Goal: Task Accomplishment & Management: Use online tool/utility

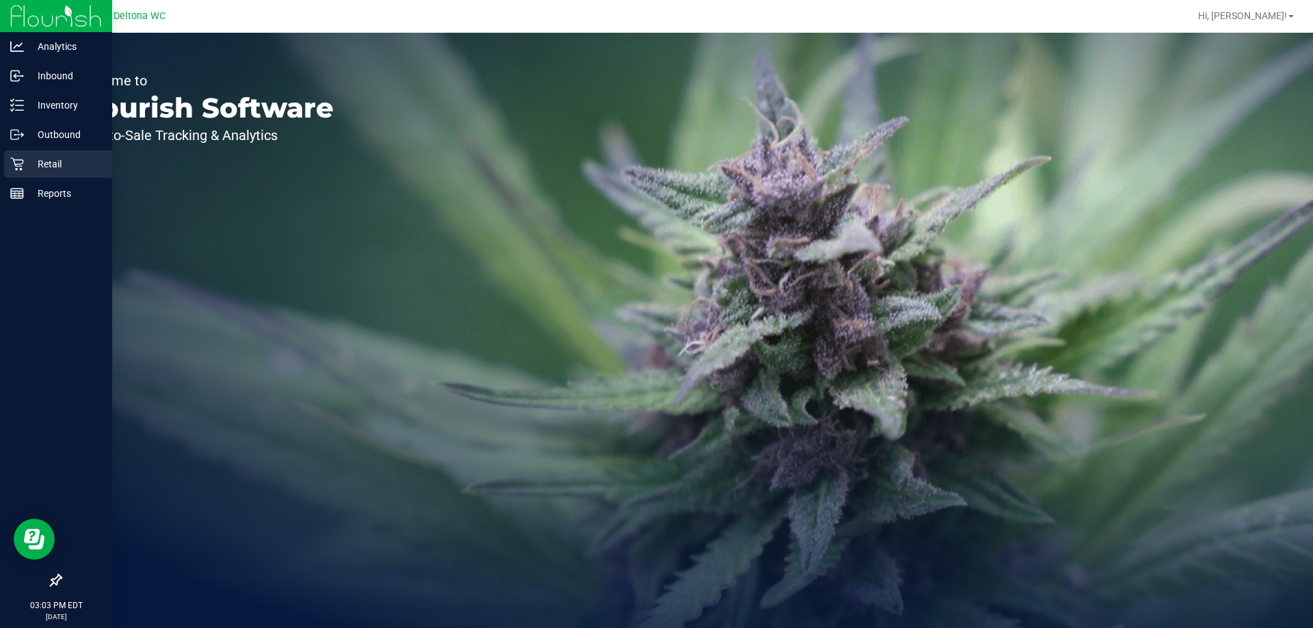
click at [40, 164] on p "Retail" at bounding box center [65, 164] width 82 height 16
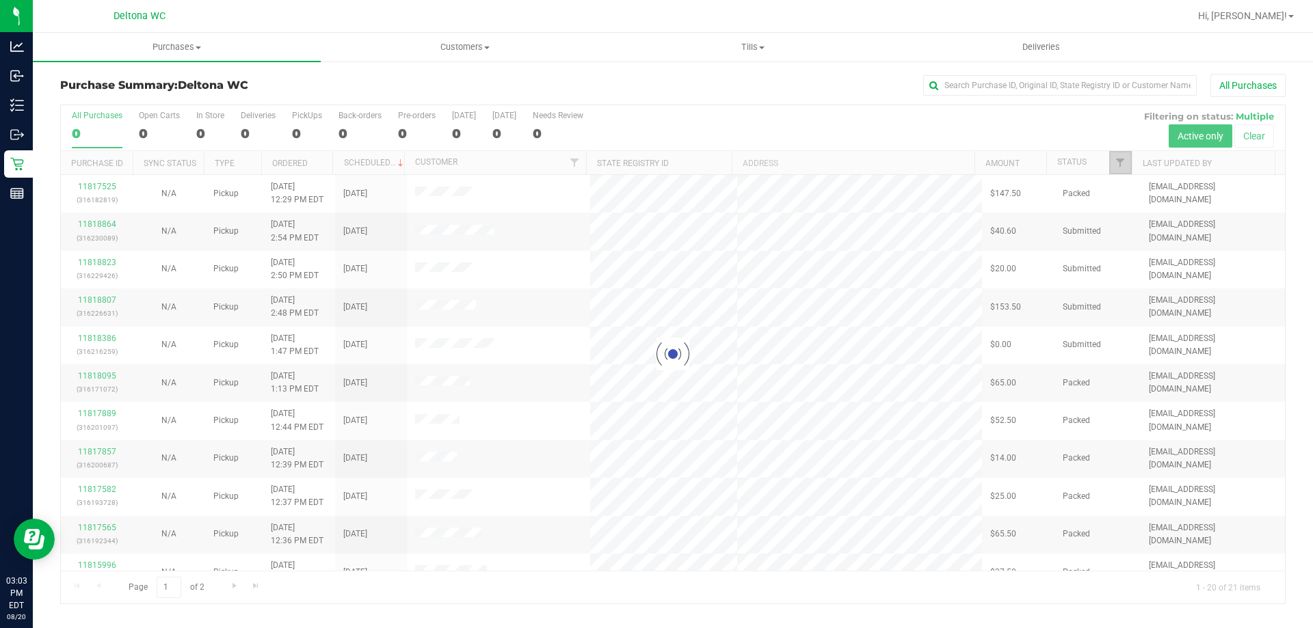
click at [1118, 163] on span "Filter" at bounding box center [1119, 162] width 11 height 11
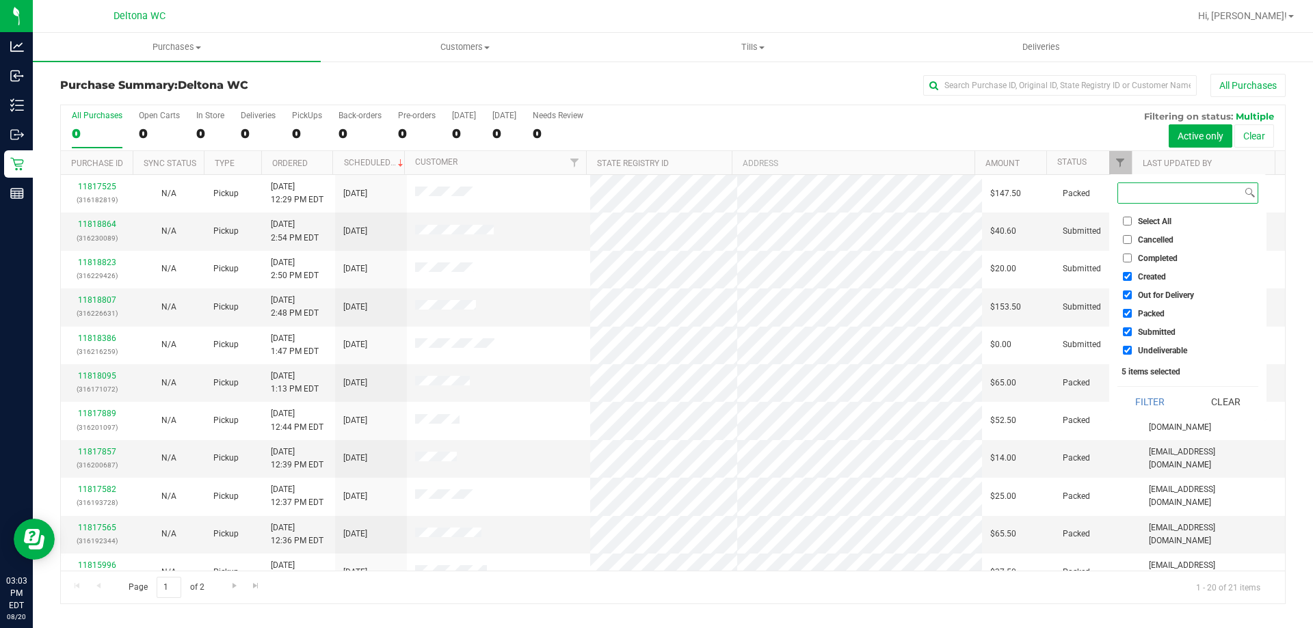
click at [1118, 163] on span "Filter" at bounding box center [1119, 162] width 11 height 11
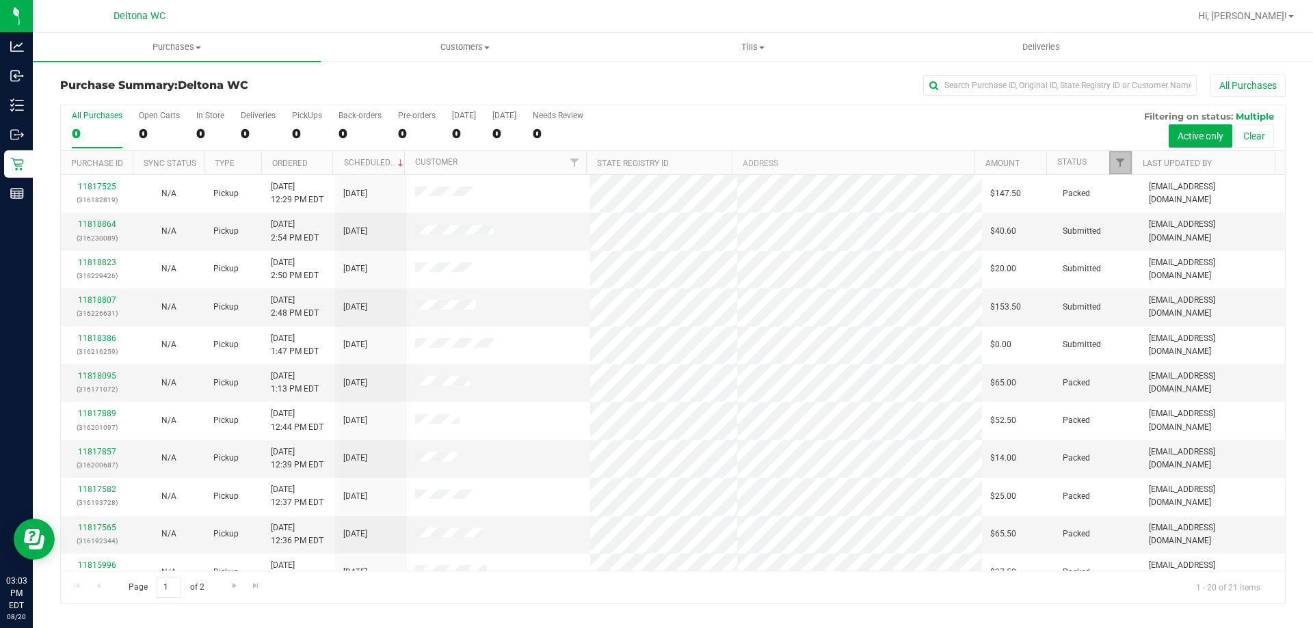
click at [1118, 163] on span "Filter" at bounding box center [1119, 162] width 11 height 11
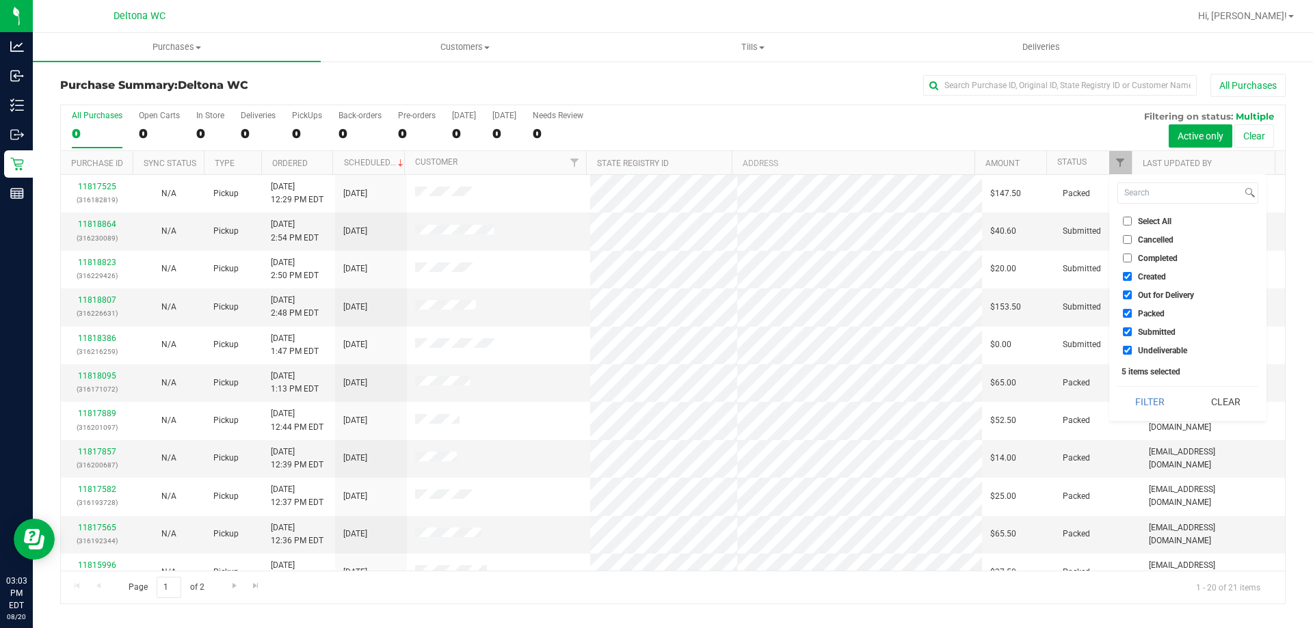
click at [1159, 214] on li "Select All" at bounding box center [1187, 221] width 141 height 14
click at [1159, 217] on span "Select All" at bounding box center [1154, 221] width 33 height 8
click at [1131, 217] on input "Select All" at bounding box center [1126, 221] width 9 height 9
checkbox input "true"
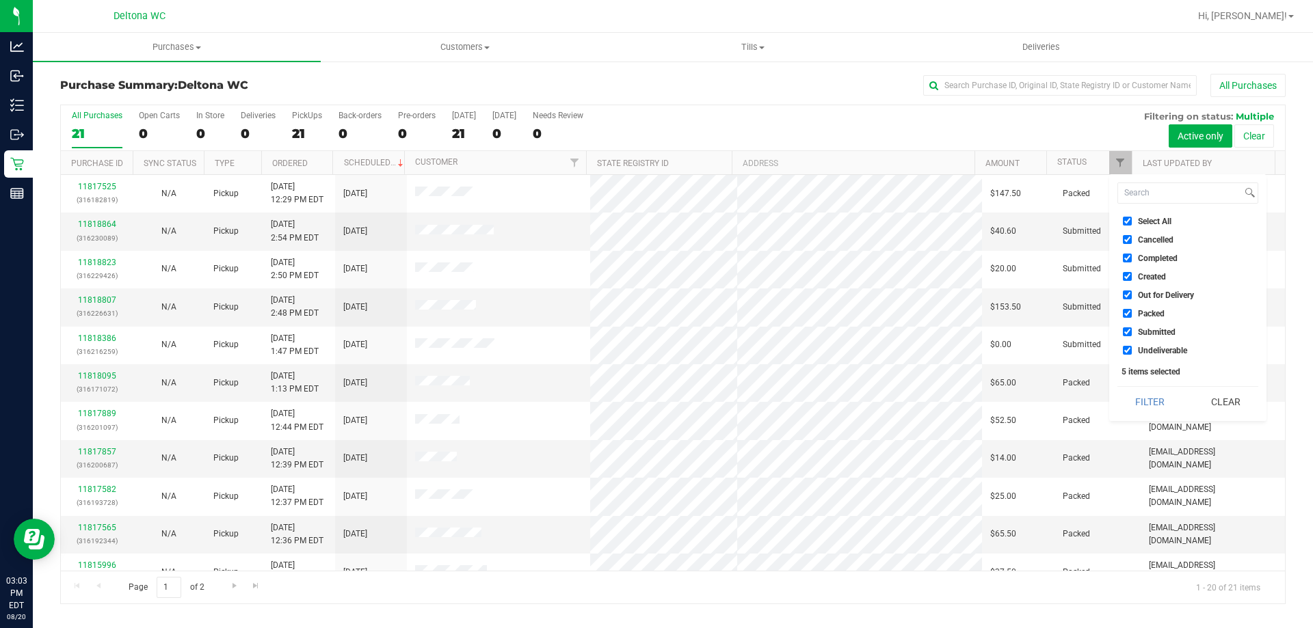
checkbox input "true"
click at [1161, 217] on span "Select All" at bounding box center [1154, 221] width 33 height 8
click at [1131, 217] on input "Select All" at bounding box center [1126, 221] width 9 height 9
checkbox input "false"
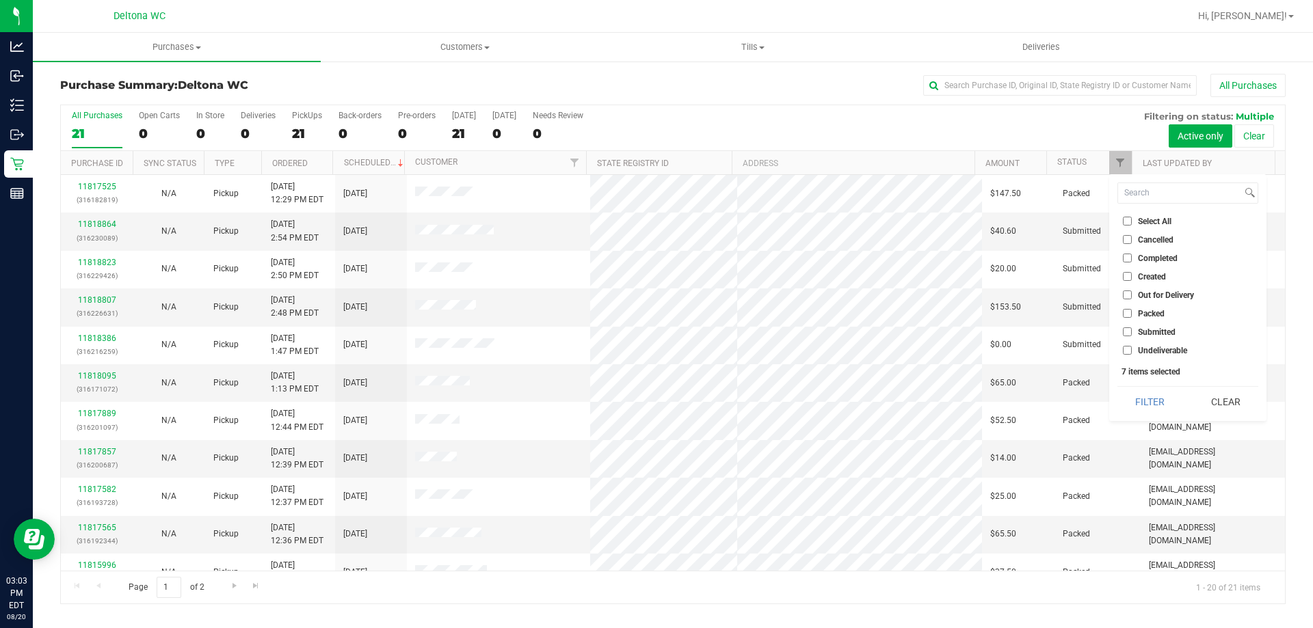
checkbox input "false"
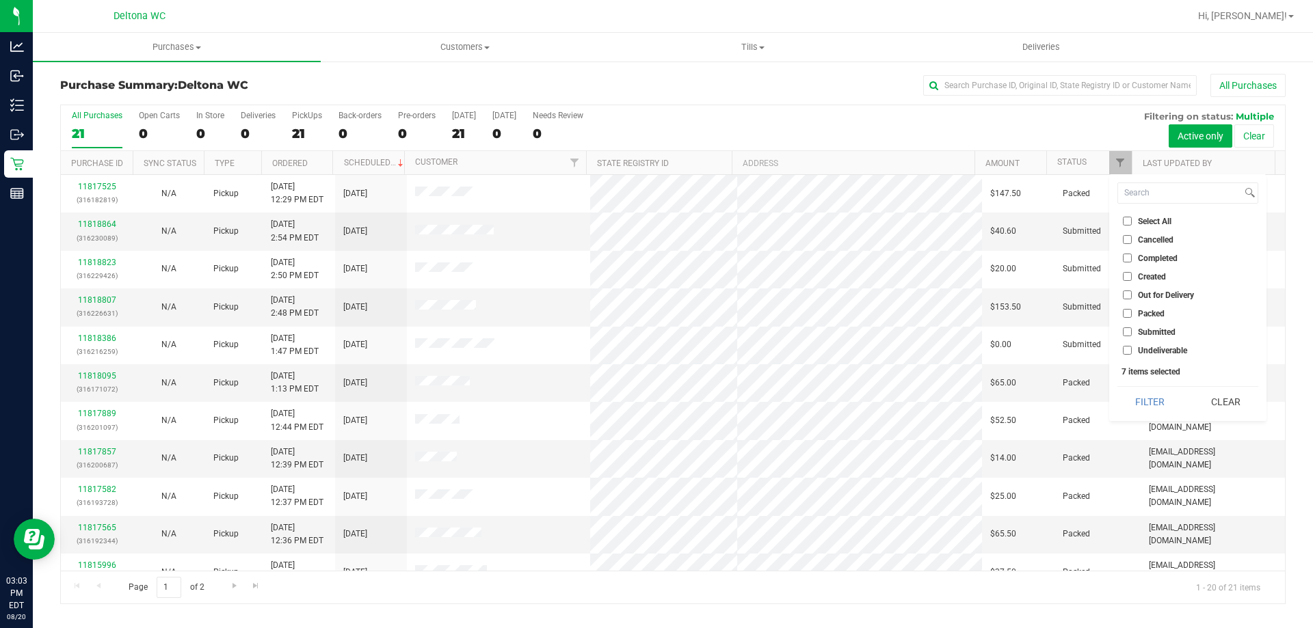
checkbox input "false"
click at [1176, 326] on li "Submitted" at bounding box center [1187, 332] width 141 height 14
click at [1174, 332] on span "Submitted" at bounding box center [1157, 332] width 38 height 8
click at [1131, 332] on input "Submitted" at bounding box center [1126, 331] width 9 height 9
checkbox input "true"
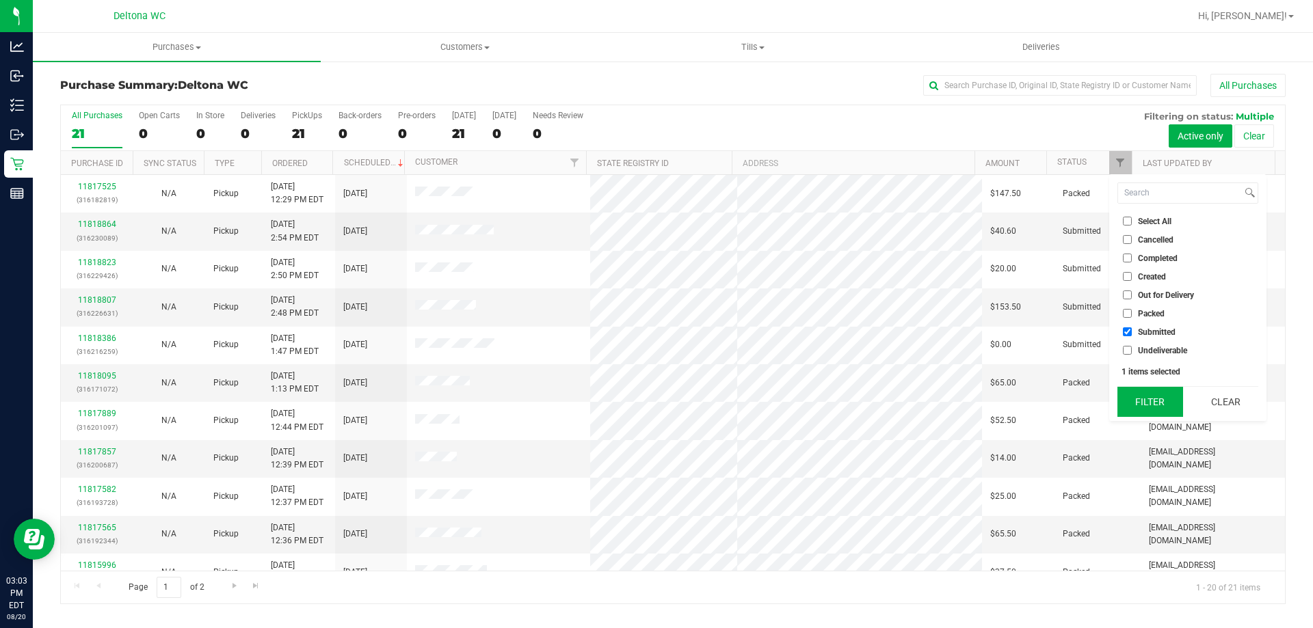
click at [1166, 390] on button "Filter" at bounding box center [1150, 402] width 66 height 30
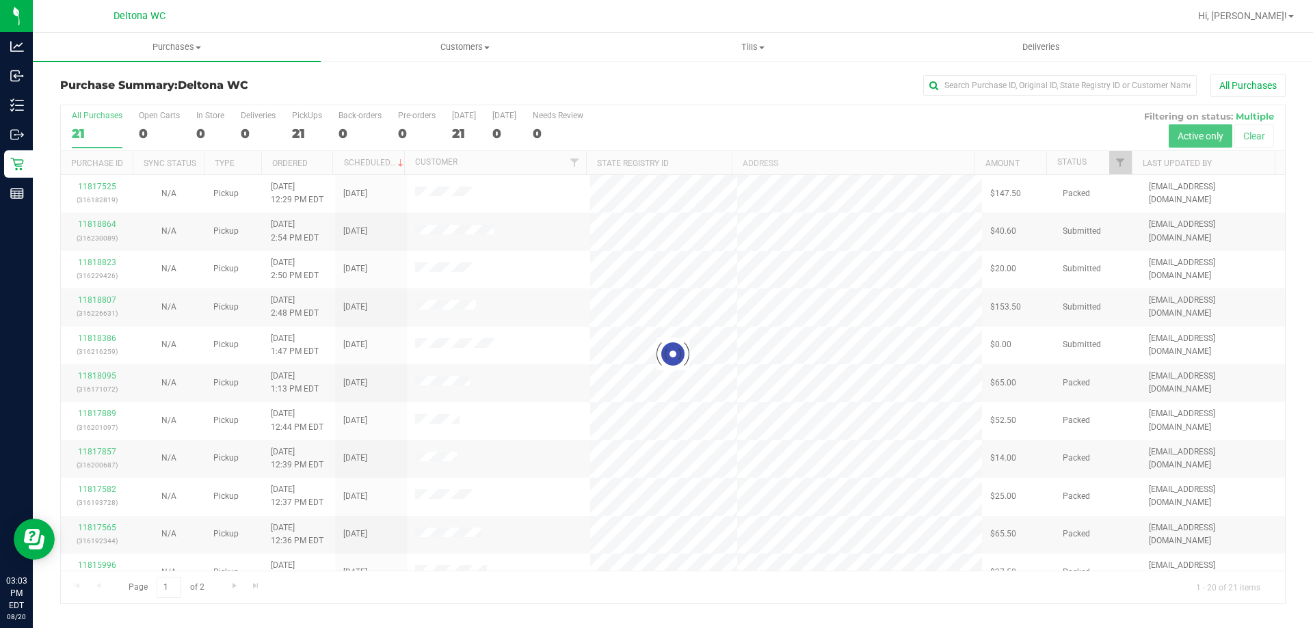
click at [295, 159] on div at bounding box center [673, 354] width 1224 height 498
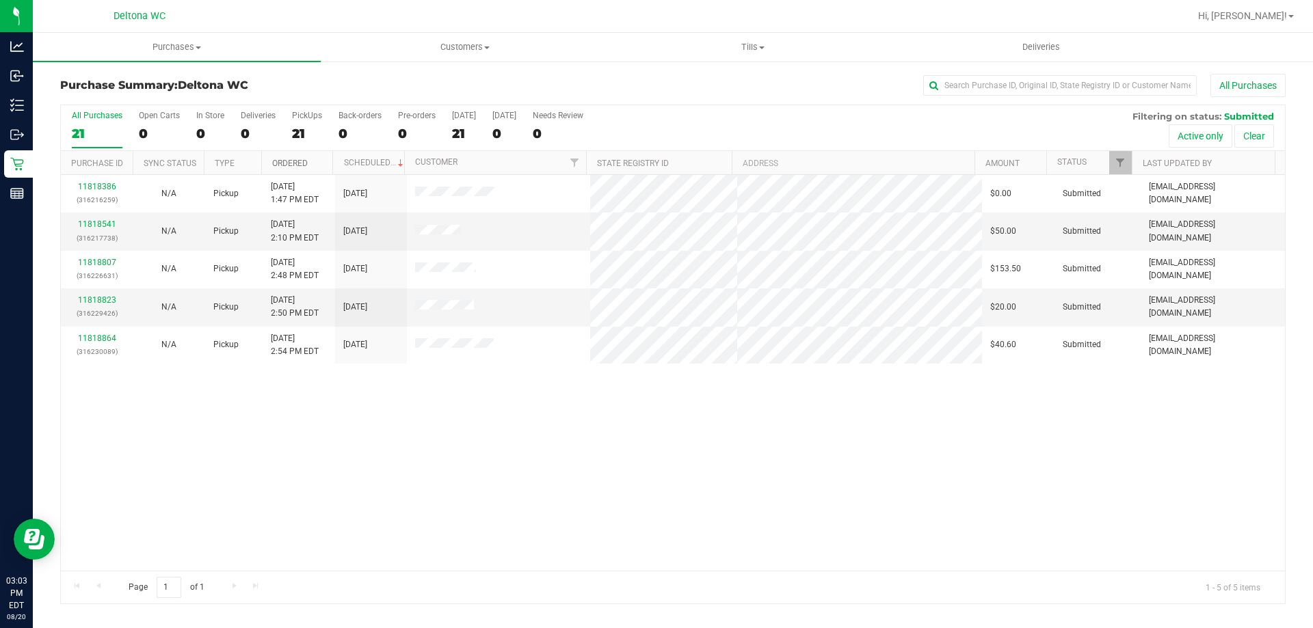
click at [295, 159] on link "Ordered" at bounding box center [290, 164] width 36 height 10
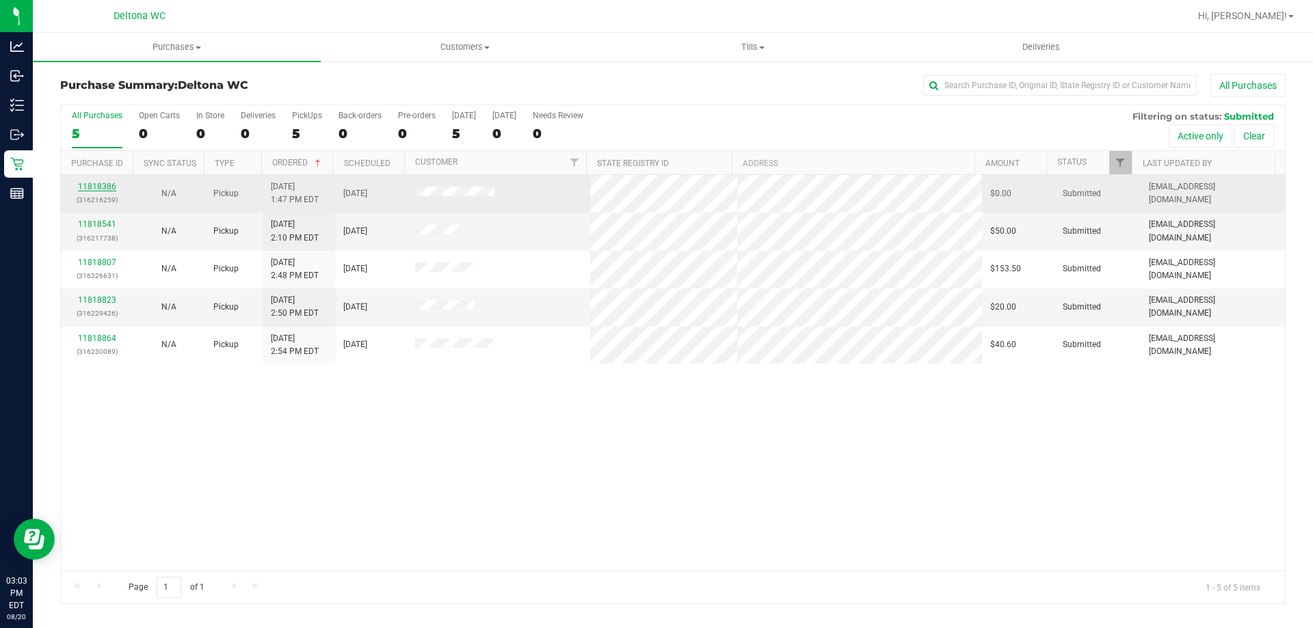
click at [79, 185] on link "11818386" at bounding box center [97, 187] width 38 height 10
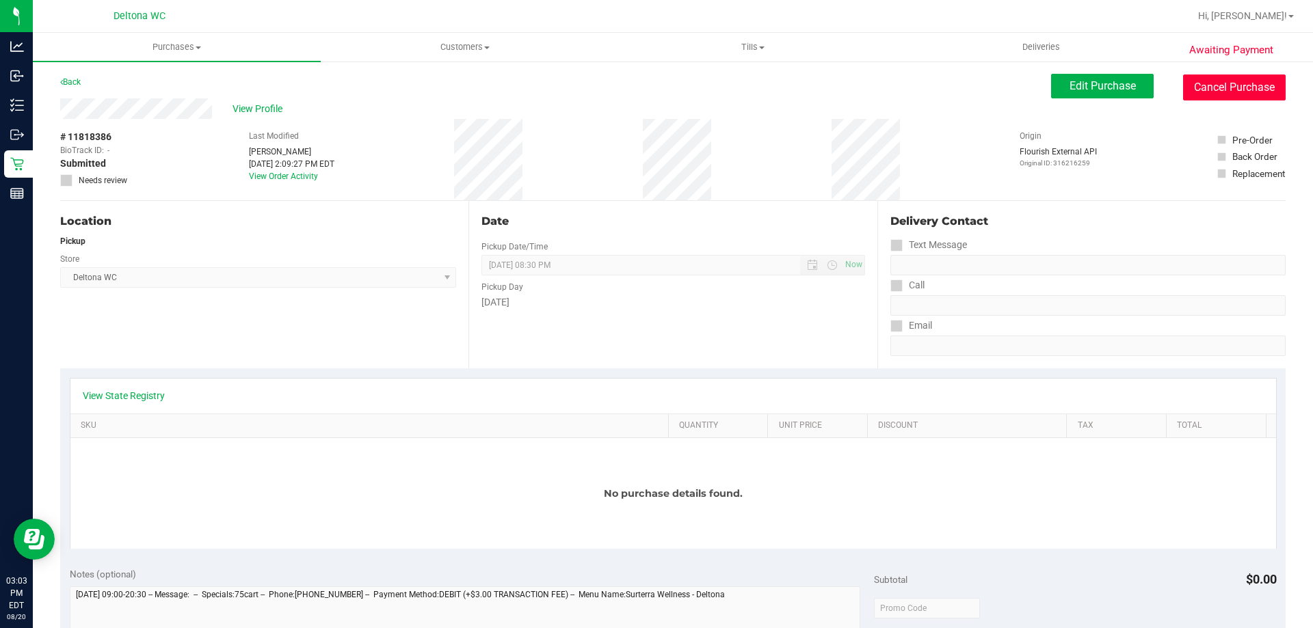
click at [1216, 93] on button "Cancel Purchase" at bounding box center [1234, 88] width 103 height 26
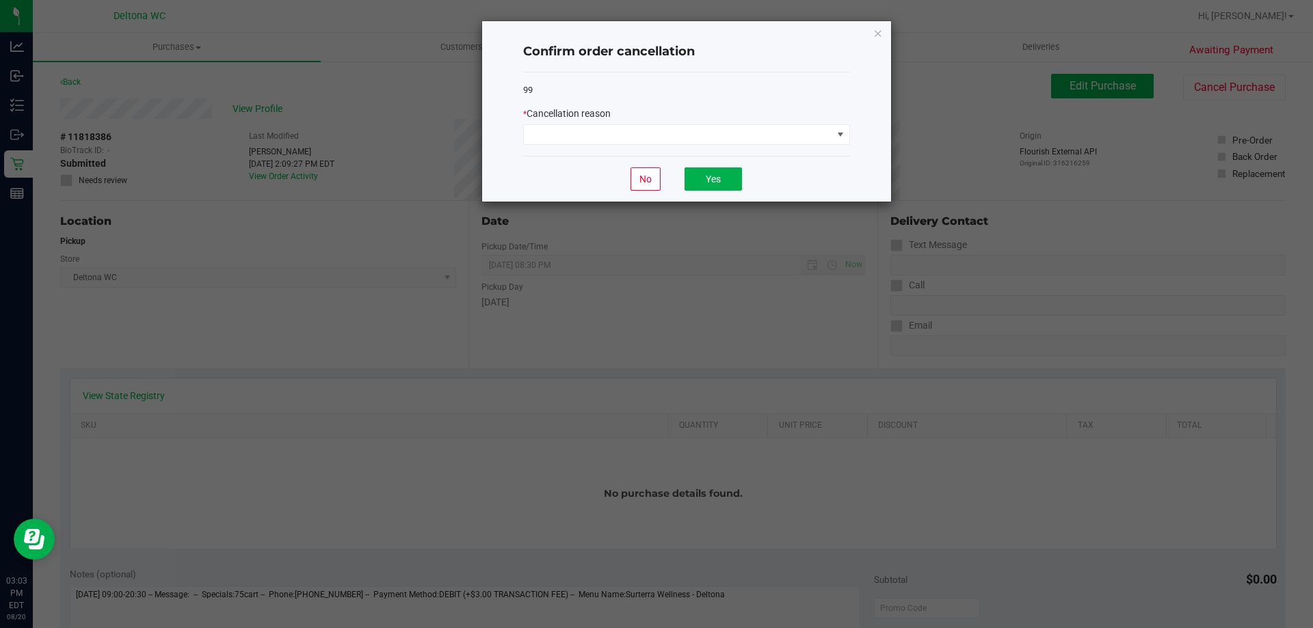
click at [764, 122] on div "* Cancellation reason" at bounding box center [686, 126] width 327 height 38
click at [755, 137] on span at bounding box center [678, 134] width 308 height 19
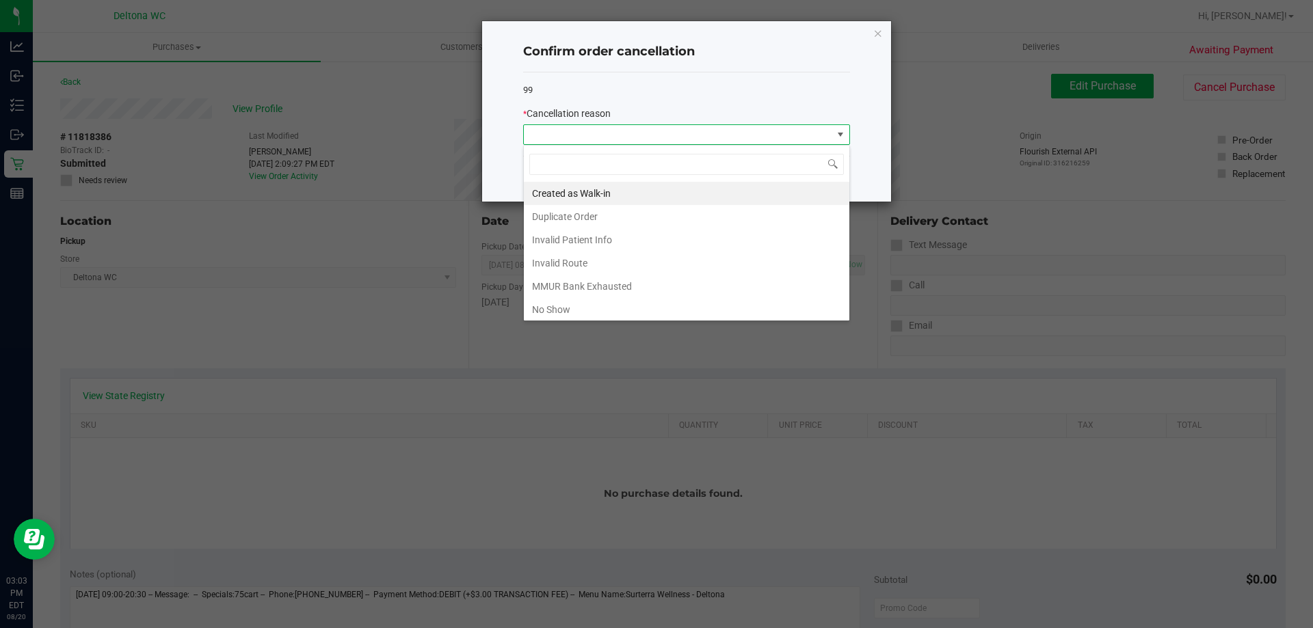
scroll to position [72, 0]
click at [875, 31] on icon "Close" at bounding box center [878, 33] width 10 height 16
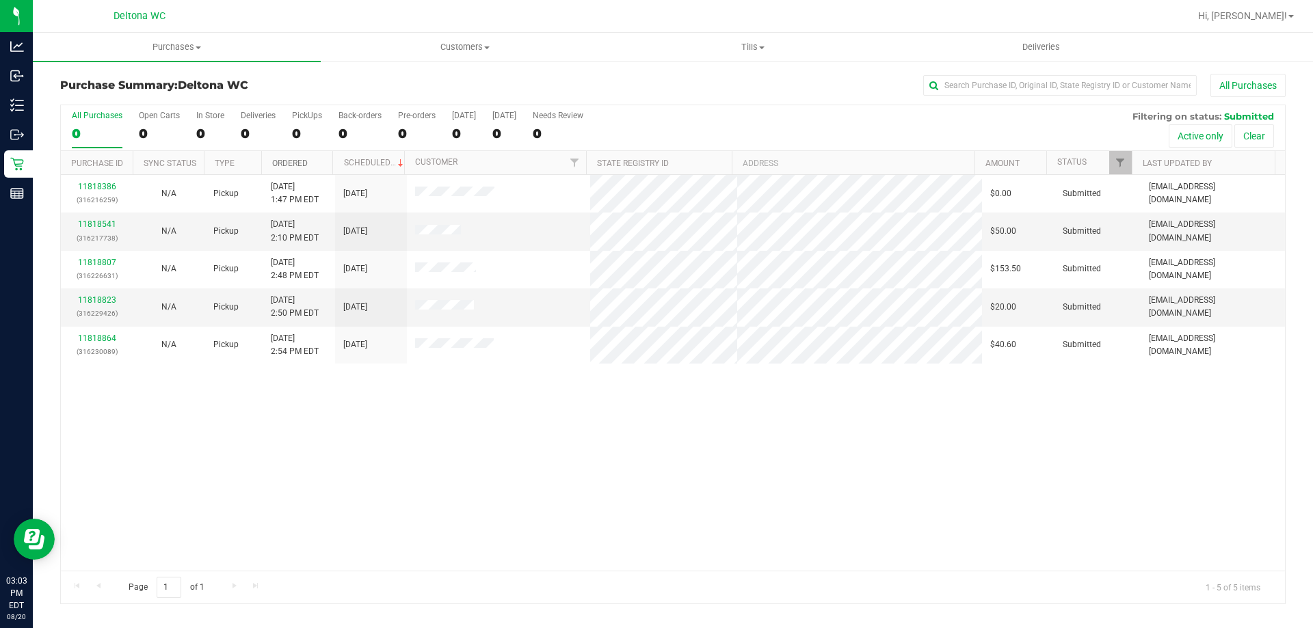
click at [284, 163] on link "Ordered" at bounding box center [290, 164] width 36 height 10
click at [98, 221] on td "11818541 (316217738)" at bounding box center [97, 232] width 72 height 38
click at [98, 224] on link "11818541" at bounding box center [97, 224] width 38 height 10
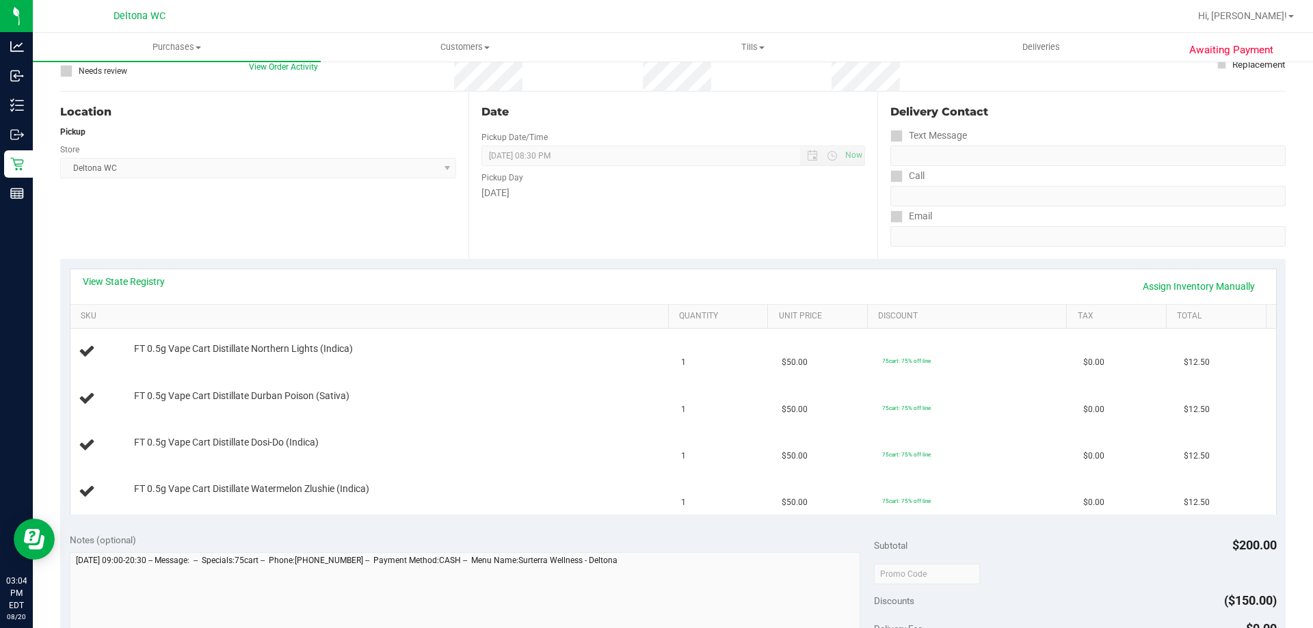
scroll to position [205, 0]
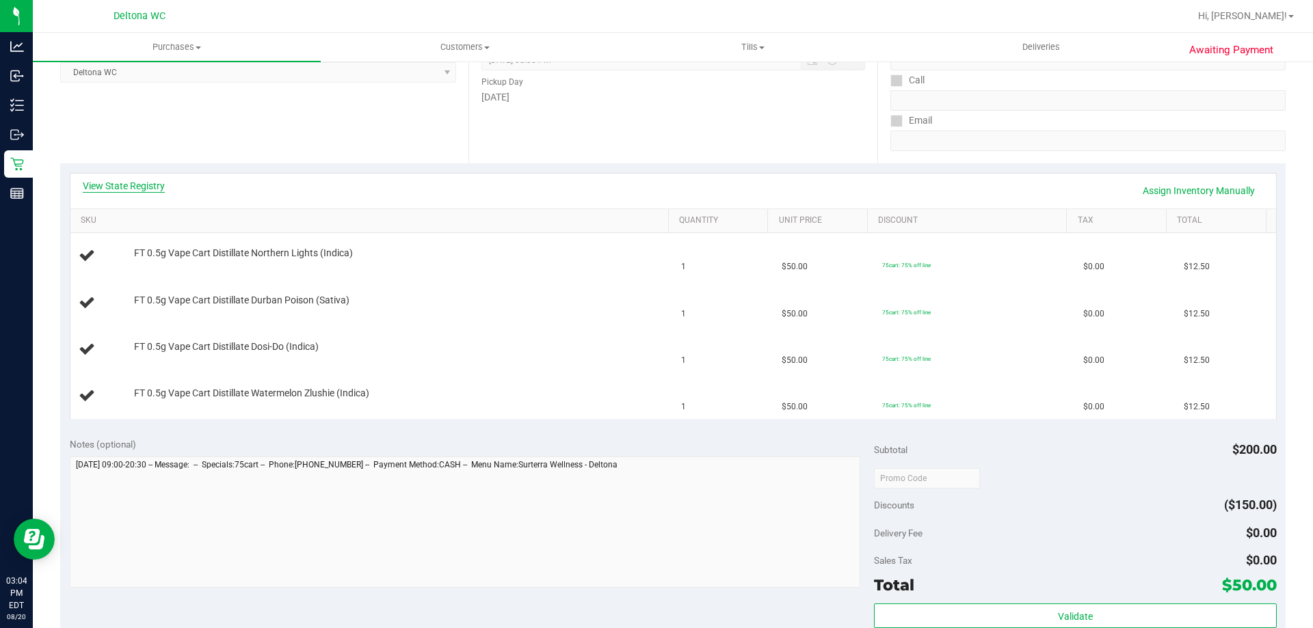
click at [159, 191] on link "View State Registry" at bounding box center [124, 186] width 82 height 14
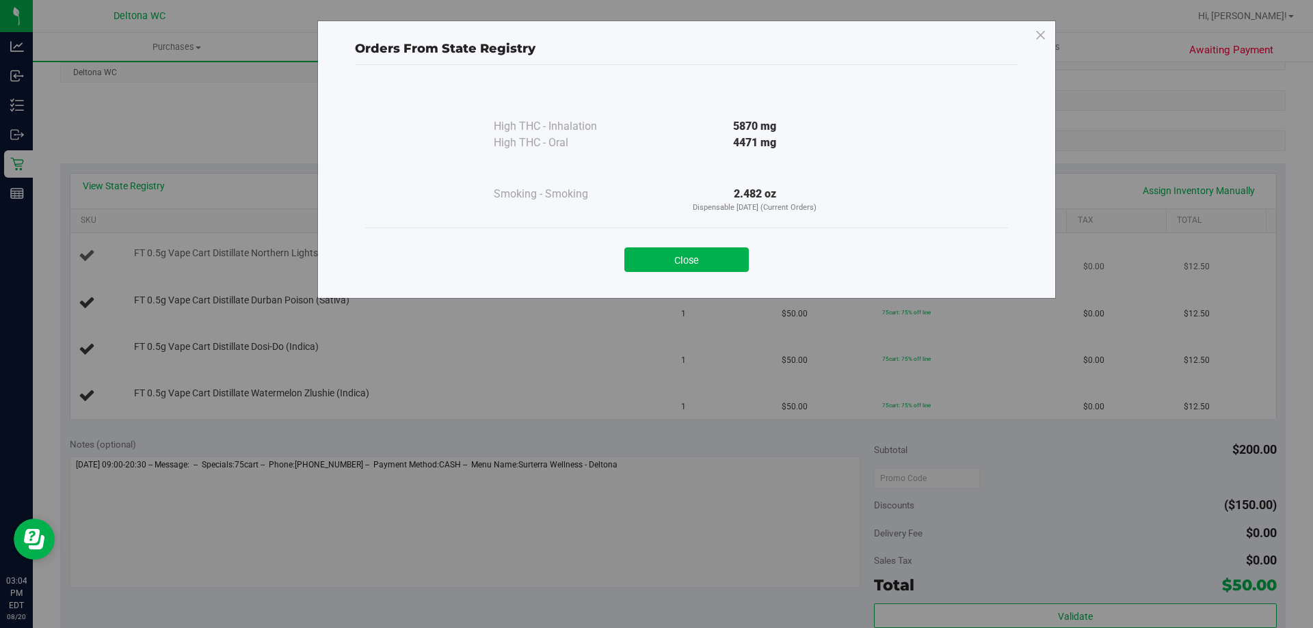
click at [699, 260] on button "Close" at bounding box center [686, 259] width 124 height 25
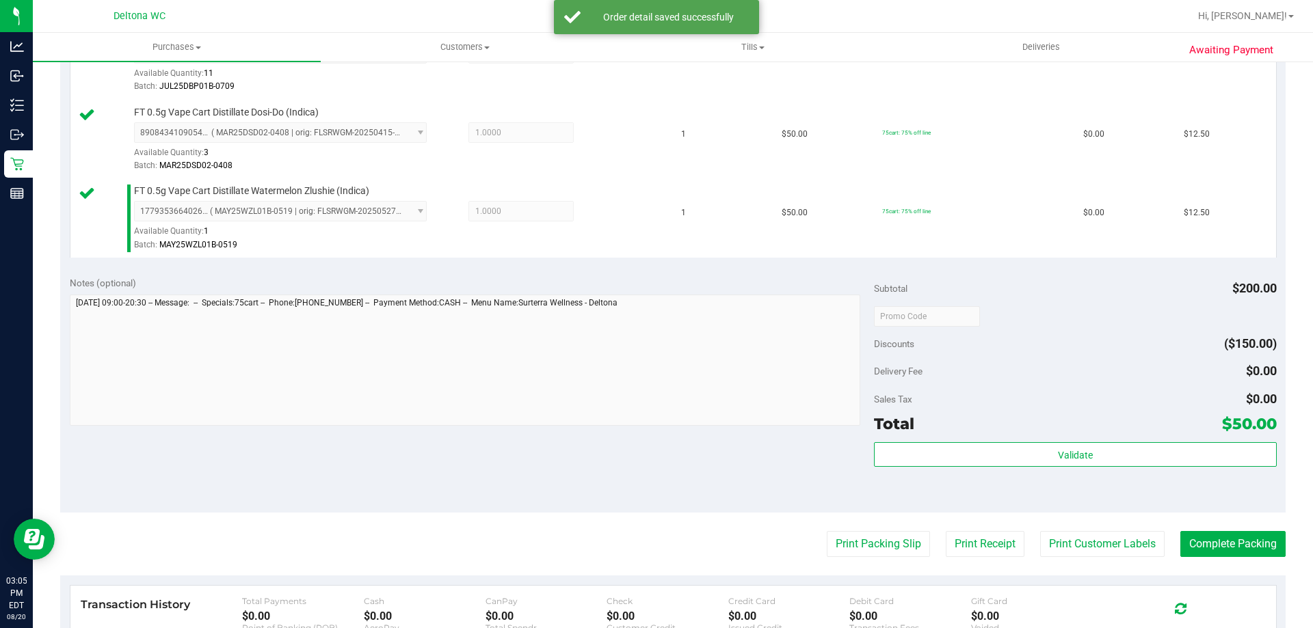
scroll to position [615, 0]
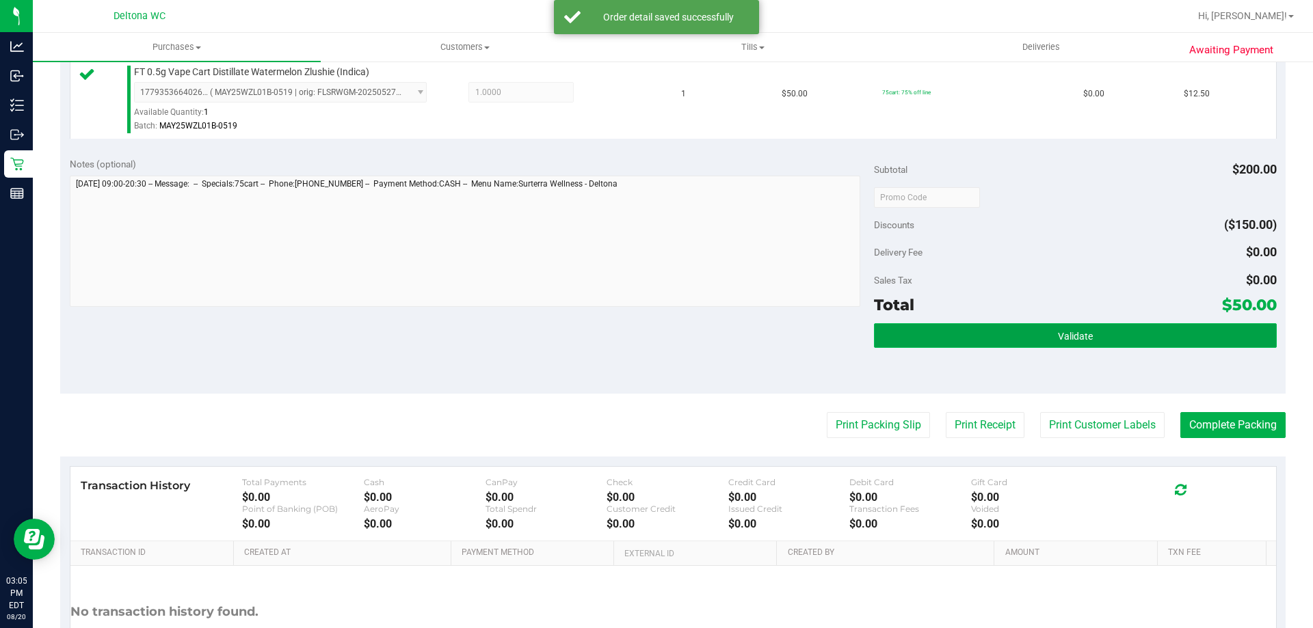
click at [942, 337] on button "Validate" at bounding box center [1075, 335] width 402 height 25
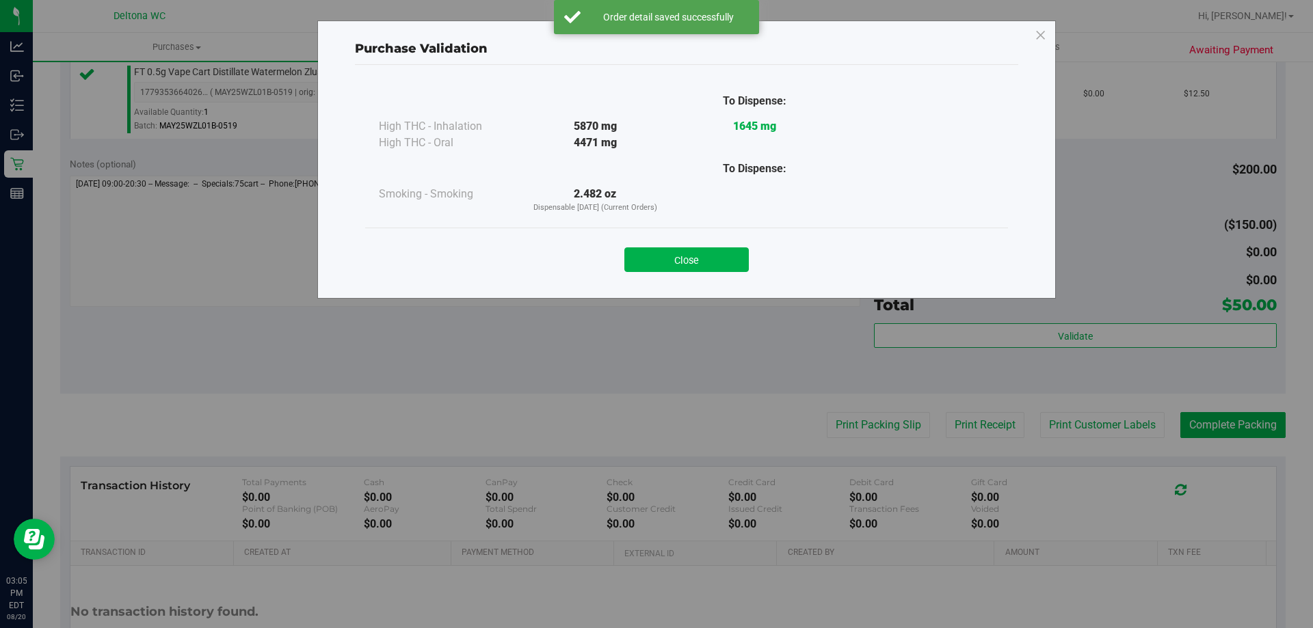
click at [702, 262] on button "Close" at bounding box center [686, 259] width 124 height 25
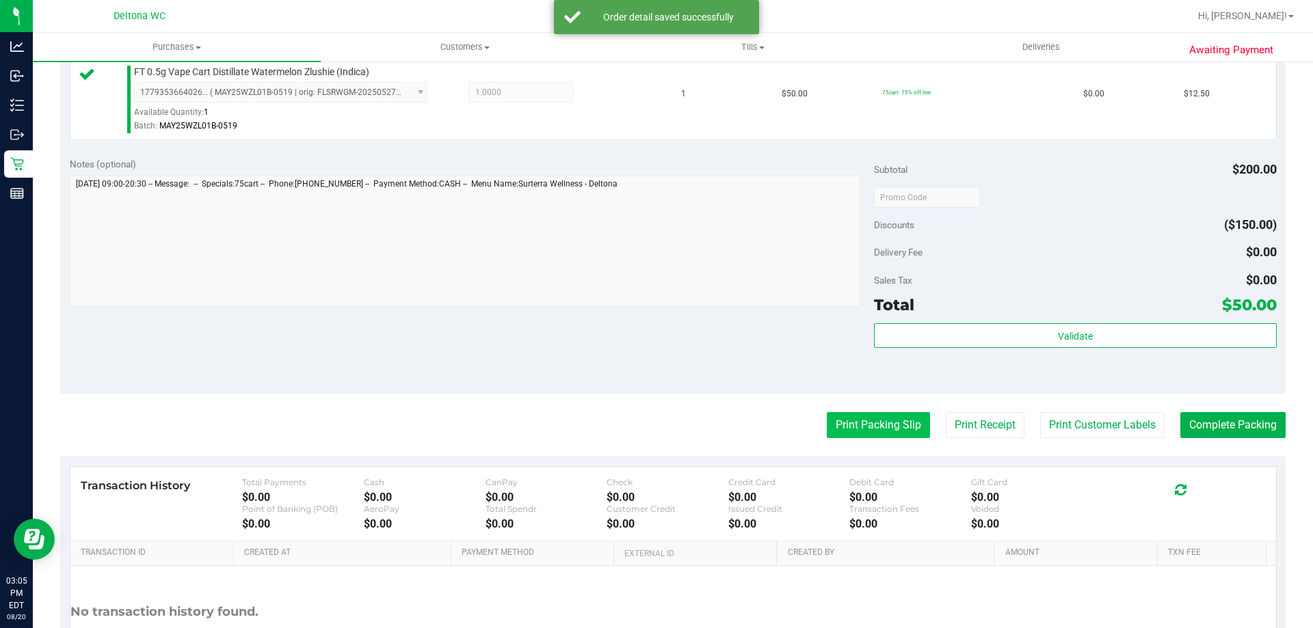
click at [884, 419] on button "Print Packing Slip" at bounding box center [877, 425] width 103 height 26
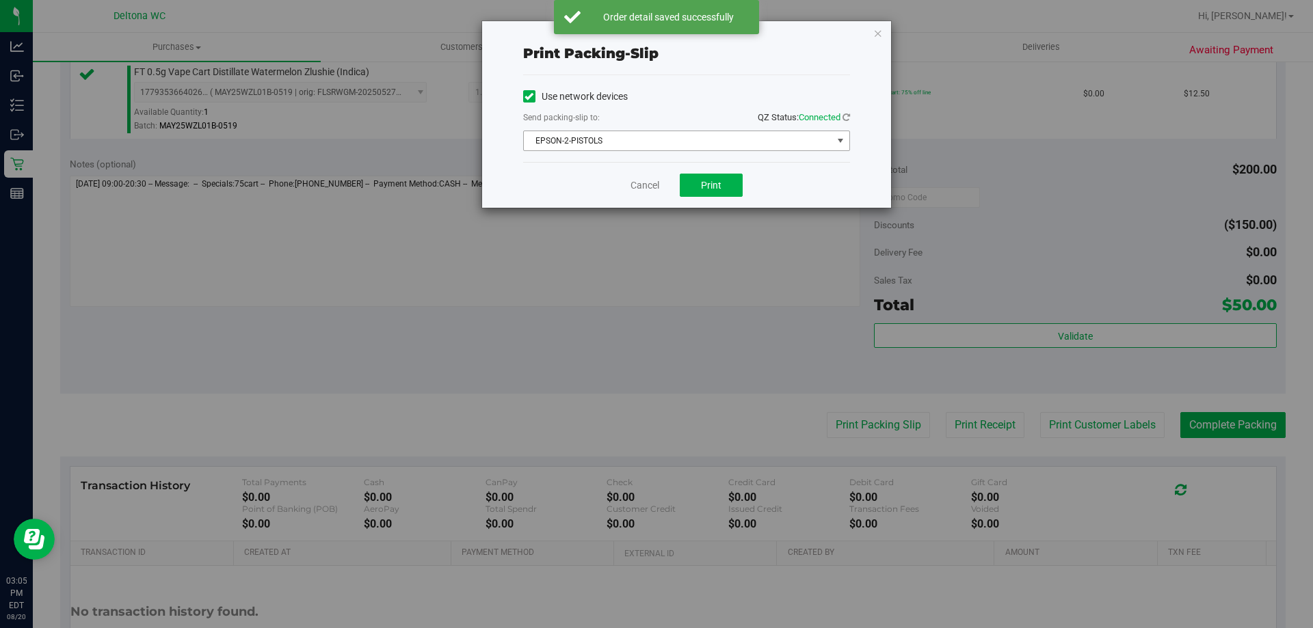
drag, startPoint x: 690, startPoint y: 142, endPoint x: 688, endPoint y: 167, distance: 25.4
click at [690, 144] on span "EPSON-2-PISTOLS" at bounding box center [678, 140] width 308 height 19
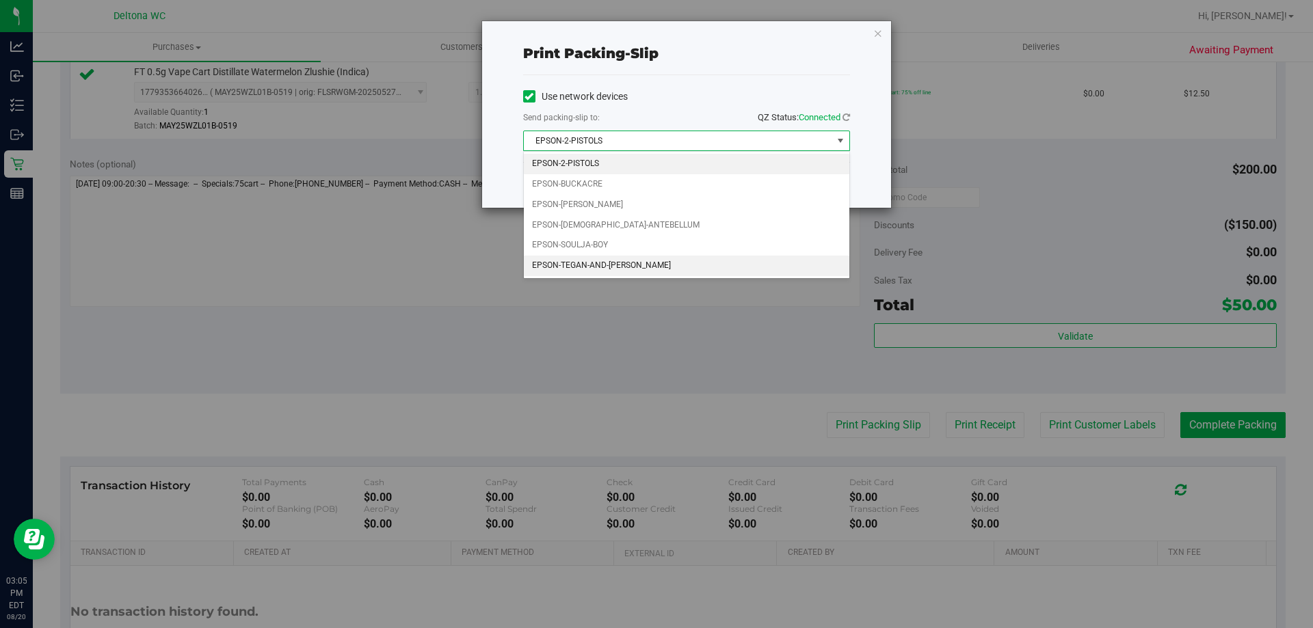
click at [690, 263] on li "EPSON-TEGAN-AND-SARA" at bounding box center [686, 266] width 325 height 21
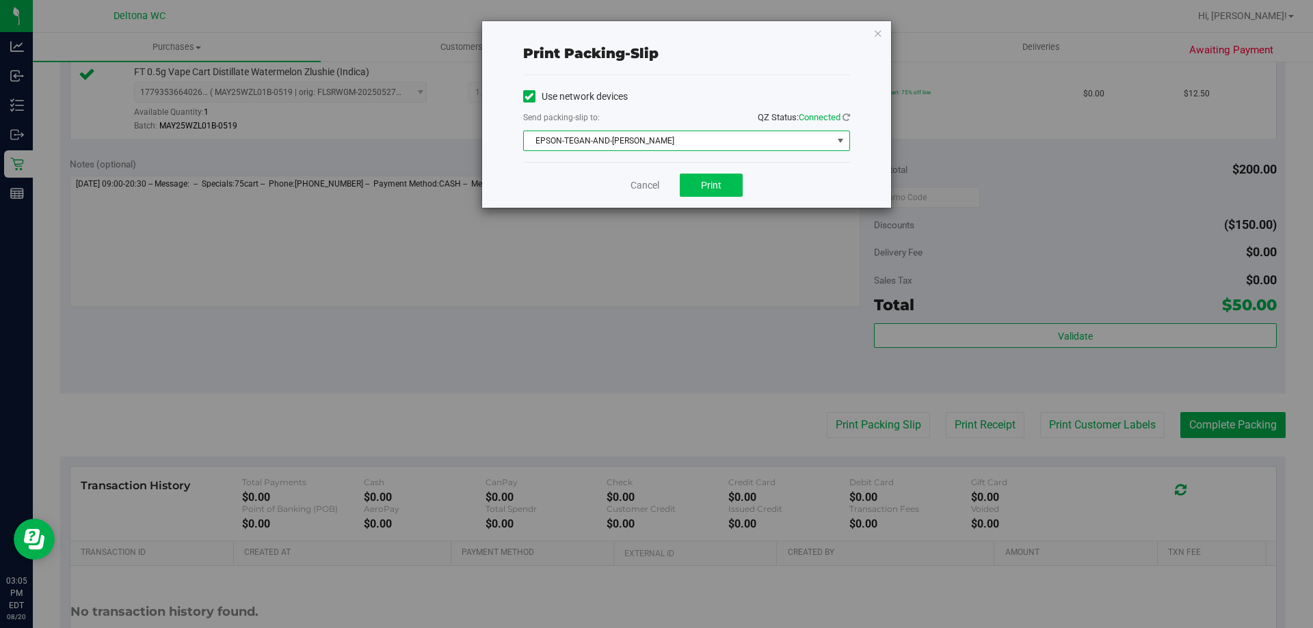
click at [707, 182] on div "Cancel Print" at bounding box center [686, 185] width 327 height 46
click at [719, 194] on button "Print" at bounding box center [711, 185] width 63 height 23
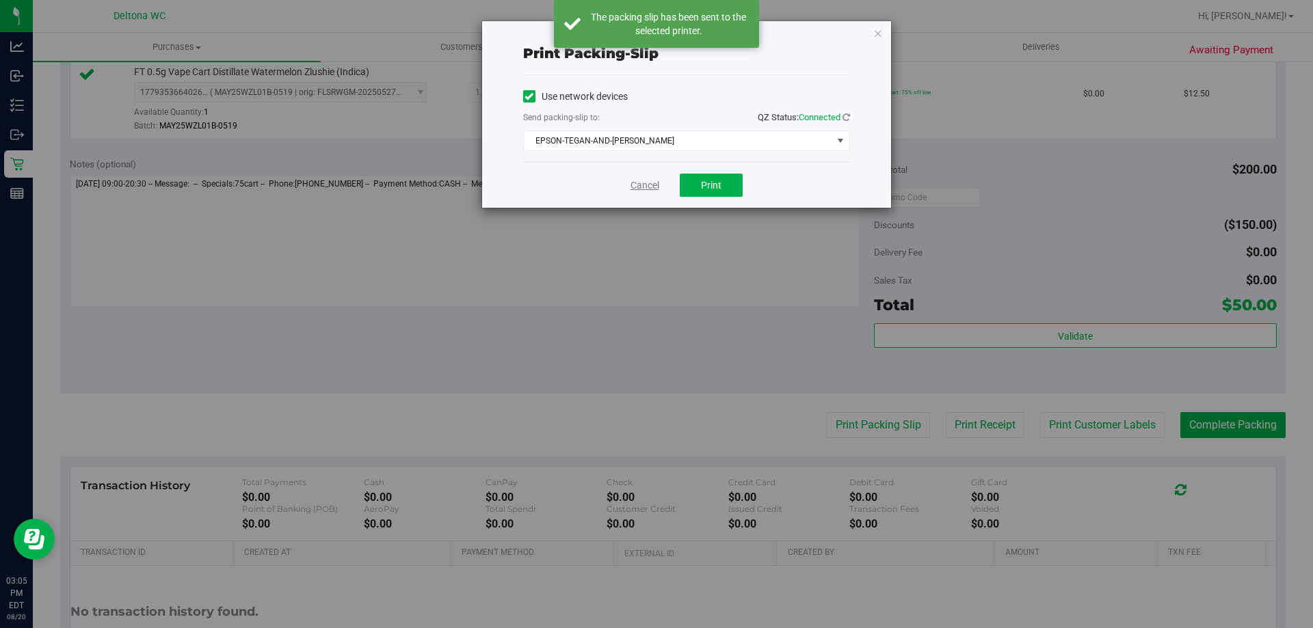
drag, startPoint x: 634, startPoint y: 177, endPoint x: 639, endPoint y: 187, distance: 11.0
click at [639, 187] on div "Cancel Print" at bounding box center [686, 185] width 327 height 46
click at [639, 187] on link "Cancel" at bounding box center [644, 185] width 29 height 14
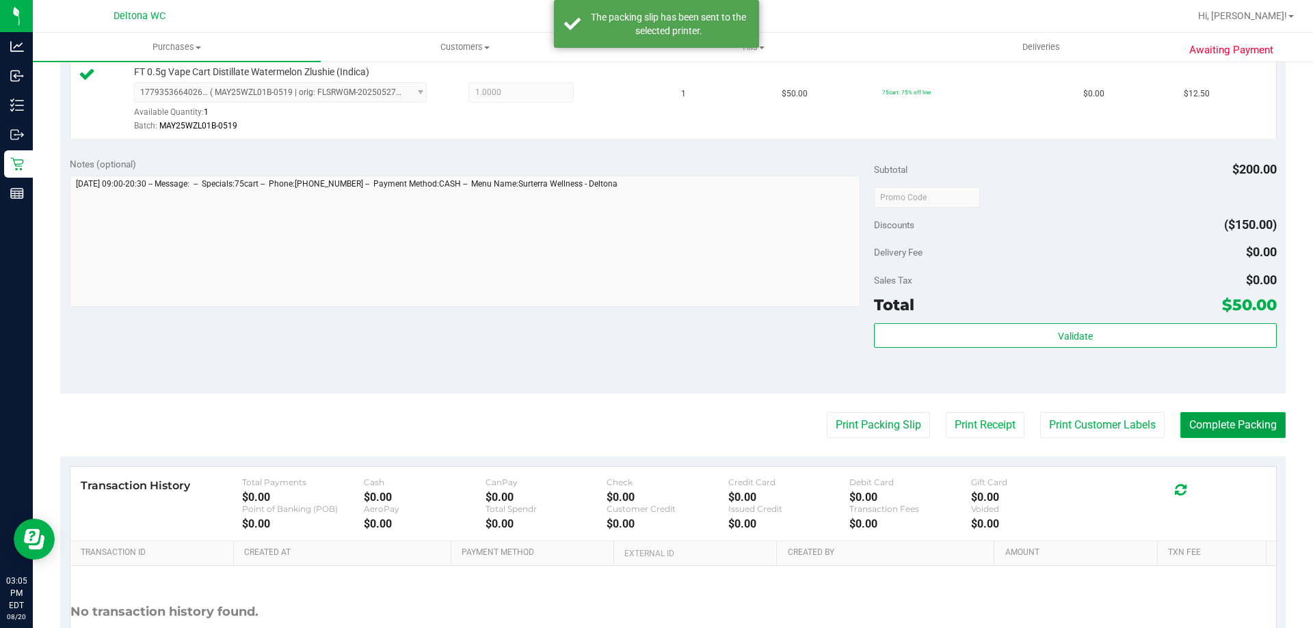
drag, startPoint x: 1259, startPoint y: 437, endPoint x: 1252, endPoint y: 431, distance: 8.8
click at [1256, 435] on button "Complete Packing" at bounding box center [1232, 425] width 105 height 26
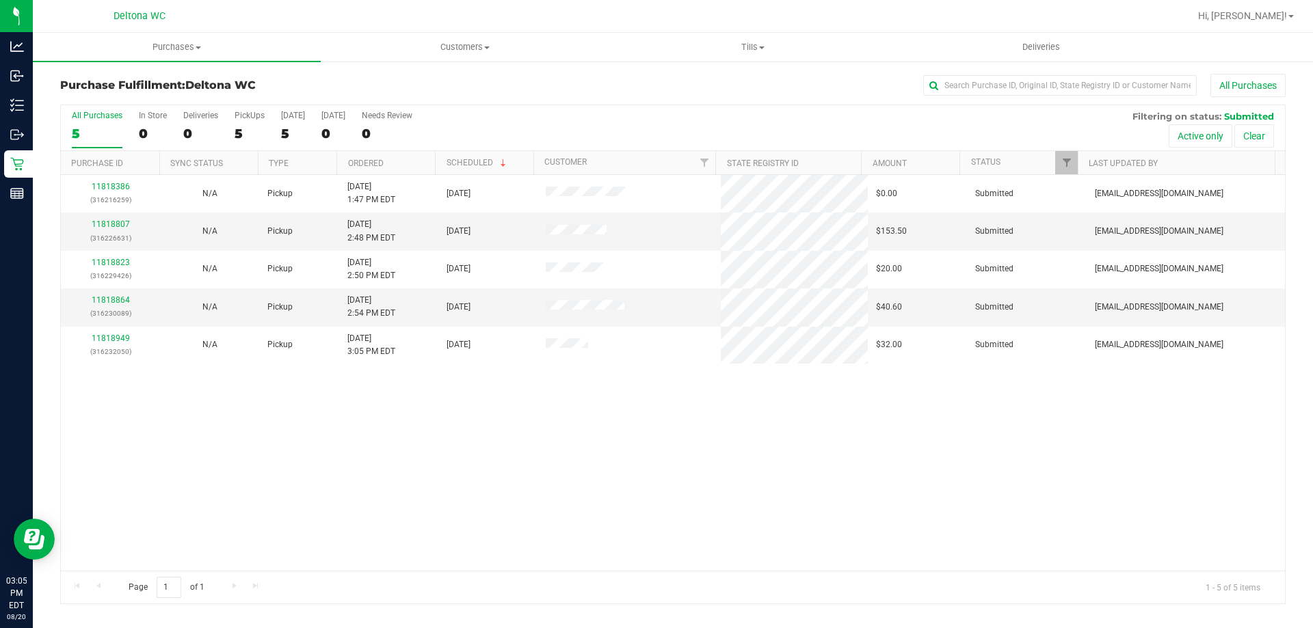
click at [391, 170] on th "Ordered" at bounding box center [385, 163] width 98 height 24
click at [115, 221] on link "11818807" at bounding box center [111, 224] width 38 height 10
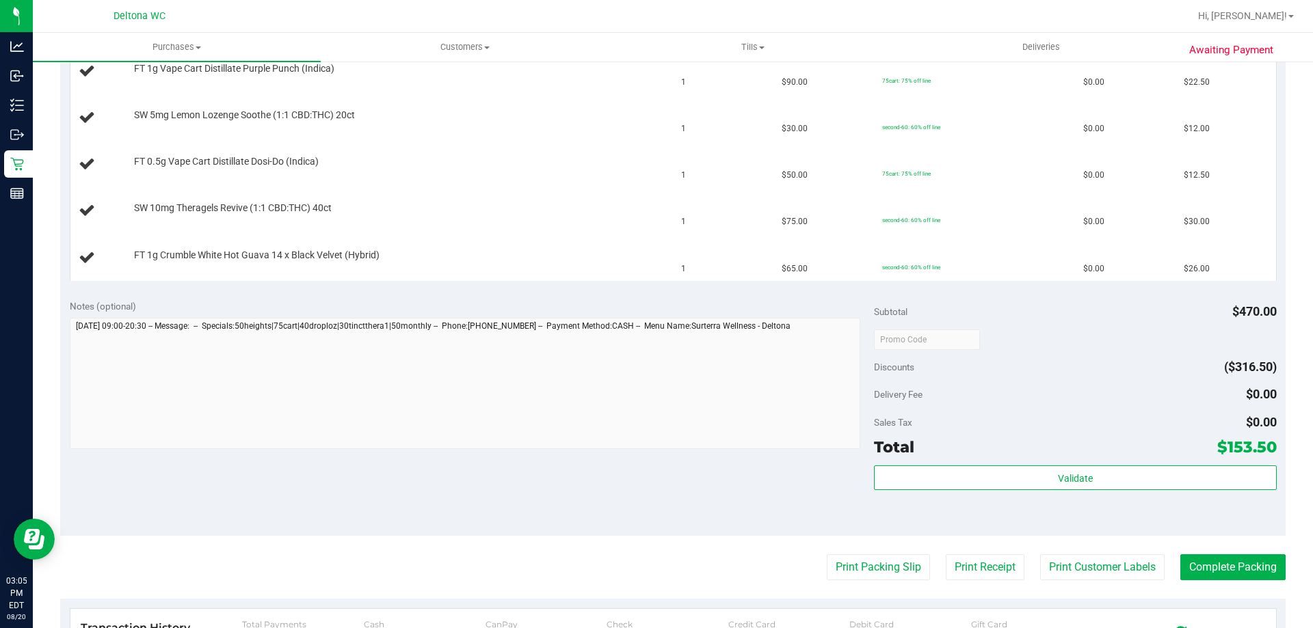
scroll to position [547, 0]
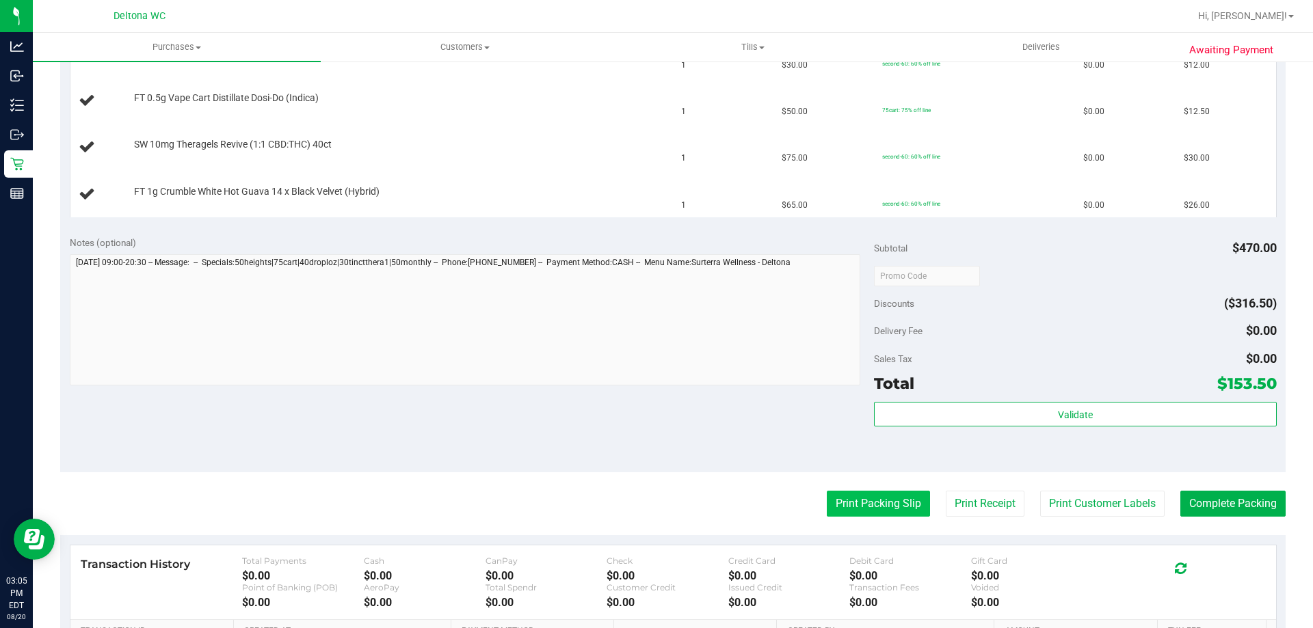
click at [911, 500] on button "Print Packing Slip" at bounding box center [877, 504] width 103 height 26
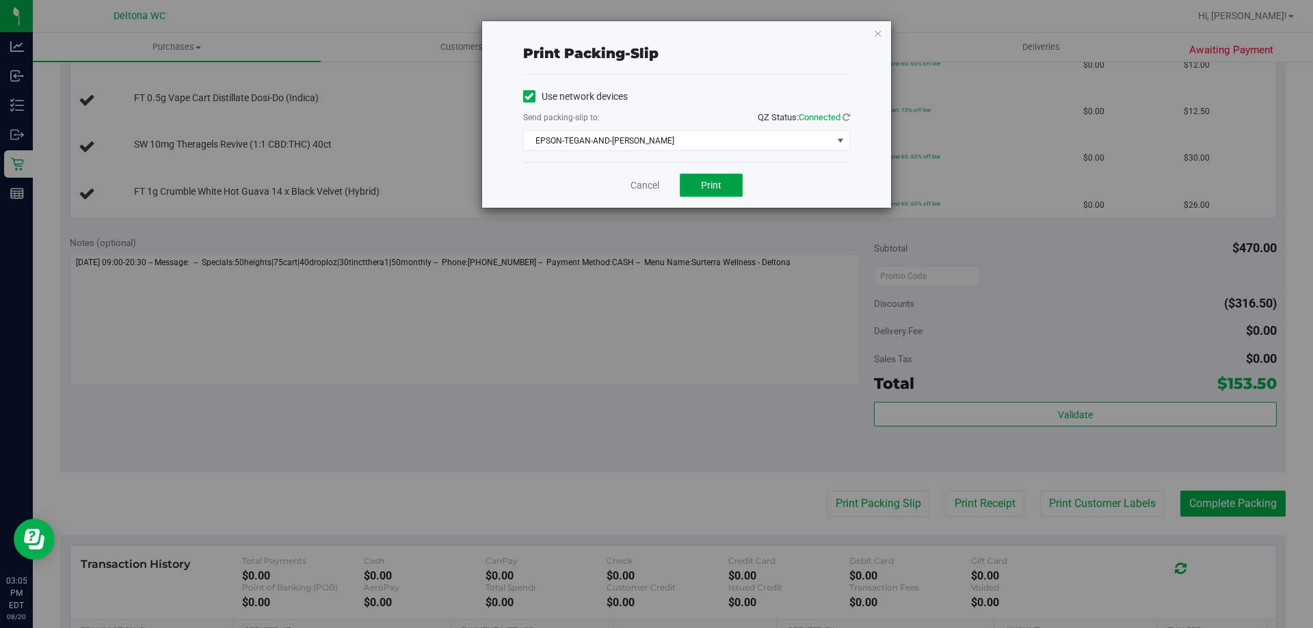
click at [700, 179] on button "Print" at bounding box center [711, 185] width 63 height 23
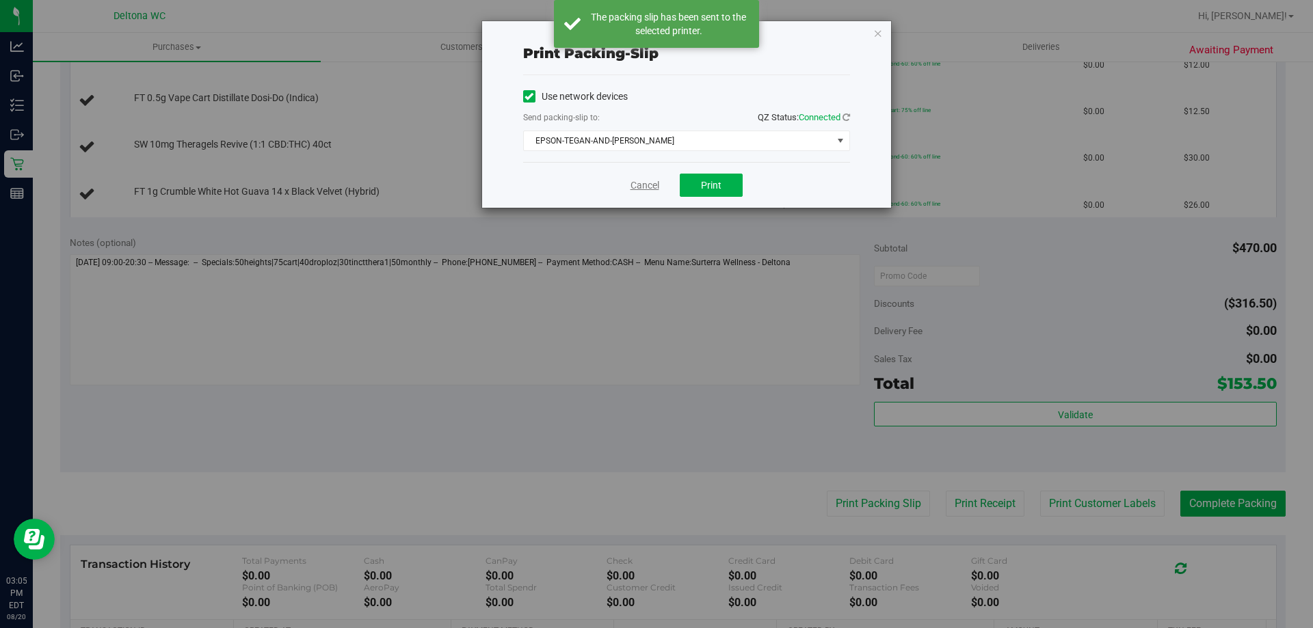
click at [636, 185] on link "Cancel" at bounding box center [644, 185] width 29 height 14
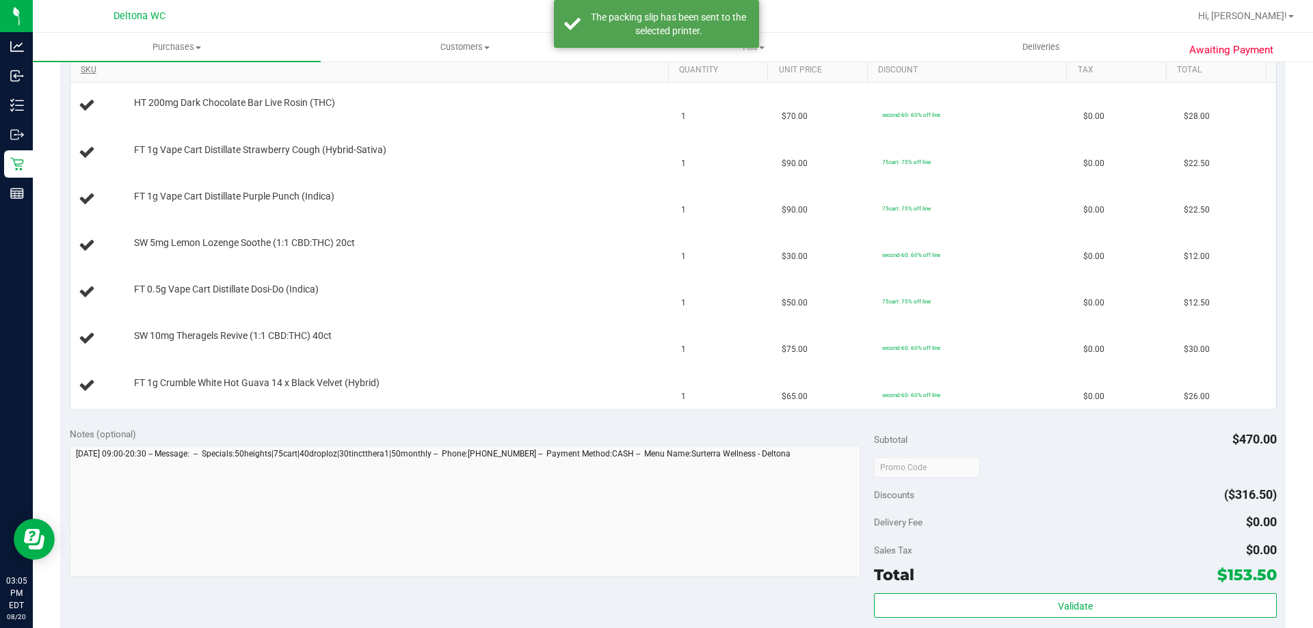
scroll to position [137, 0]
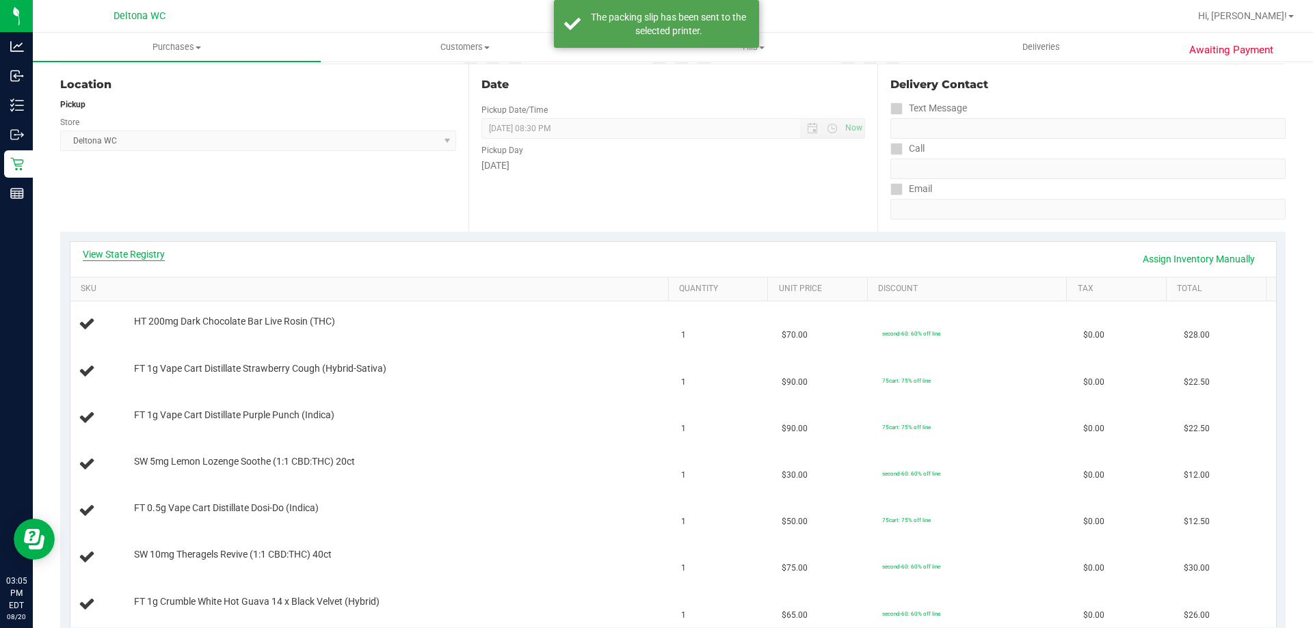
click at [85, 260] on link "View State Registry" at bounding box center [124, 254] width 82 height 14
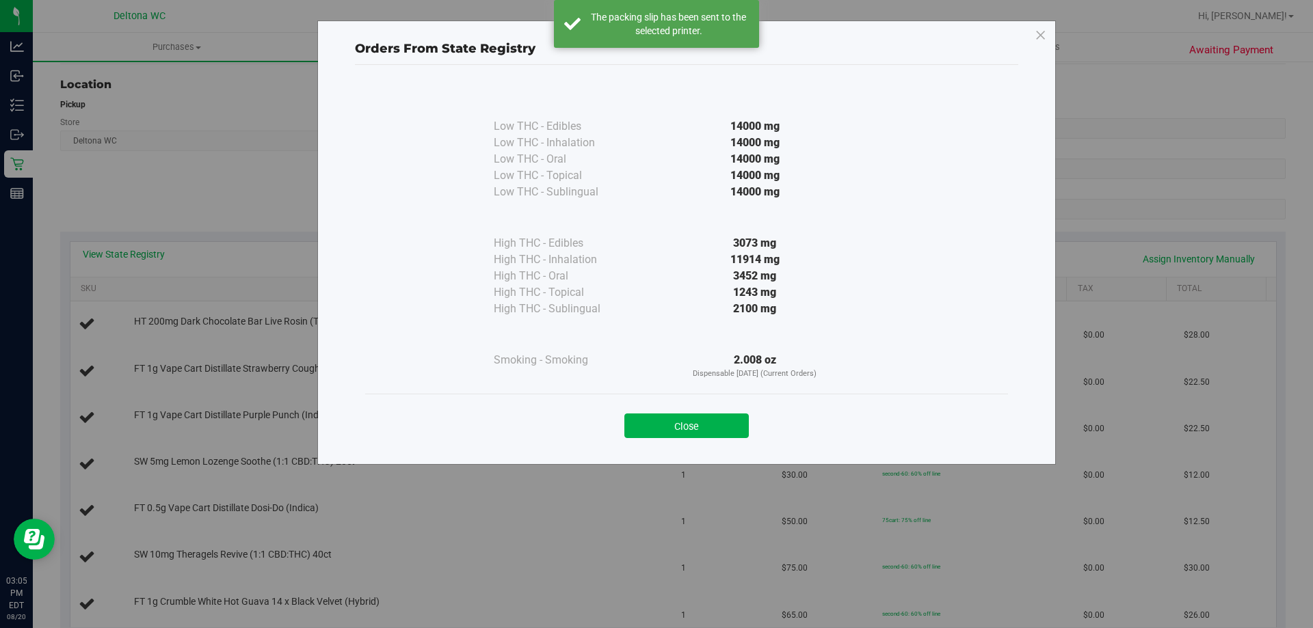
click at [100, 254] on div "Orders From State Registry Low THC - Edibles 14000 mg" at bounding box center [661, 314] width 1323 height 628
click at [686, 425] on button "Close" at bounding box center [686, 426] width 124 height 25
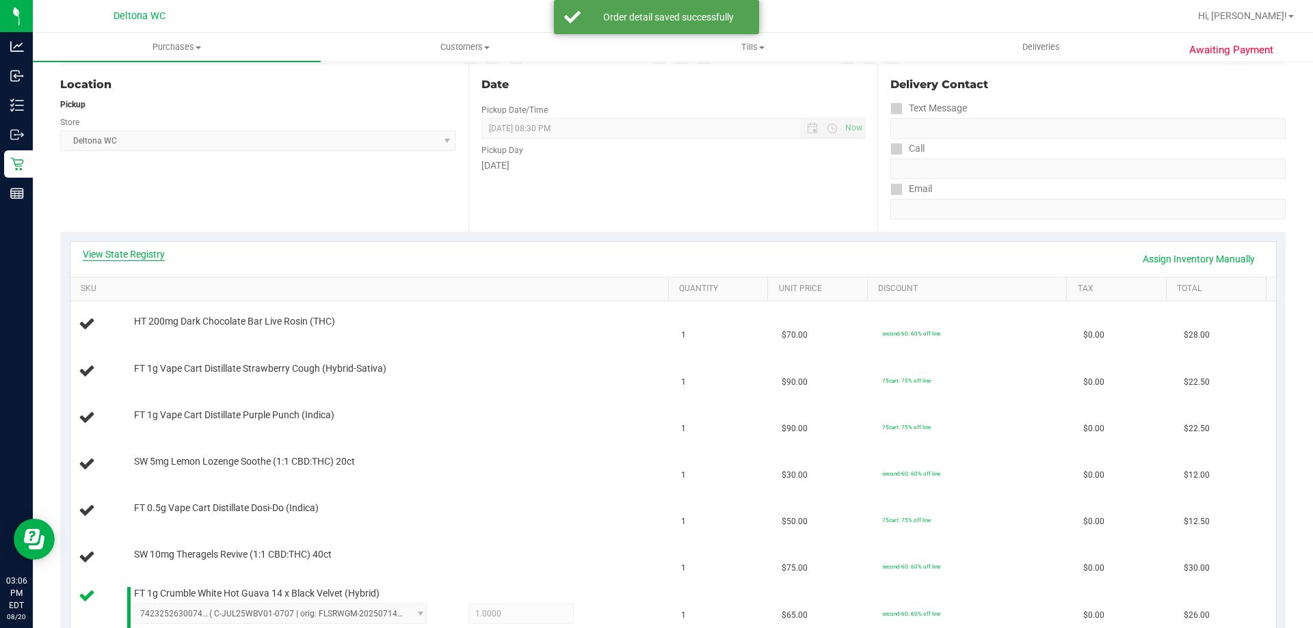
click at [131, 257] on link "View State Registry" at bounding box center [124, 254] width 82 height 14
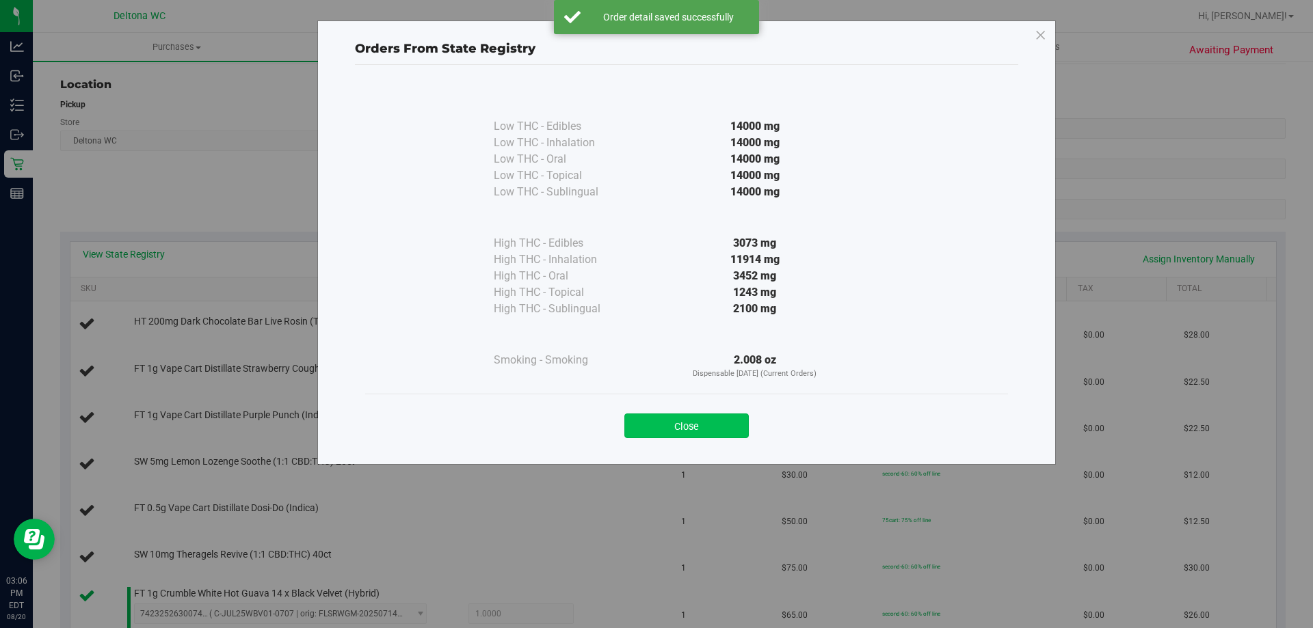
click at [665, 429] on button "Close" at bounding box center [686, 426] width 124 height 25
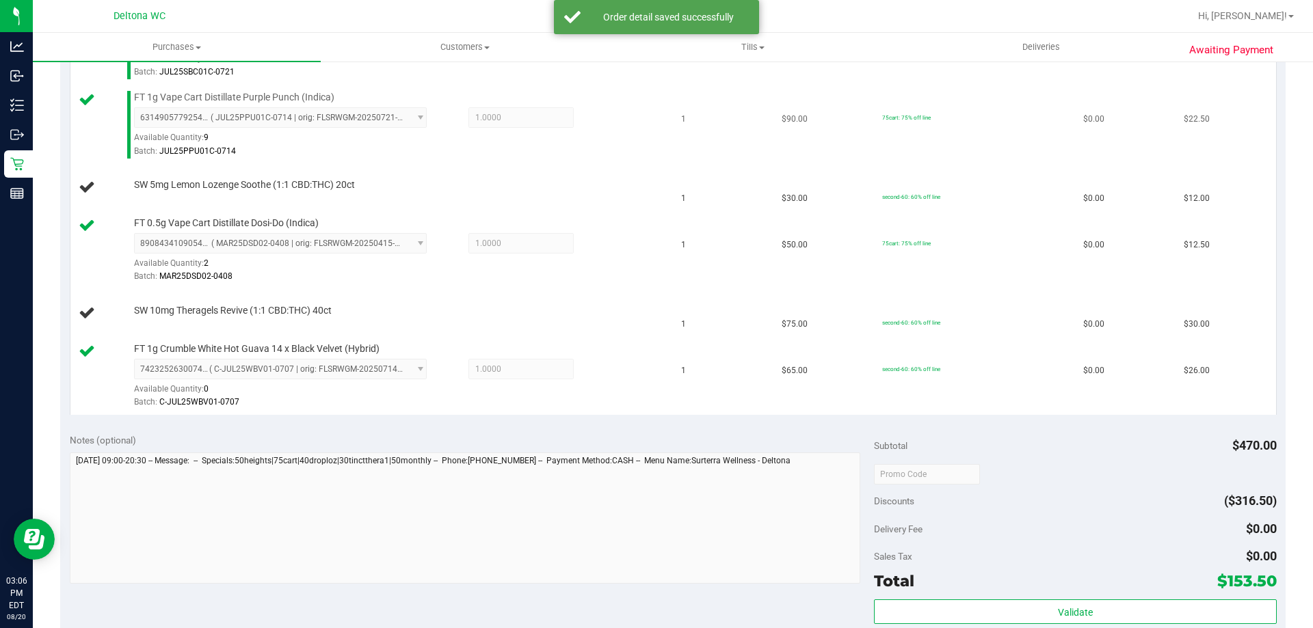
scroll to position [273, 0]
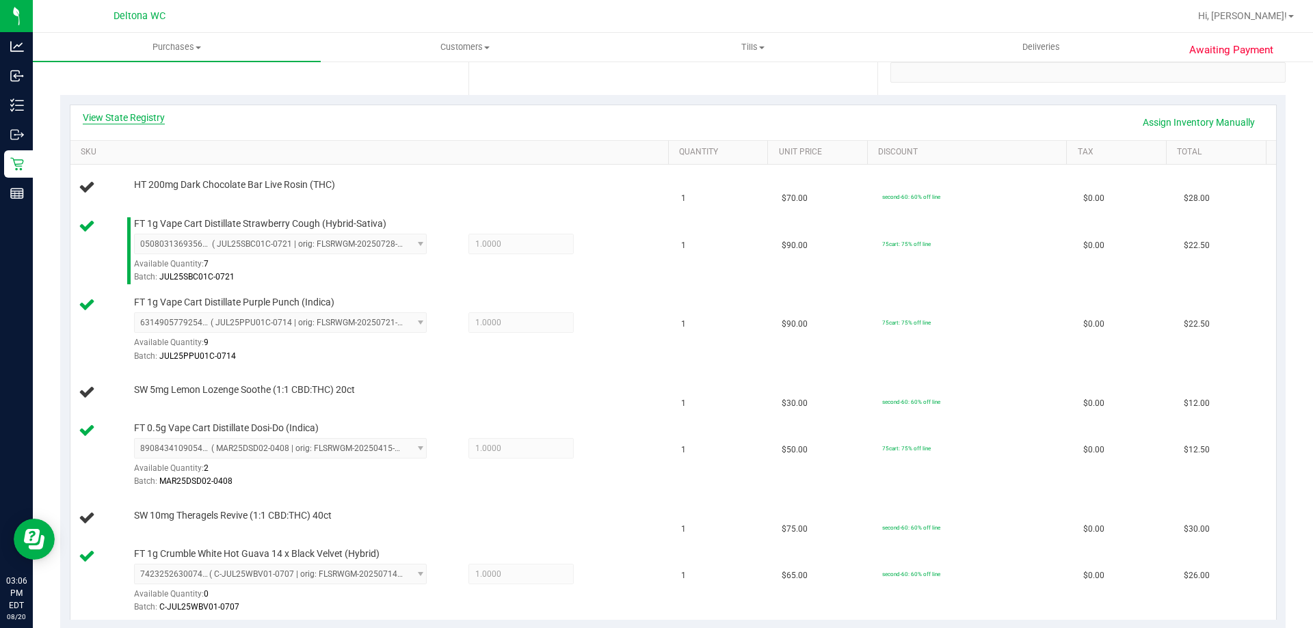
click at [152, 113] on link "View State Registry" at bounding box center [124, 118] width 82 height 14
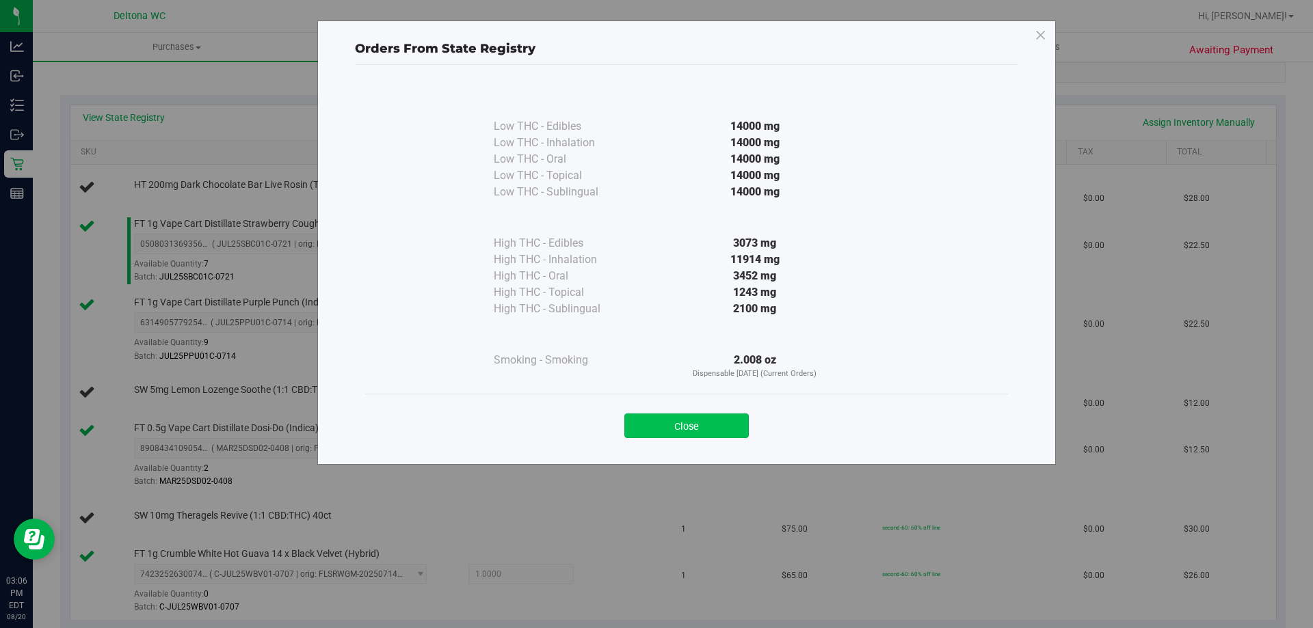
click at [708, 420] on button "Close" at bounding box center [686, 426] width 124 height 25
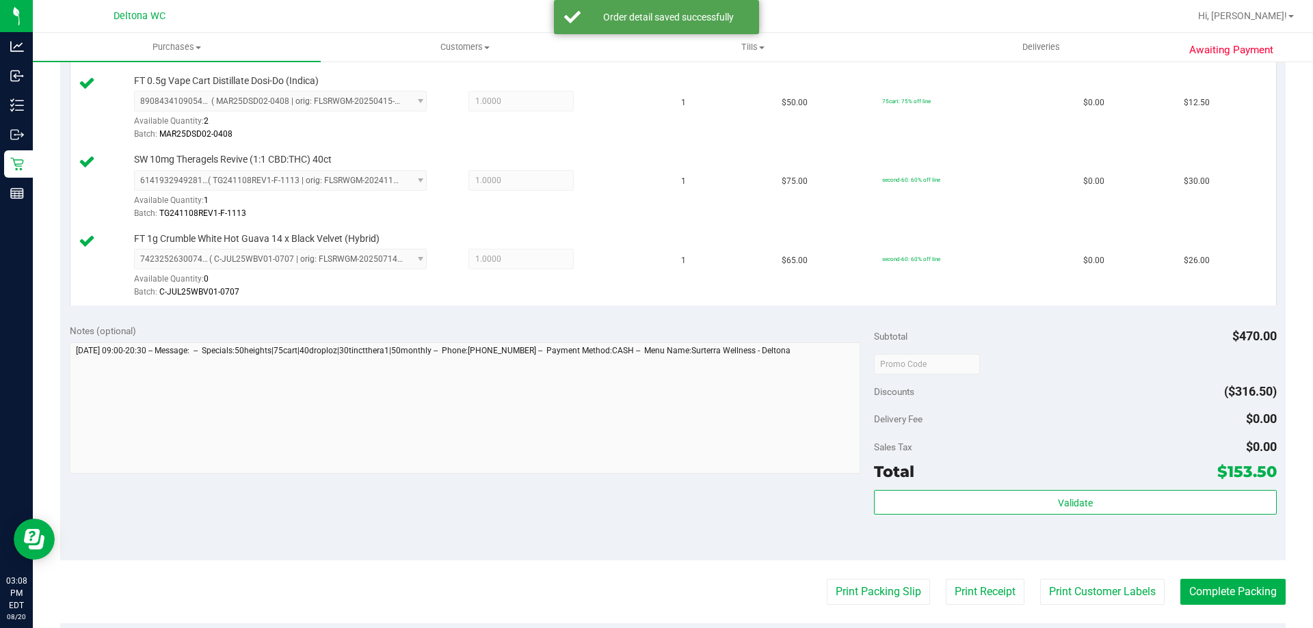
scroll to position [752, 0]
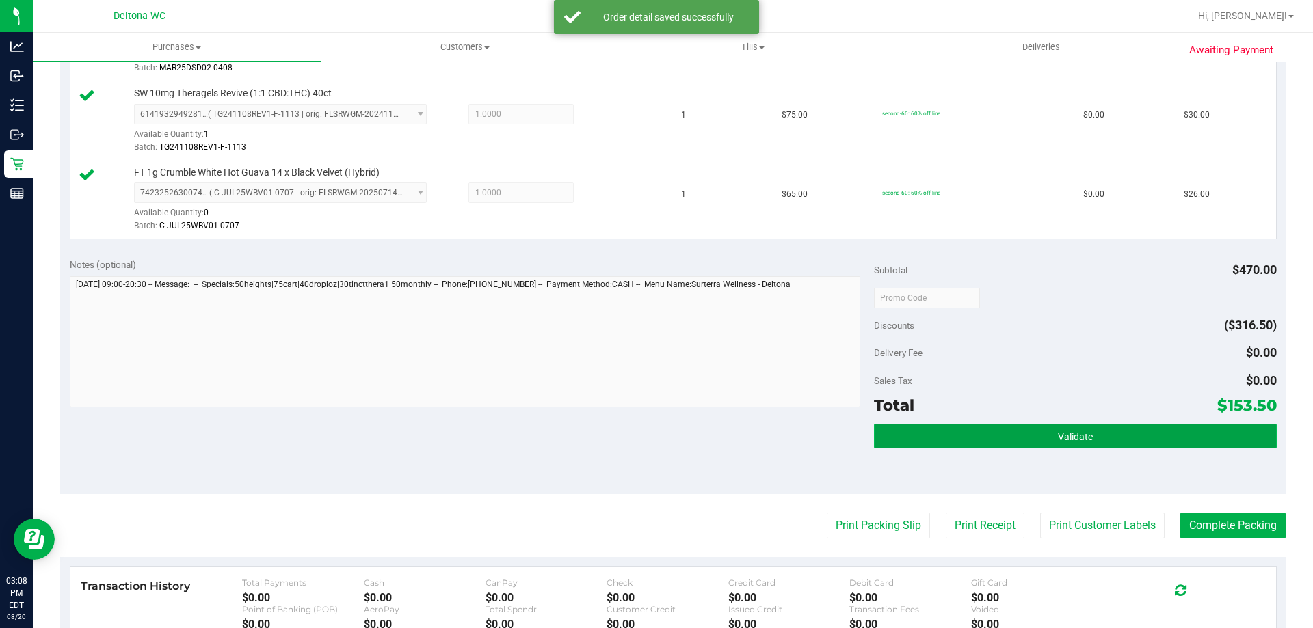
click at [1004, 429] on button "Validate" at bounding box center [1075, 436] width 402 height 25
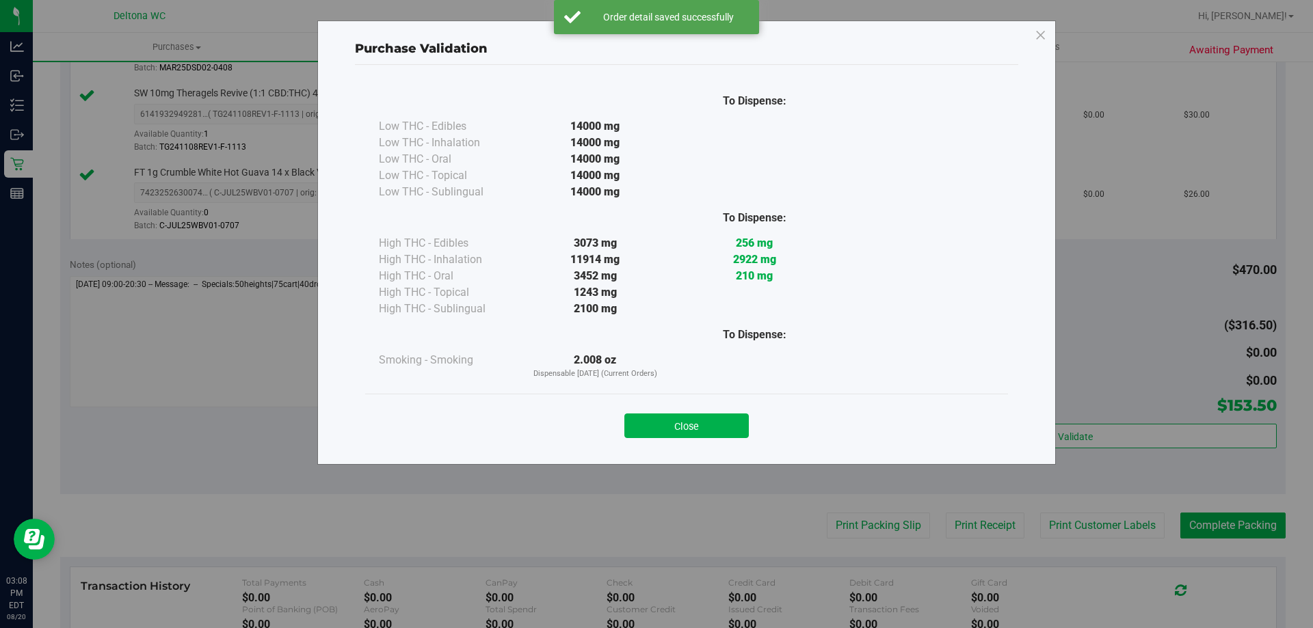
drag, startPoint x: 705, startPoint y: 422, endPoint x: 723, endPoint y: 446, distance: 29.8
click at [703, 427] on button "Close" at bounding box center [686, 426] width 124 height 25
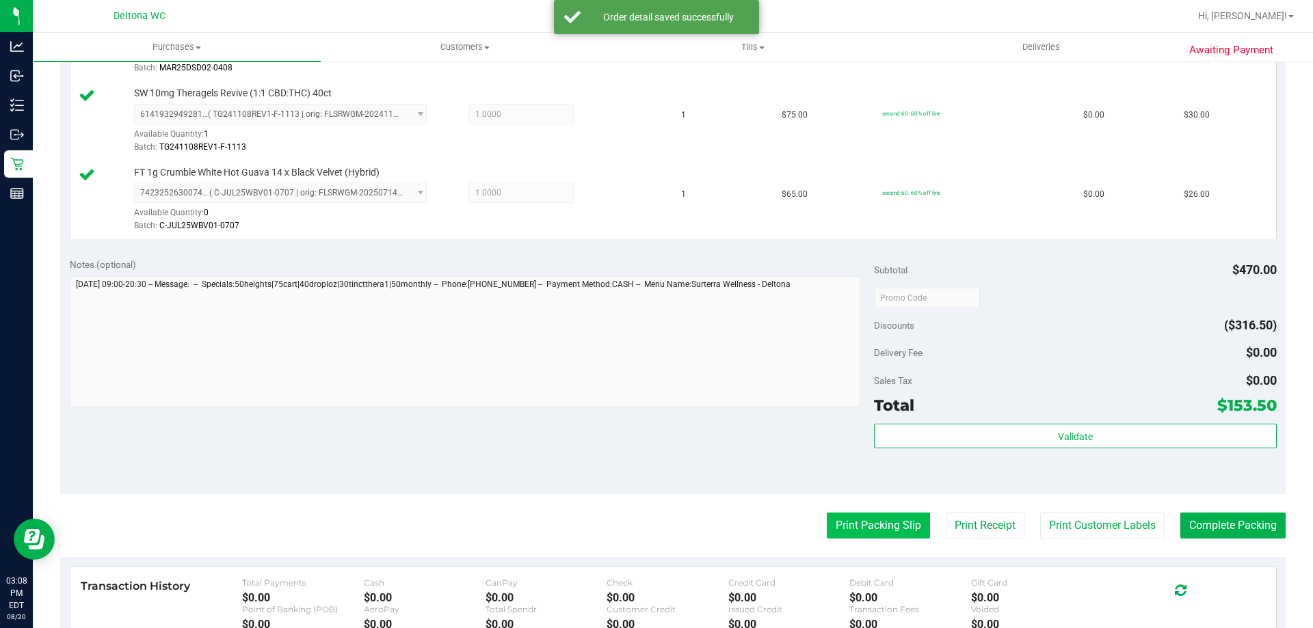
click at [863, 519] on button "Print Packing Slip" at bounding box center [877, 526] width 103 height 26
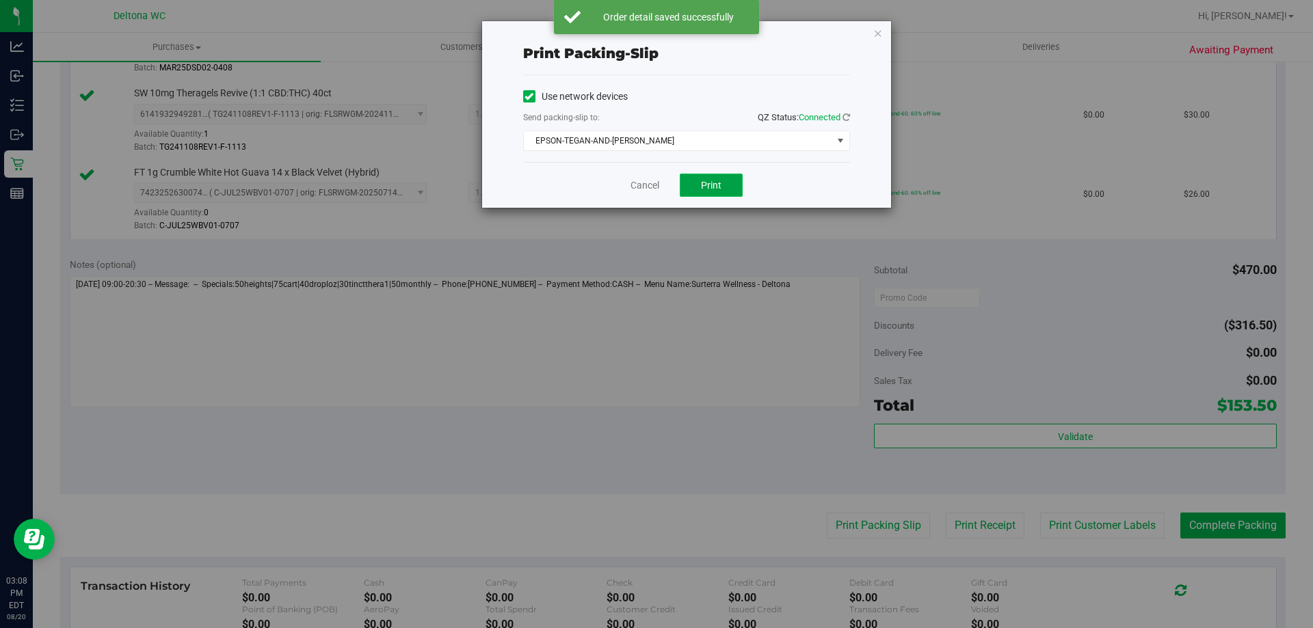
click at [732, 188] on button "Print" at bounding box center [711, 185] width 63 height 23
click at [647, 183] on link "Cancel" at bounding box center [644, 185] width 29 height 14
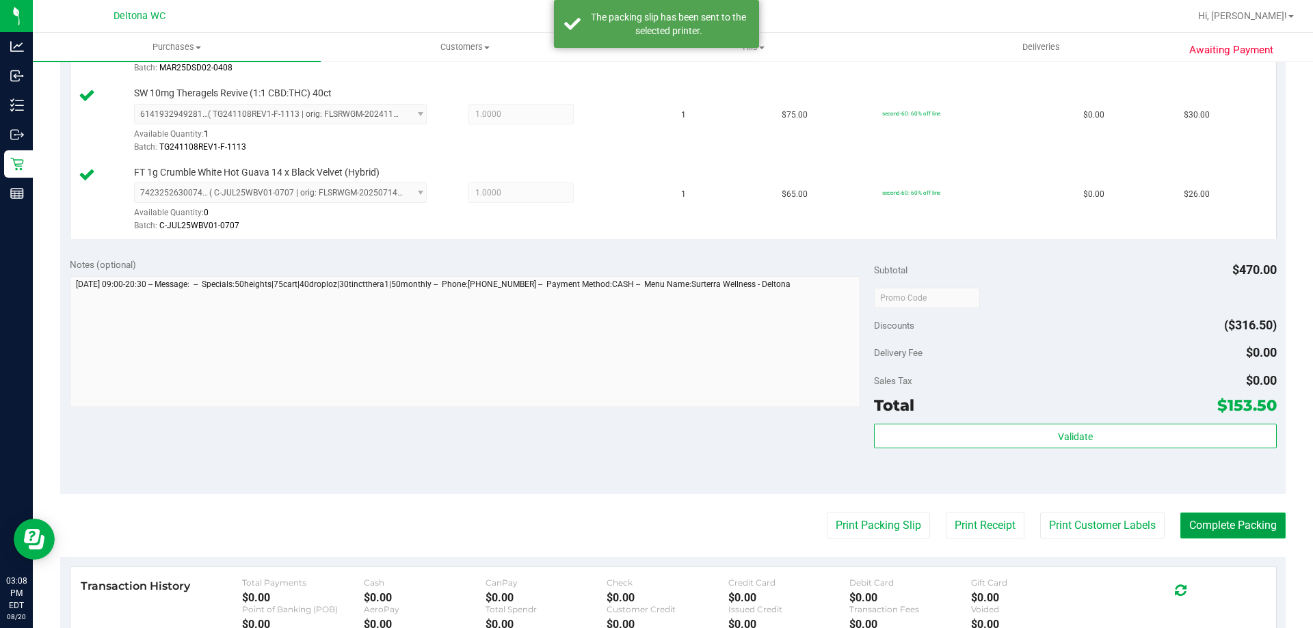
click at [1183, 517] on button "Complete Packing" at bounding box center [1232, 526] width 105 height 26
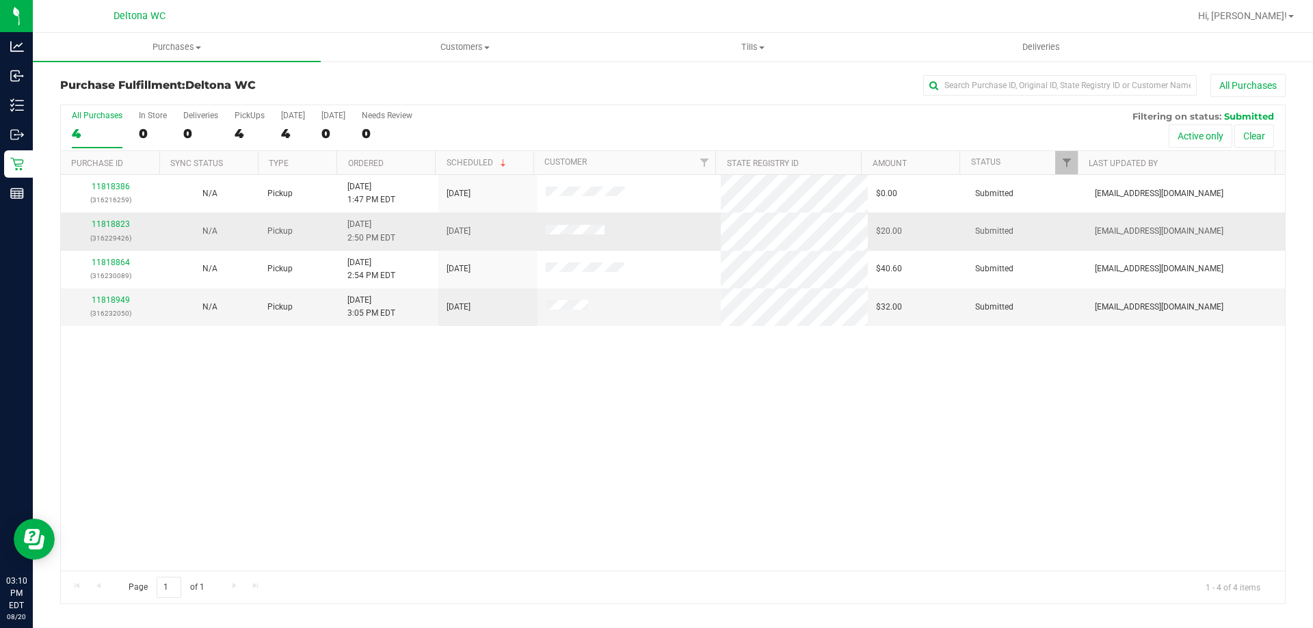
click at [115, 217] on td "11818823 (316229426)" at bounding box center [110, 232] width 99 height 38
click at [116, 221] on link "11818823" at bounding box center [111, 224] width 38 height 10
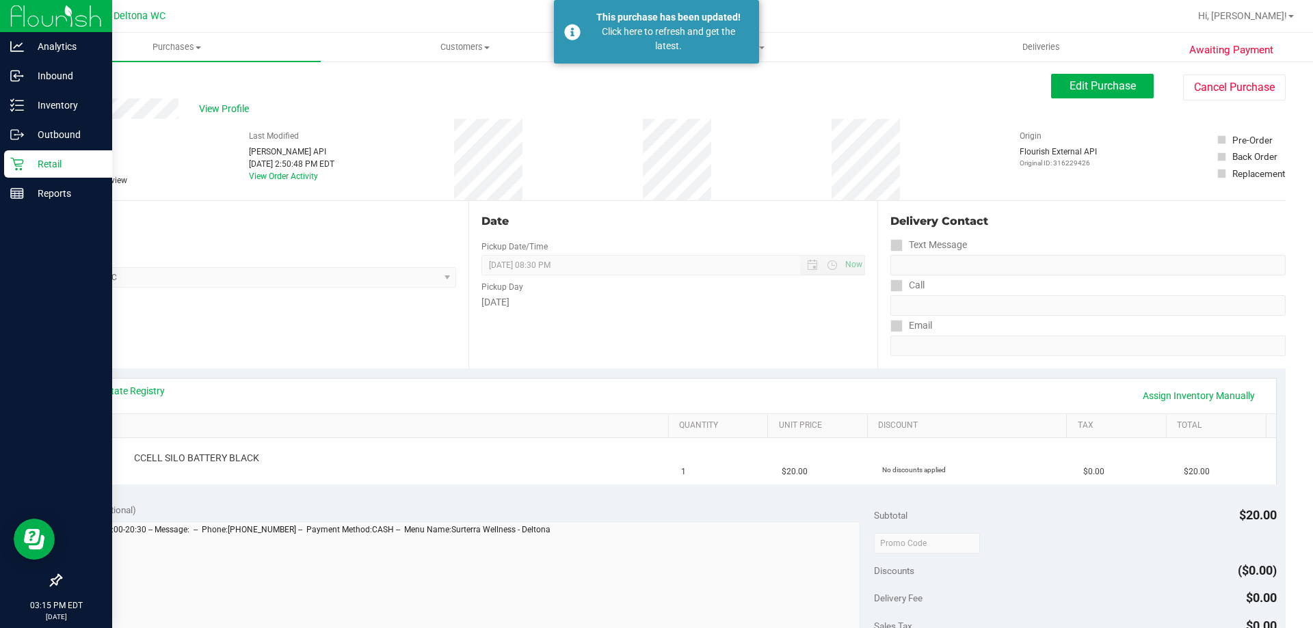
click at [18, 170] on div "Retail" at bounding box center [58, 163] width 108 height 27
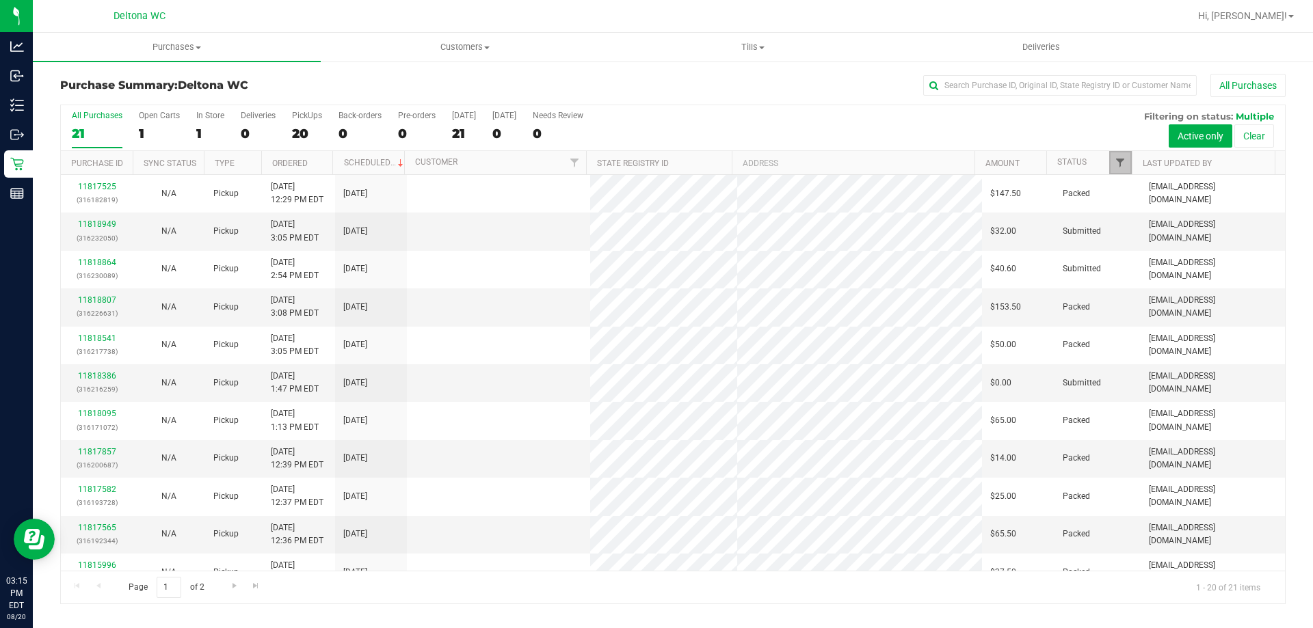
click at [1122, 161] on span "Filter" at bounding box center [1119, 162] width 11 height 11
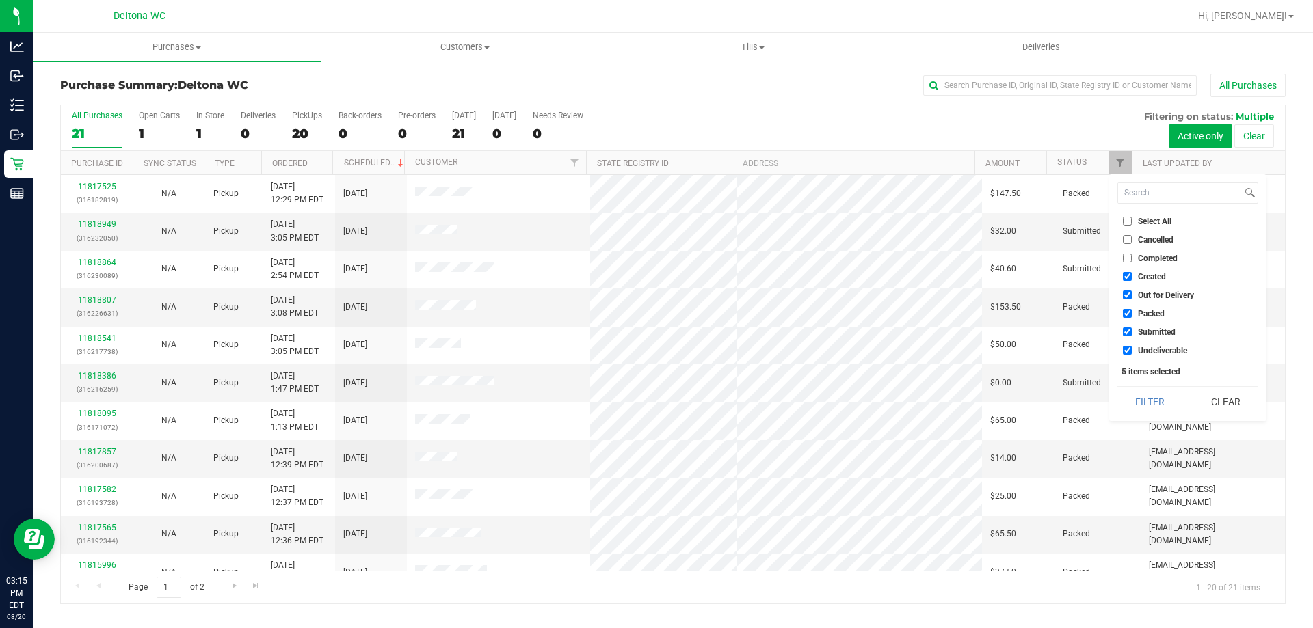
click at [1156, 208] on div "Select All Cancelled Completed Created Out for Delivery Packed Submitted Undeli…" at bounding box center [1187, 297] width 157 height 247
click at [1157, 224] on span "Select All" at bounding box center [1154, 221] width 33 height 8
click at [1131, 224] on input "Select All" at bounding box center [1126, 221] width 9 height 9
checkbox input "true"
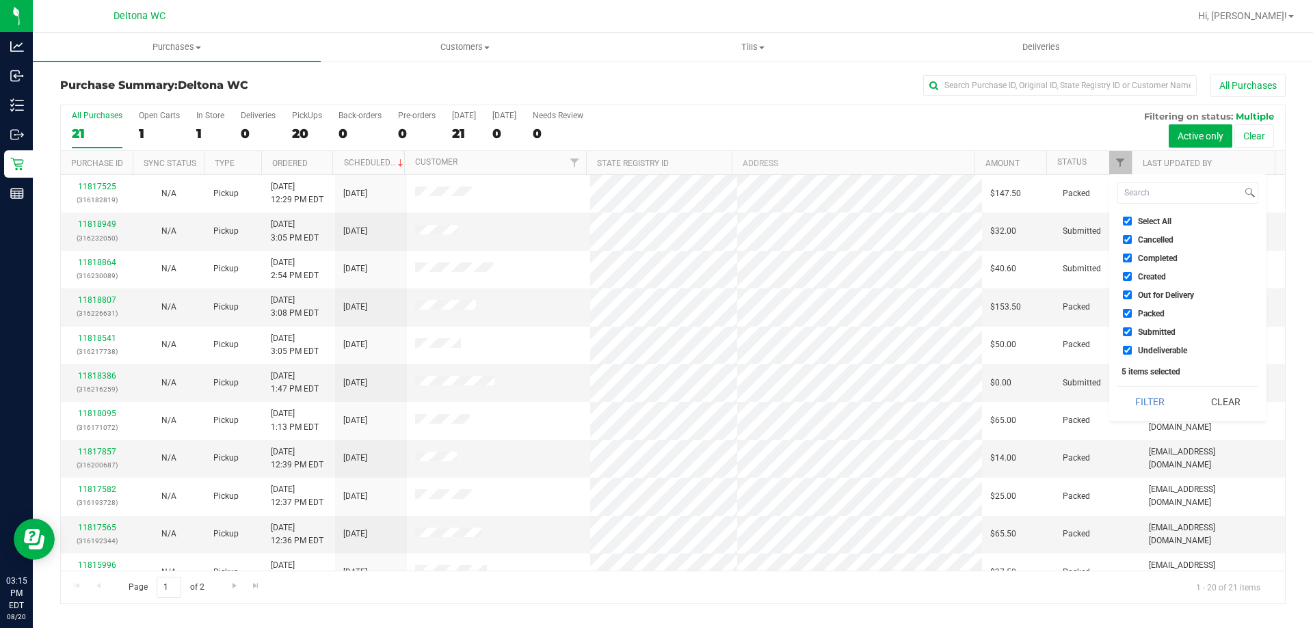
checkbox input "true"
click at [1157, 224] on span "Select All" at bounding box center [1154, 221] width 33 height 8
click at [1131, 224] on input "Select All" at bounding box center [1126, 221] width 9 height 9
checkbox input "false"
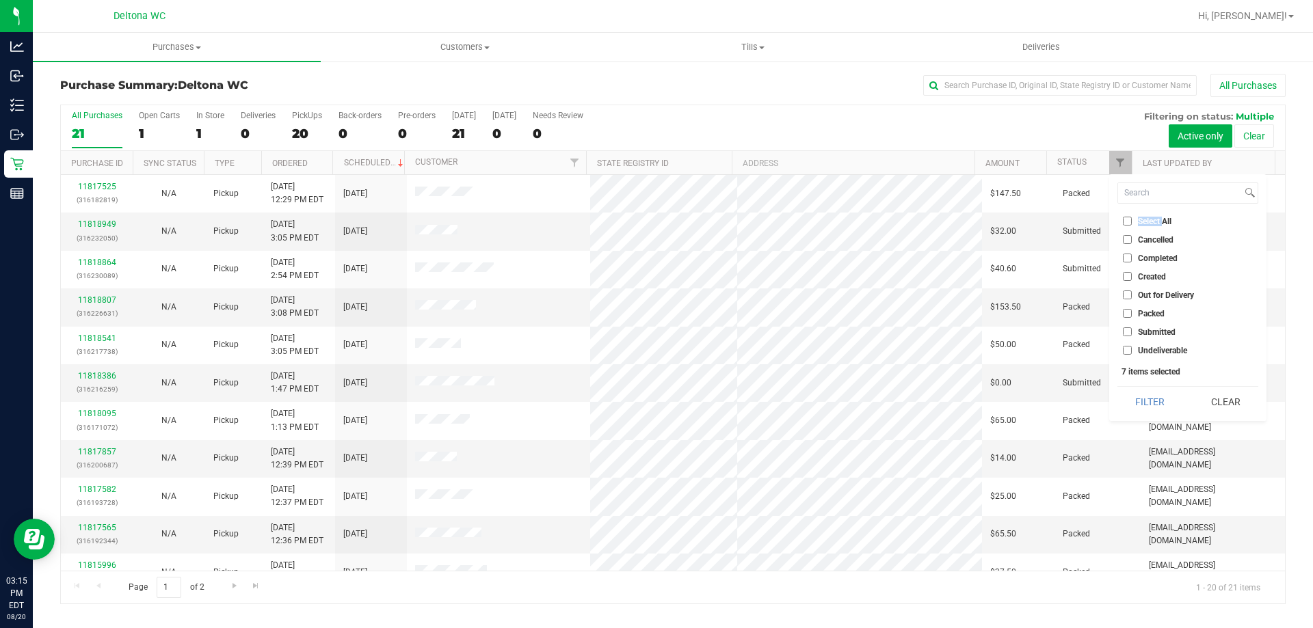
checkbox input "false"
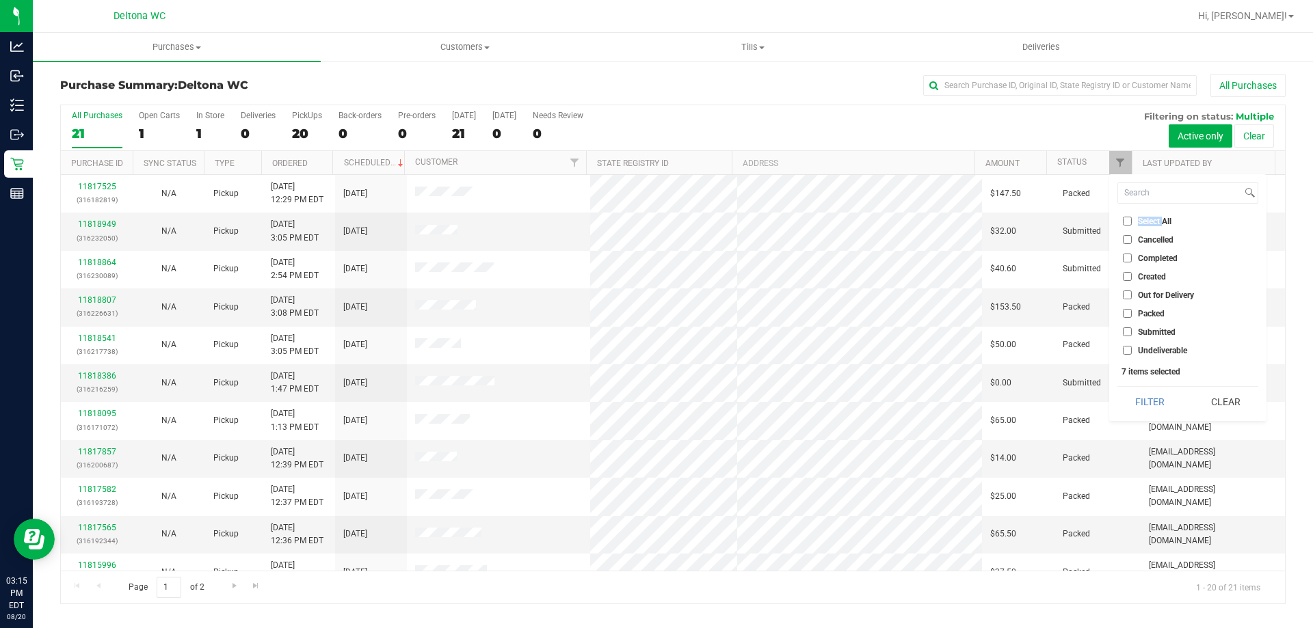
checkbox input "false"
click at [1162, 328] on span "Submitted" at bounding box center [1157, 332] width 38 height 8
click at [1161, 332] on span "Submitted" at bounding box center [1157, 332] width 38 height 8
click at [1131, 332] on input "Submitted" at bounding box center [1126, 331] width 9 height 9
checkbox input "true"
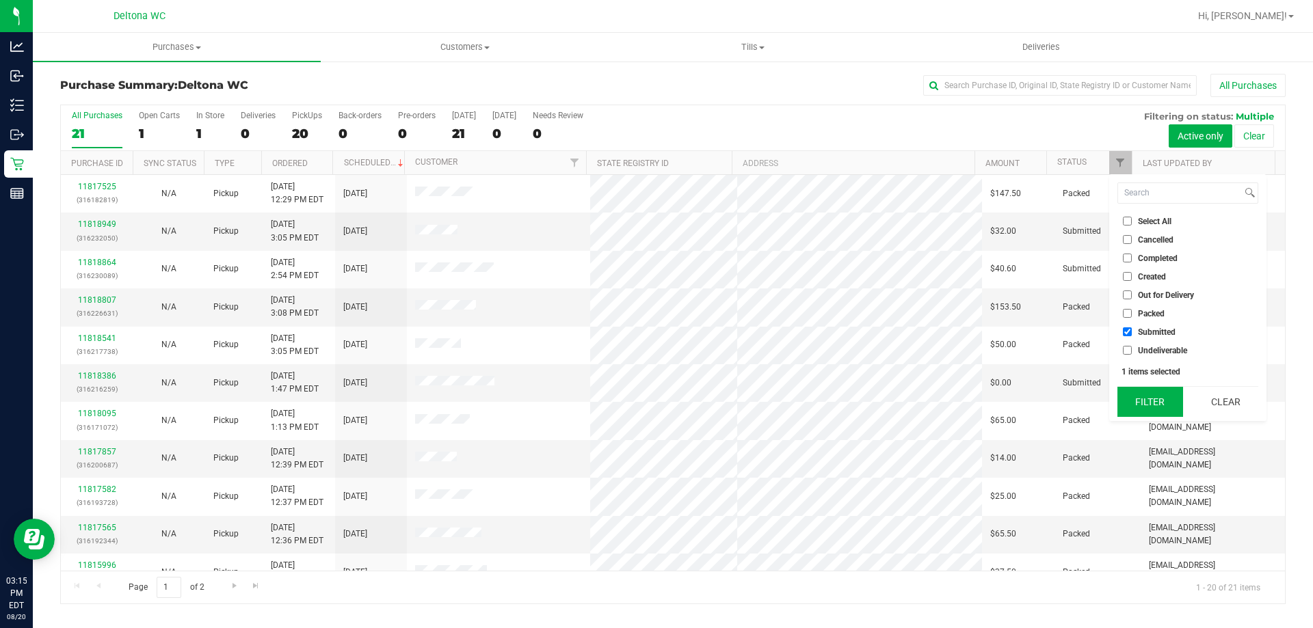
click at [1157, 397] on button "Filter" at bounding box center [1150, 402] width 66 height 30
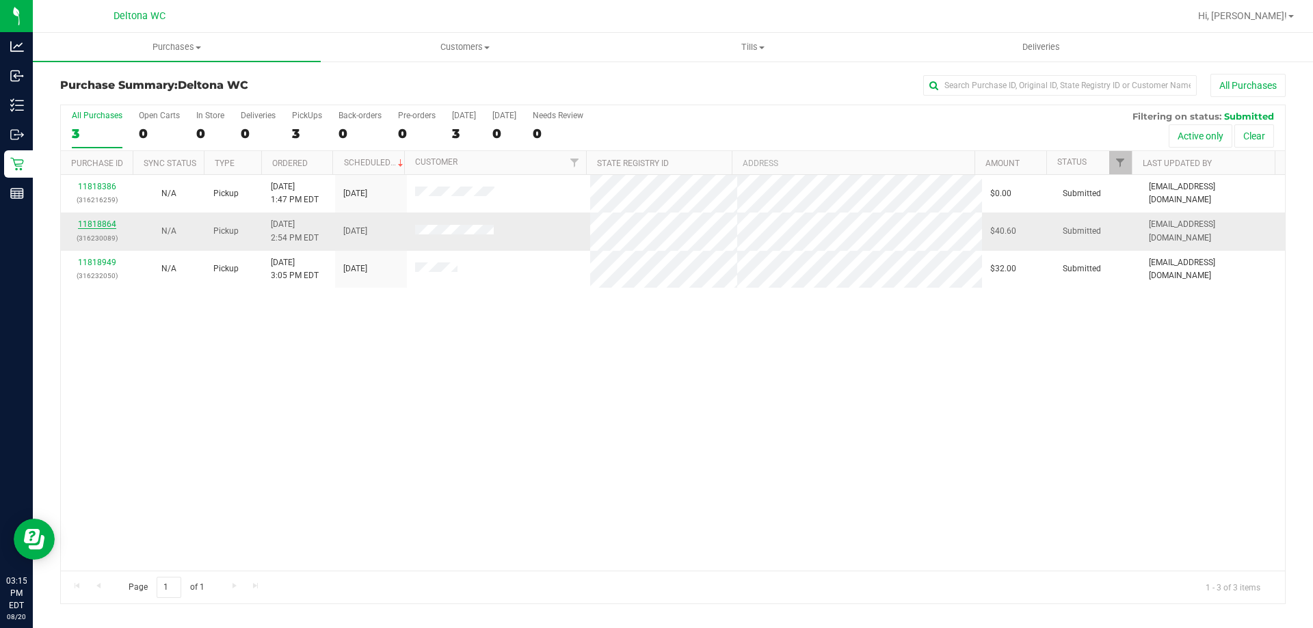
click at [101, 224] on link "11818864" at bounding box center [97, 224] width 38 height 10
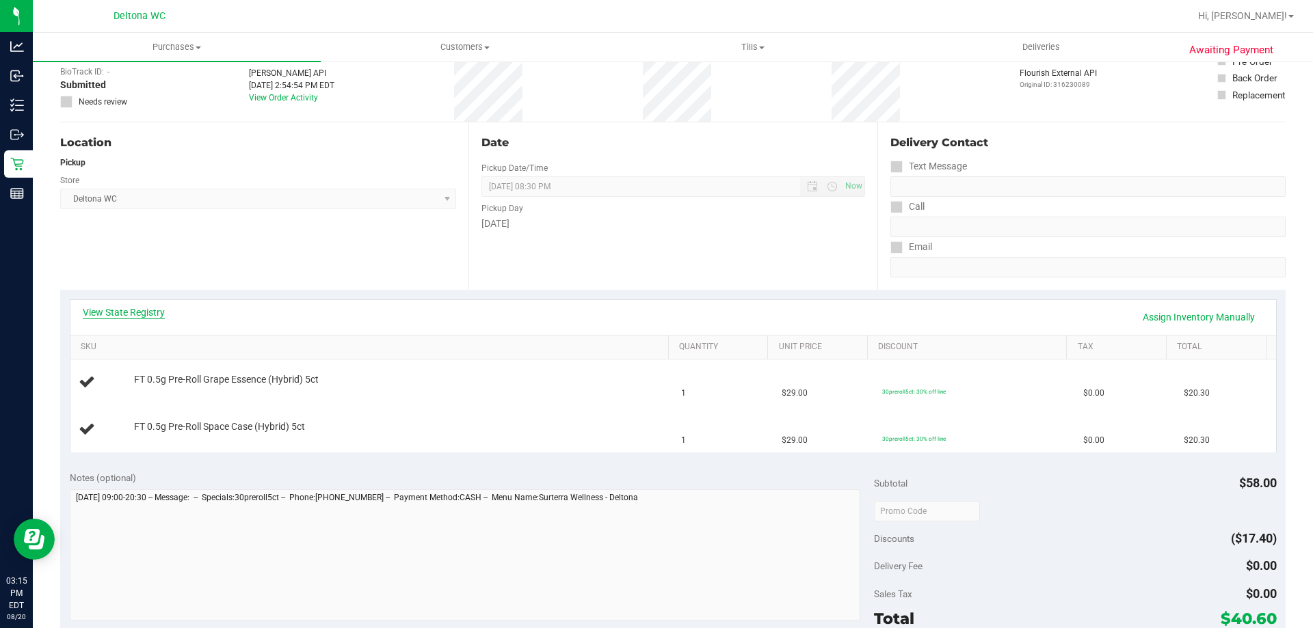
scroll to position [137, 0]
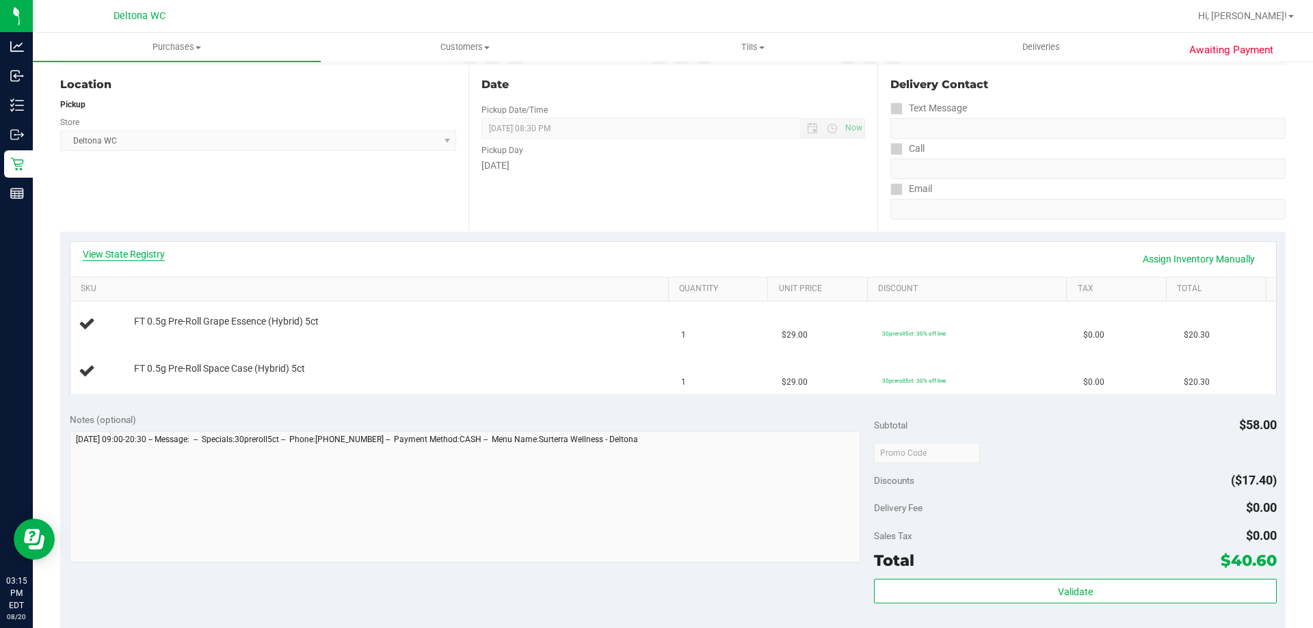
click at [152, 253] on link "View State Registry" at bounding box center [124, 254] width 82 height 14
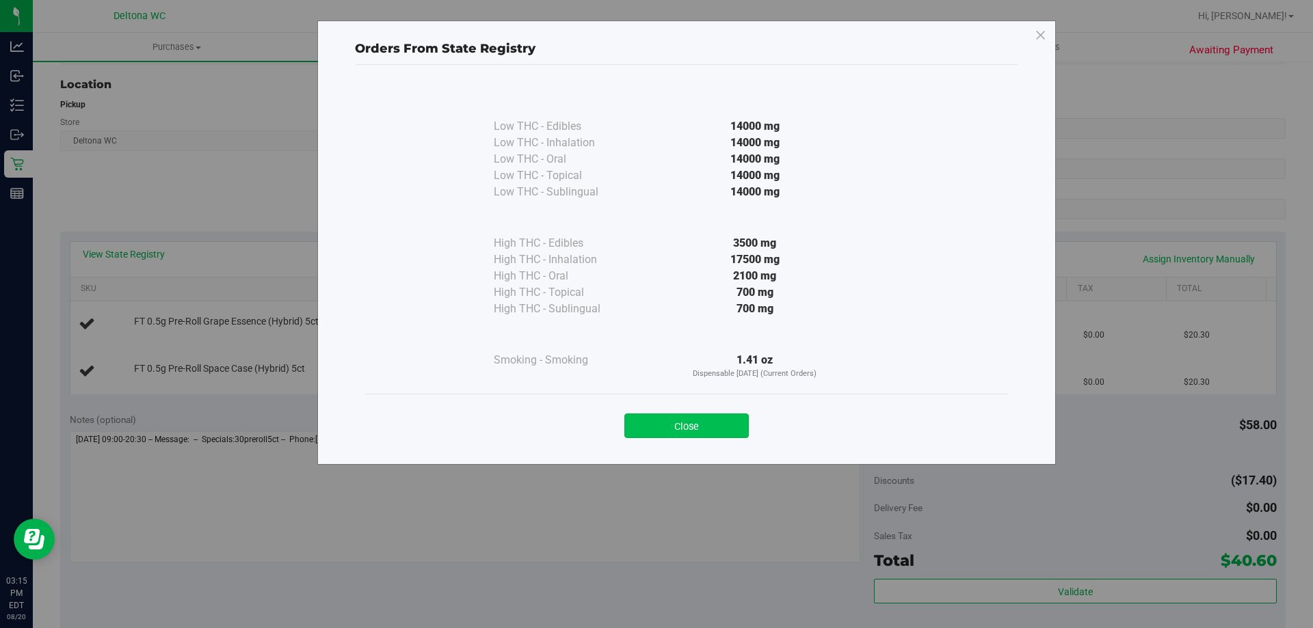
click at [668, 427] on button "Close" at bounding box center [686, 426] width 124 height 25
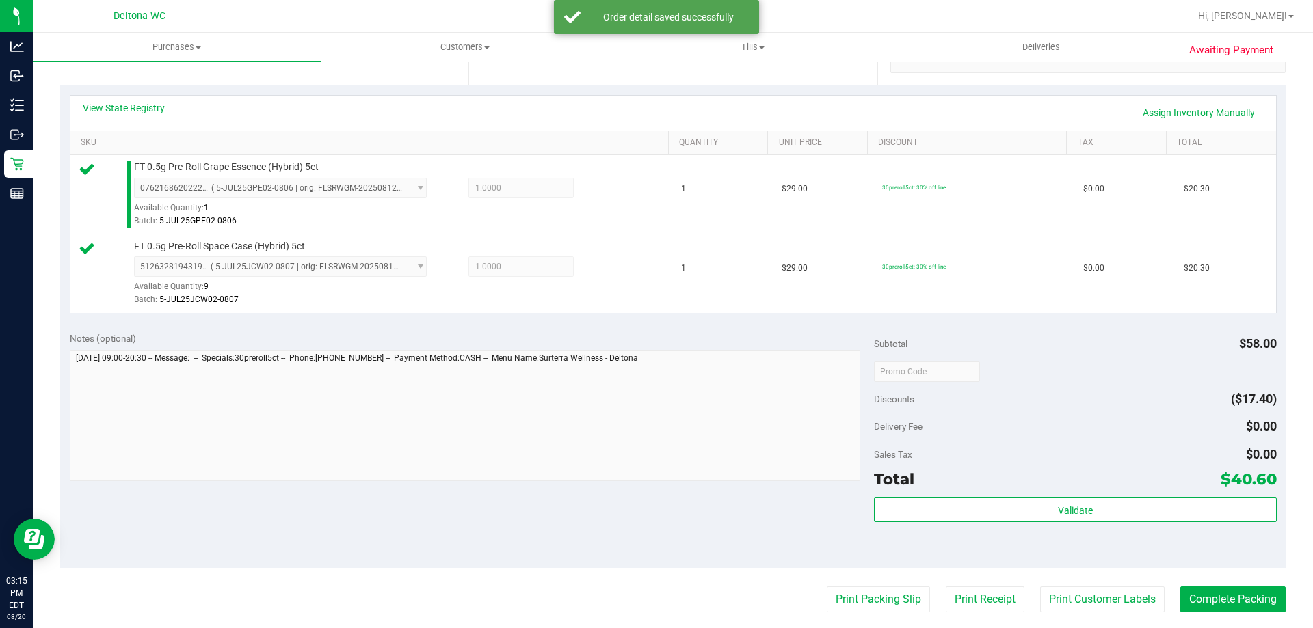
scroll to position [479, 0]
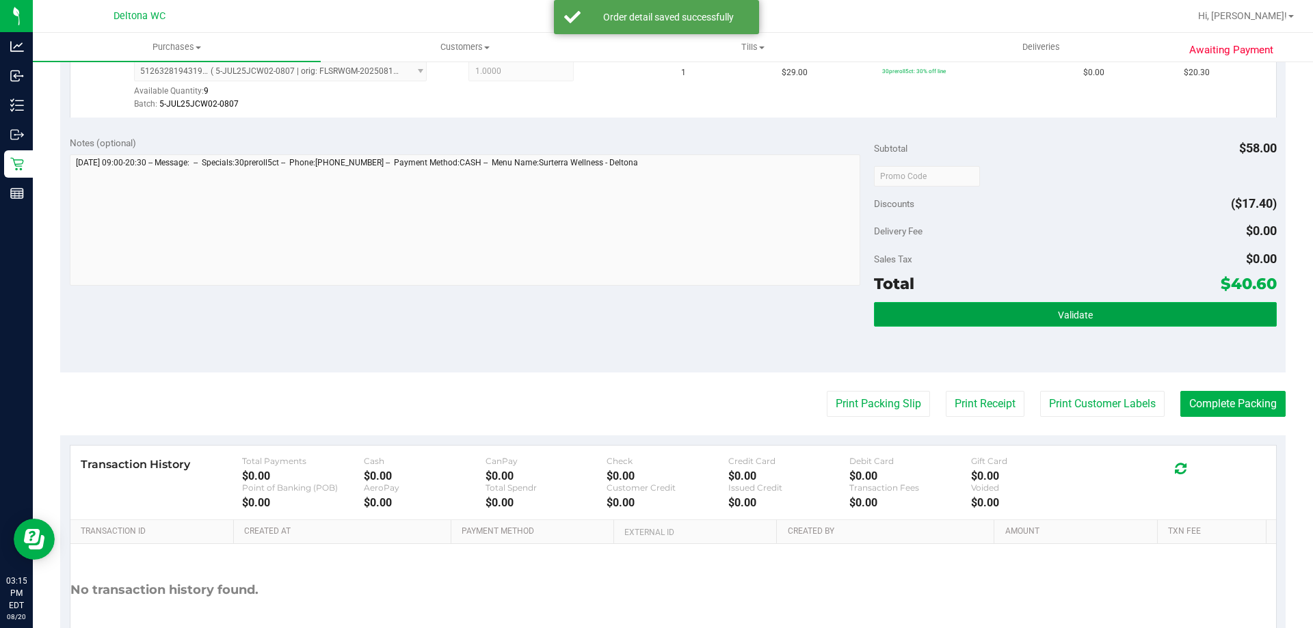
click at [1055, 322] on button "Validate" at bounding box center [1075, 314] width 402 height 25
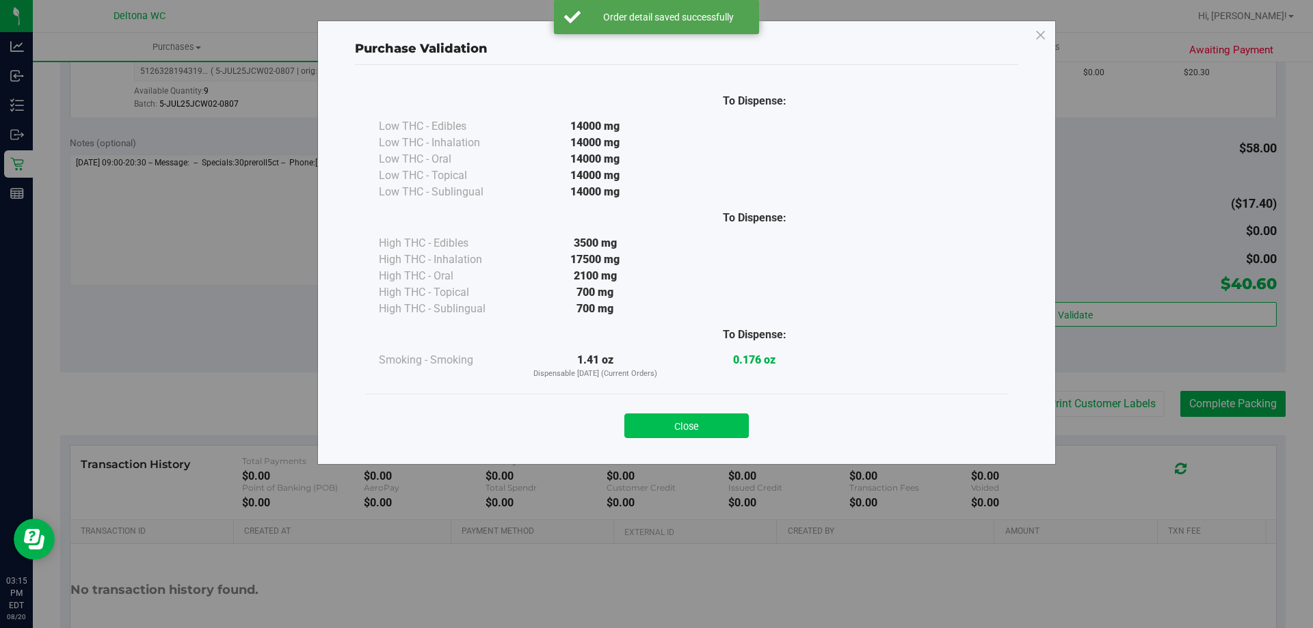
click at [718, 416] on button "Close" at bounding box center [686, 426] width 124 height 25
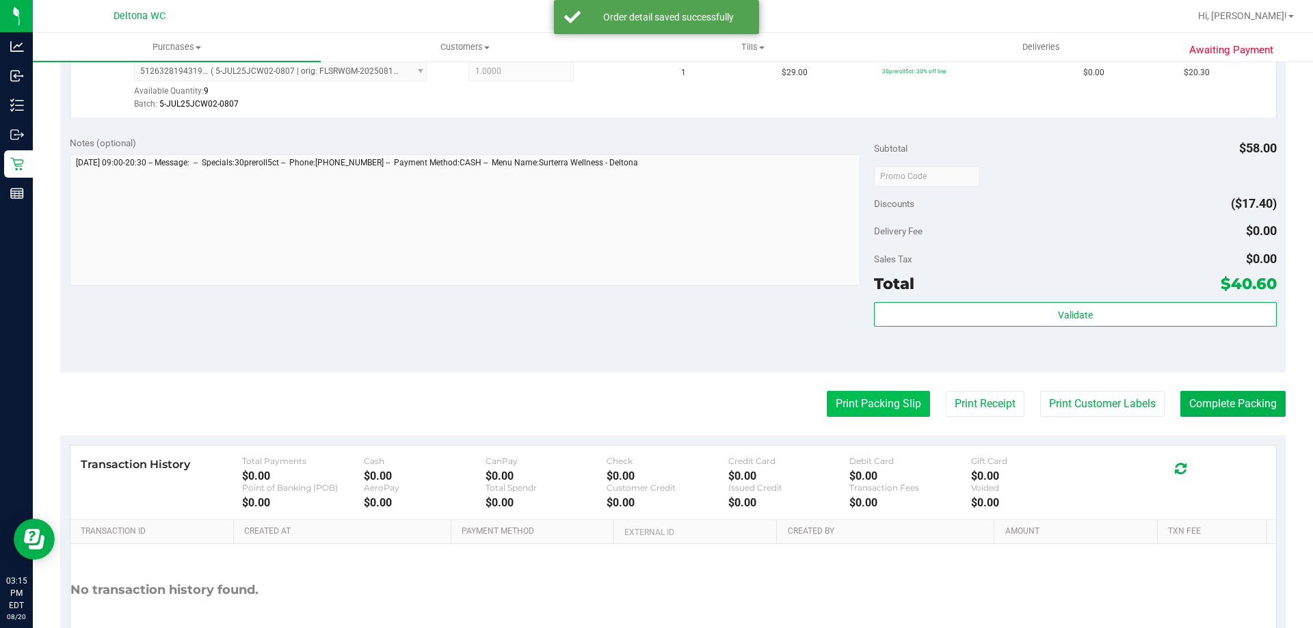
click at [875, 399] on button "Print Packing Slip" at bounding box center [877, 404] width 103 height 26
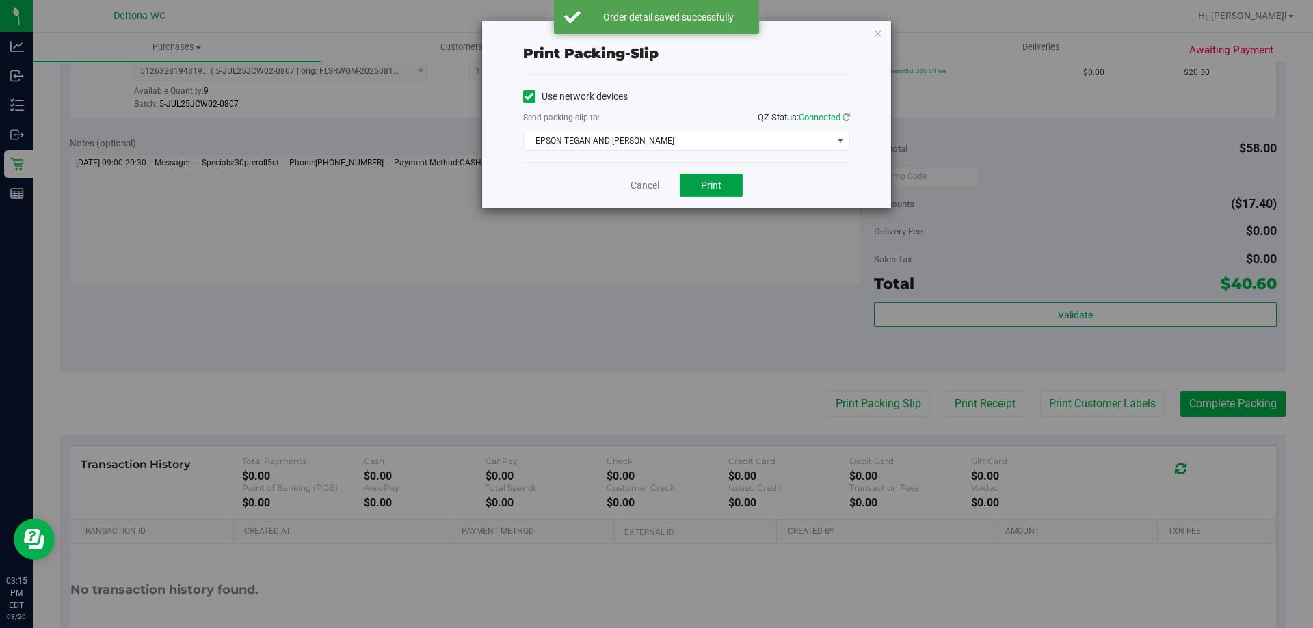
click at [710, 183] on span "Print" at bounding box center [711, 185] width 21 height 11
click at [644, 188] on link "Cancel" at bounding box center [644, 185] width 29 height 14
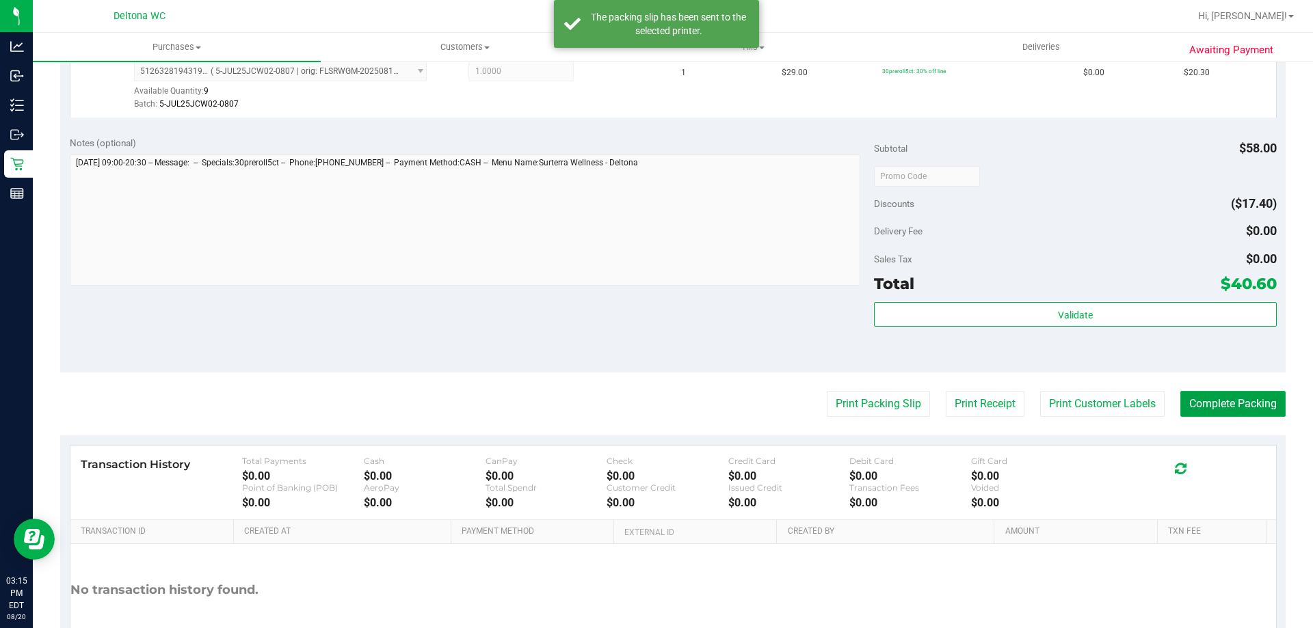
click at [1196, 396] on button "Complete Packing" at bounding box center [1232, 404] width 105 height 26
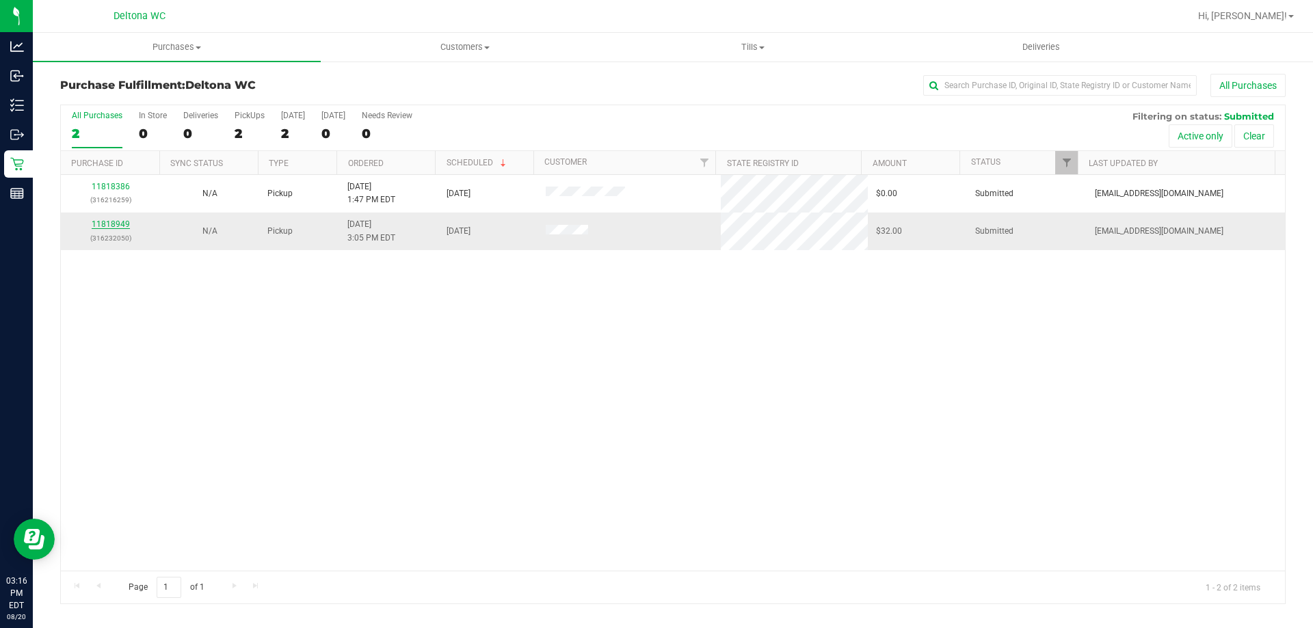
click at [119, 223] on link "11818949" at bounding box center [111, 224] width 38 height 10
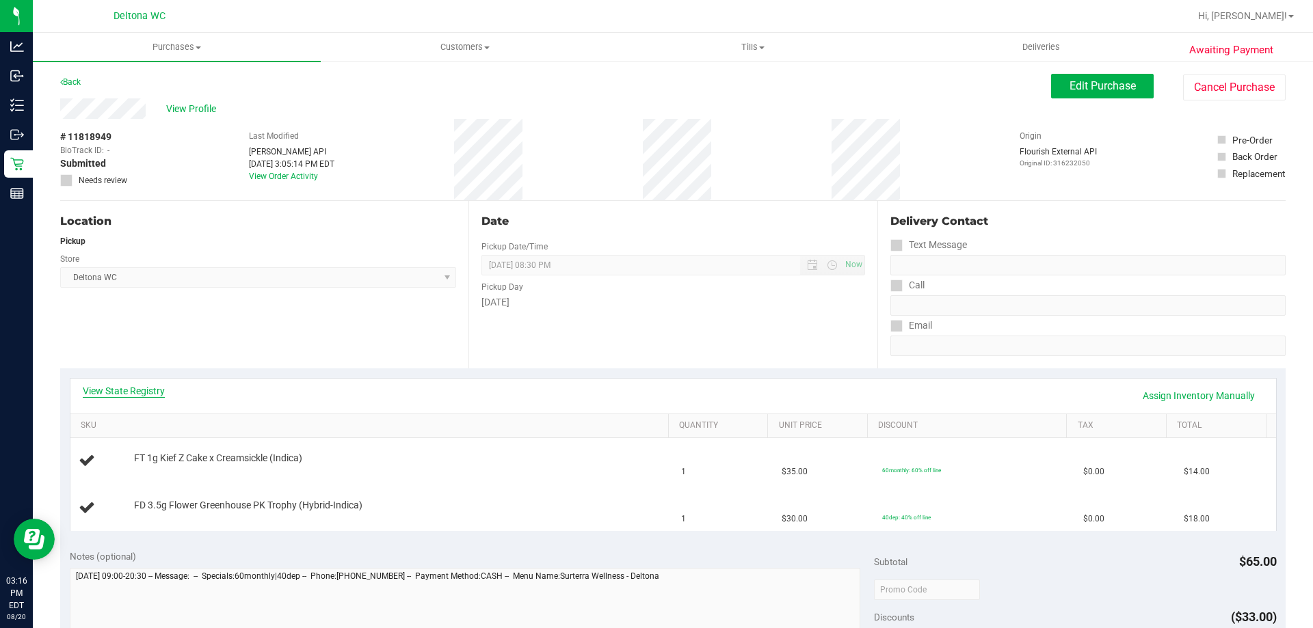
click at [146, 392] on link "View State Registry" at bounding box center [124, 391] width 82 height 14
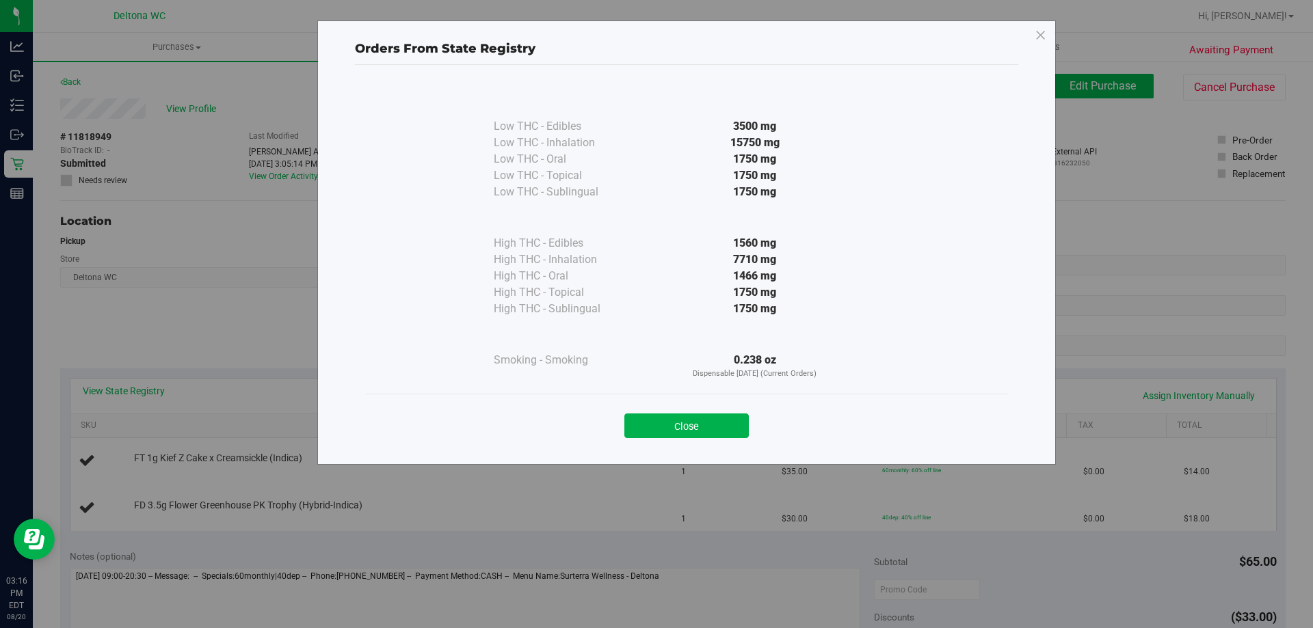
drag, startPoint x: 725, startPoint y: 422, endPoint x: 710, endPoint y: 416, distance: 16.6
click at [716, 419] on button "Close" at bounding box center [686, 426] width 124 height 25
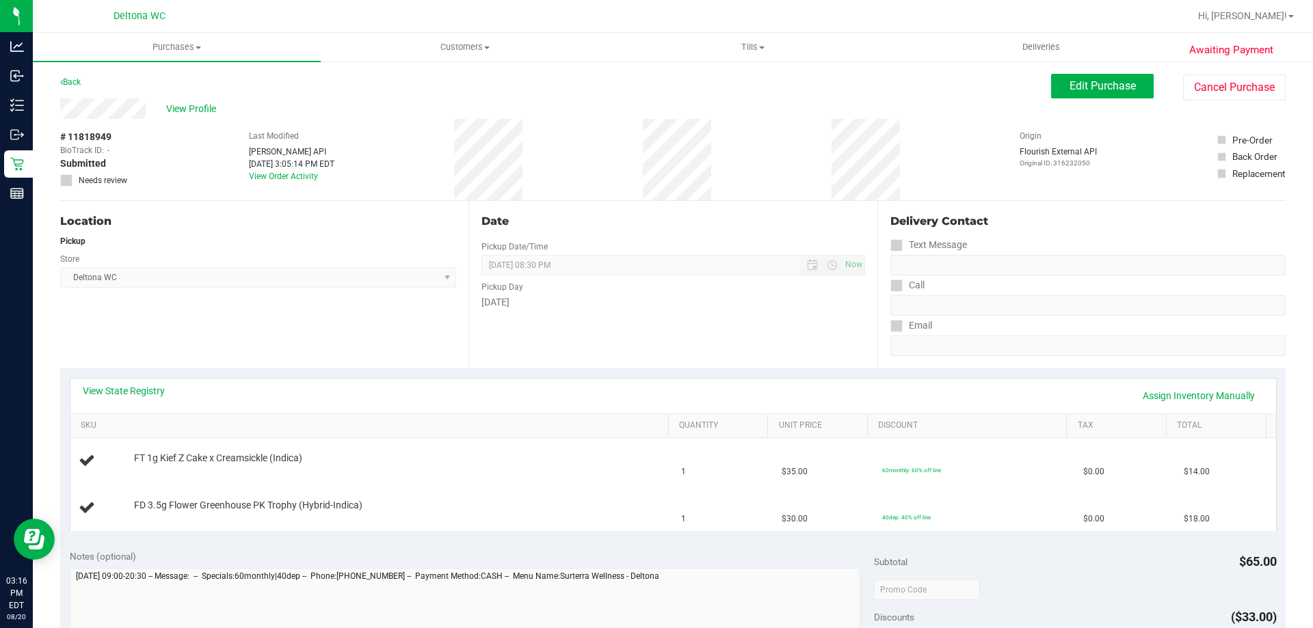
click at [719, 304] on div "Wednesday" at bounding box center [672, 302] width 383 height 14
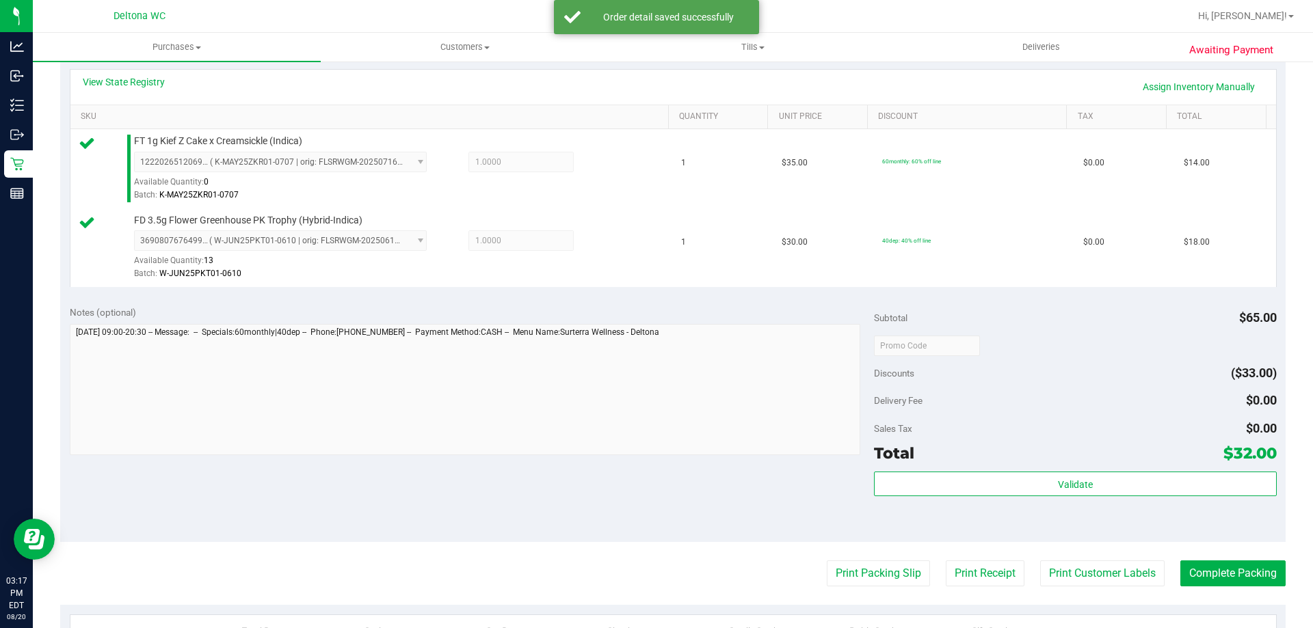
scroll to position [410, 0]
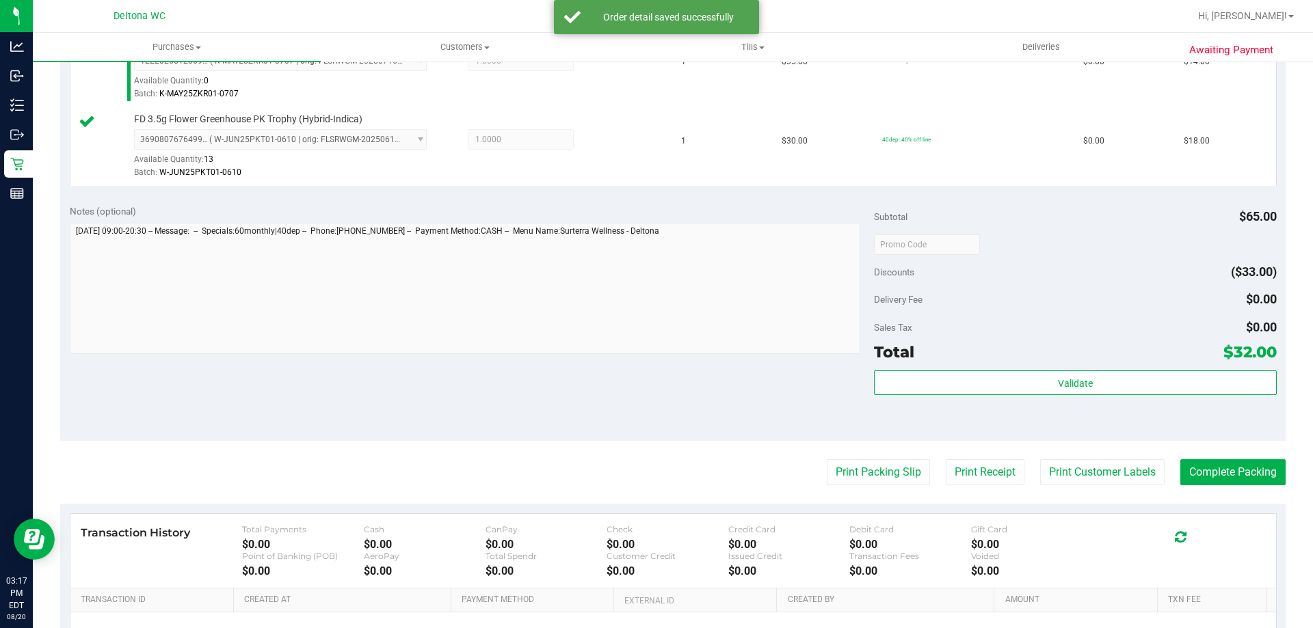
click at [959, 360] on div "Total $32.00" at bounding box center [1075, 352] width 402 height 25
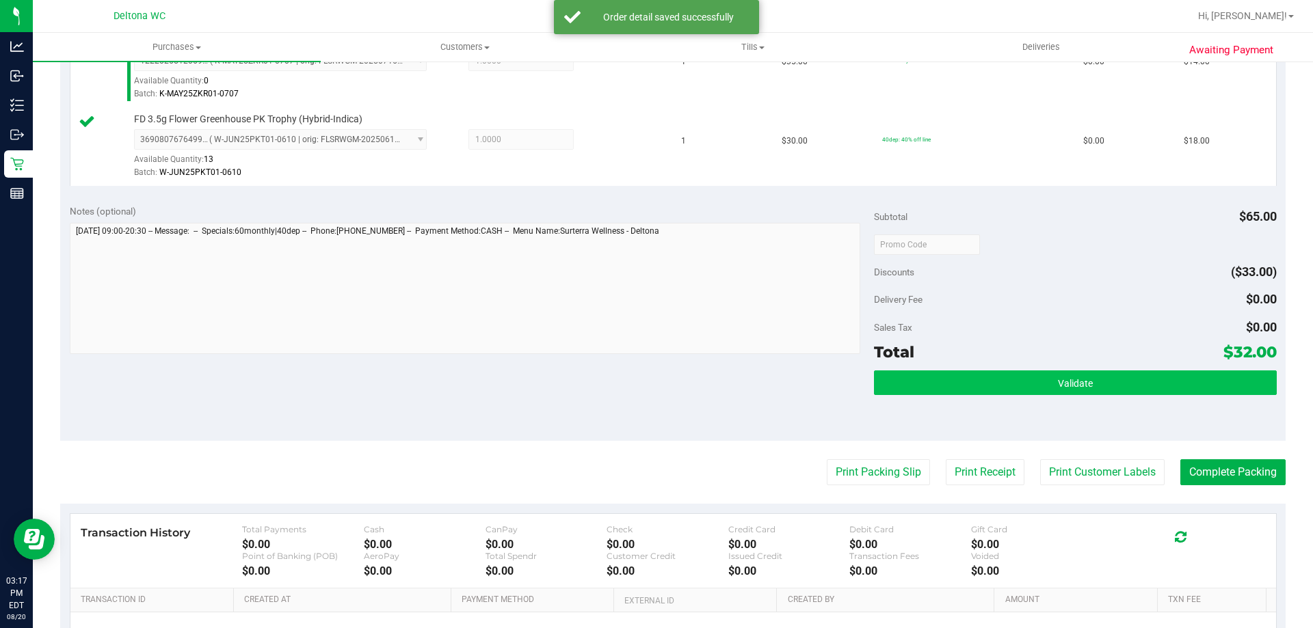
drag, startPoint x: 965, startPoint y: 367, endPoint x: 967, endPoint y: 376, distance: 9.3
click at [965, 368] on div "Subtotal $65.00 Discounts ($33.00) Delivery Fee $0.00 Sales Tax $0.00 Total $32…" at bounding box center [1075, 318] width 402 height 228
click at [969, 379] on button "Validate" at bounding box center [1075, 383] width 402 height 25
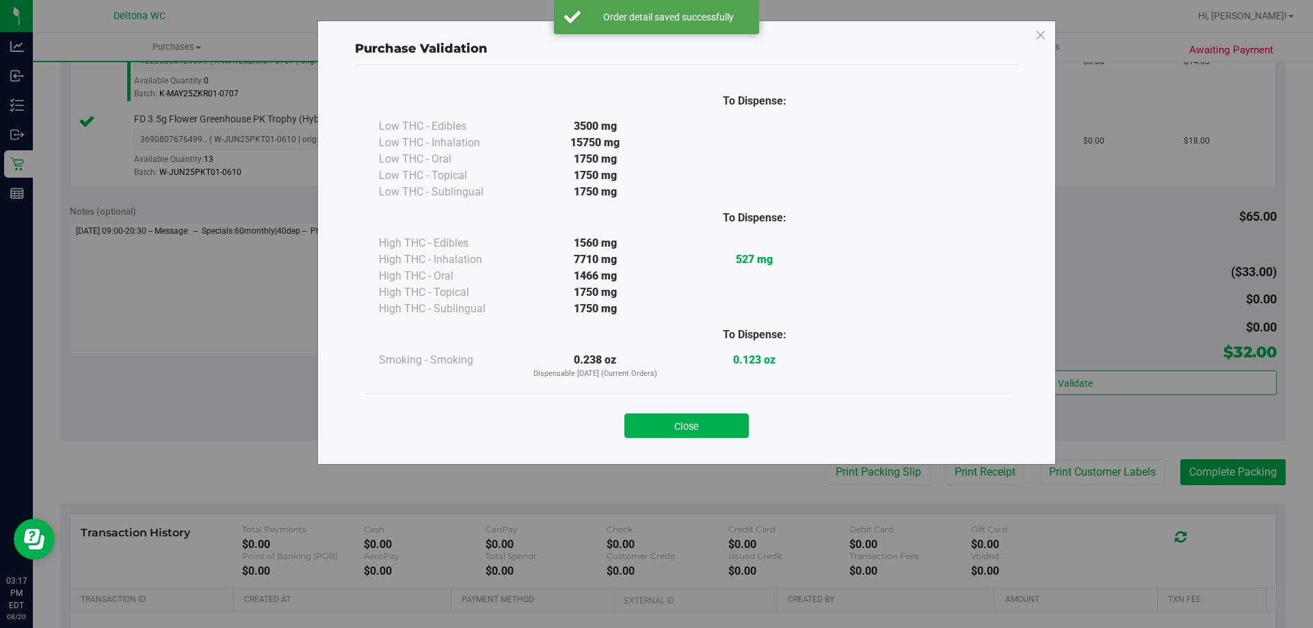
click at [742, 414] on button "Close" at bounding box center [686, 426] width 124 height 25
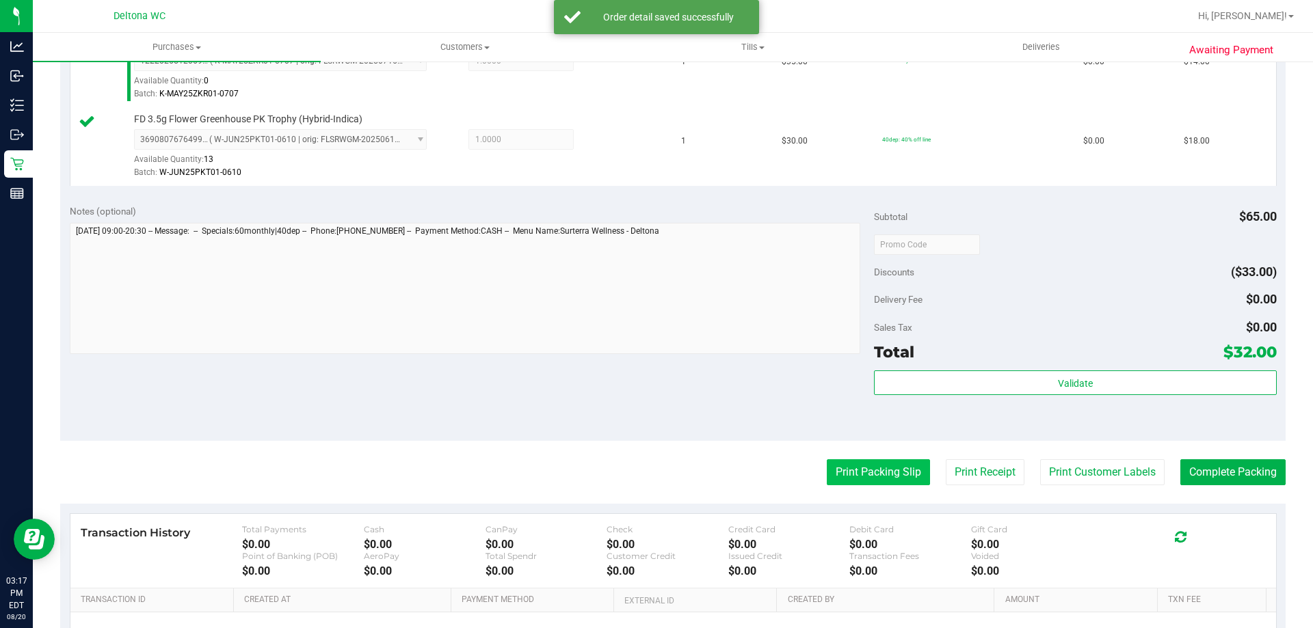
click at [874, 468] on button "Print Packing Slip" at bounding box center [877, 472] width 103 height 26
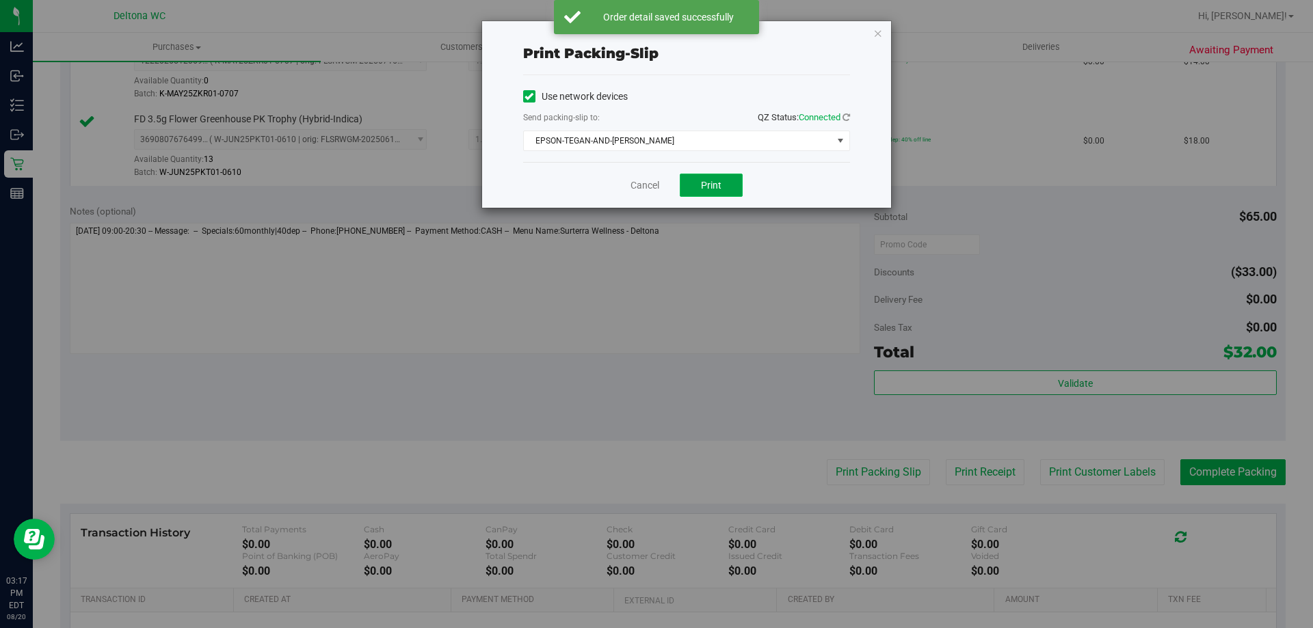
click at [705, 182] on span "Print" at bounding box center [711, 185] width 21 height 11
click at [631, 184] on link "Cancel" at bounding box center [644, 185] width 29 height 14
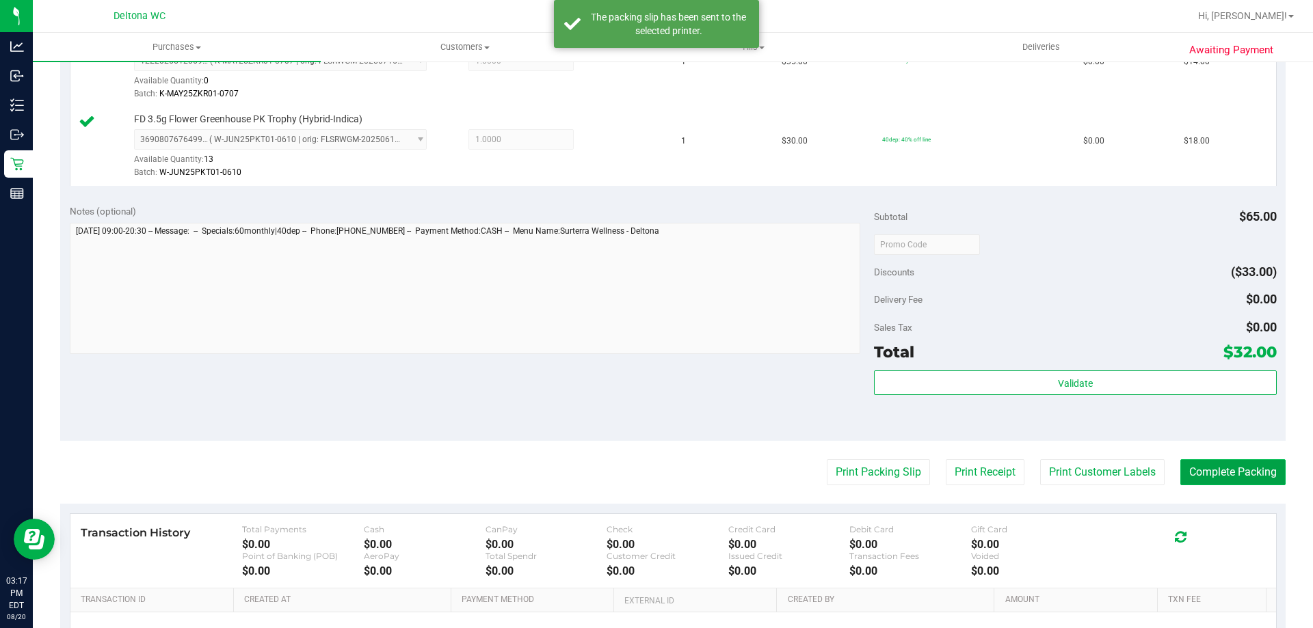
click at [1206, 479] on button "Complete Packing" at bounding box center [1232, 472] width 105 height 26
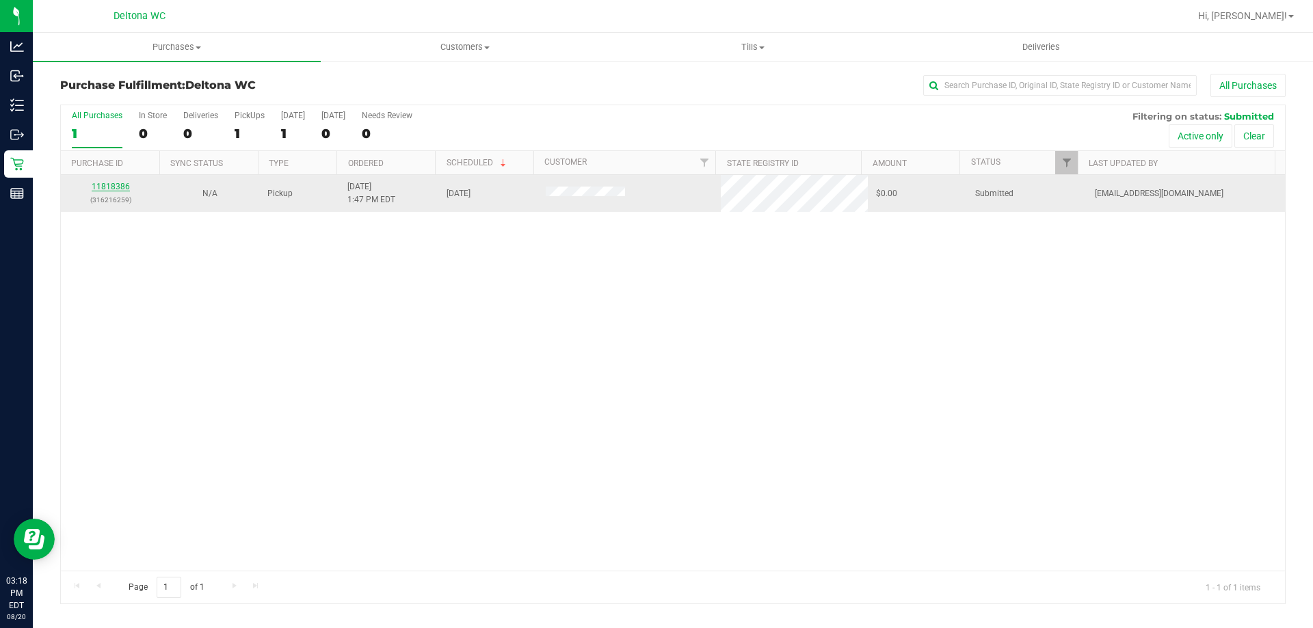
click at [121, 185] on link "11818386" at bounding box center [111, 187] width 38 height 10
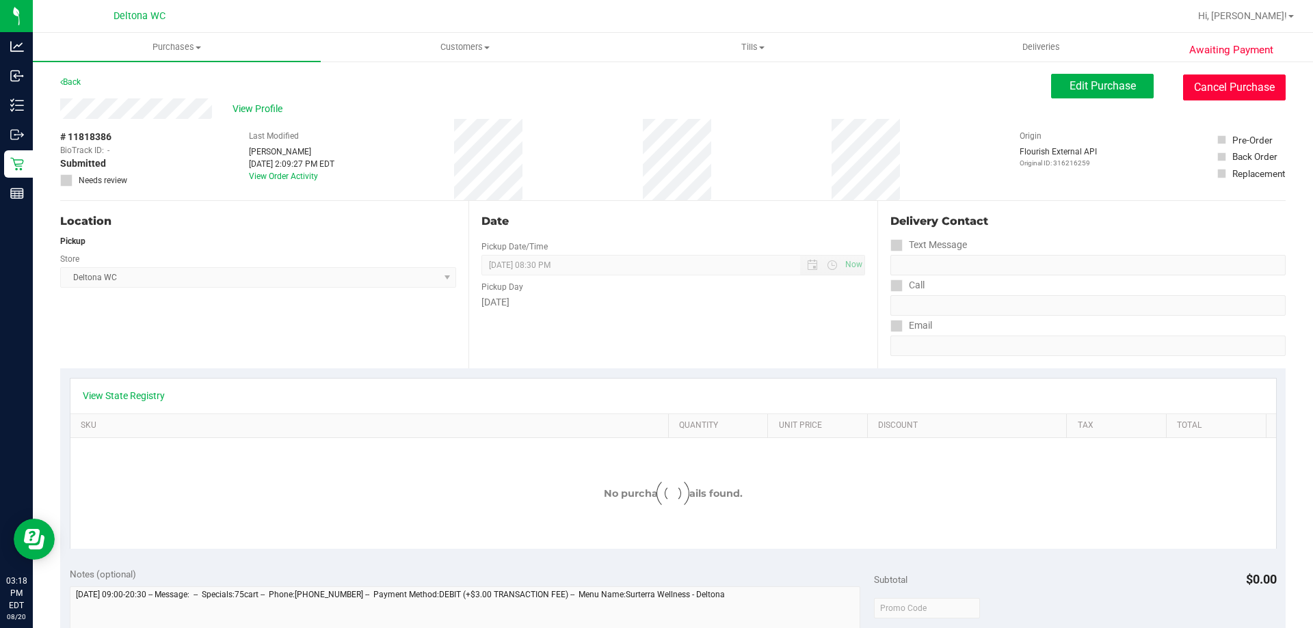
click at [1237, 75] on button "Cancel Purchase" at bounding box center [1234, 88] width 103 height 26
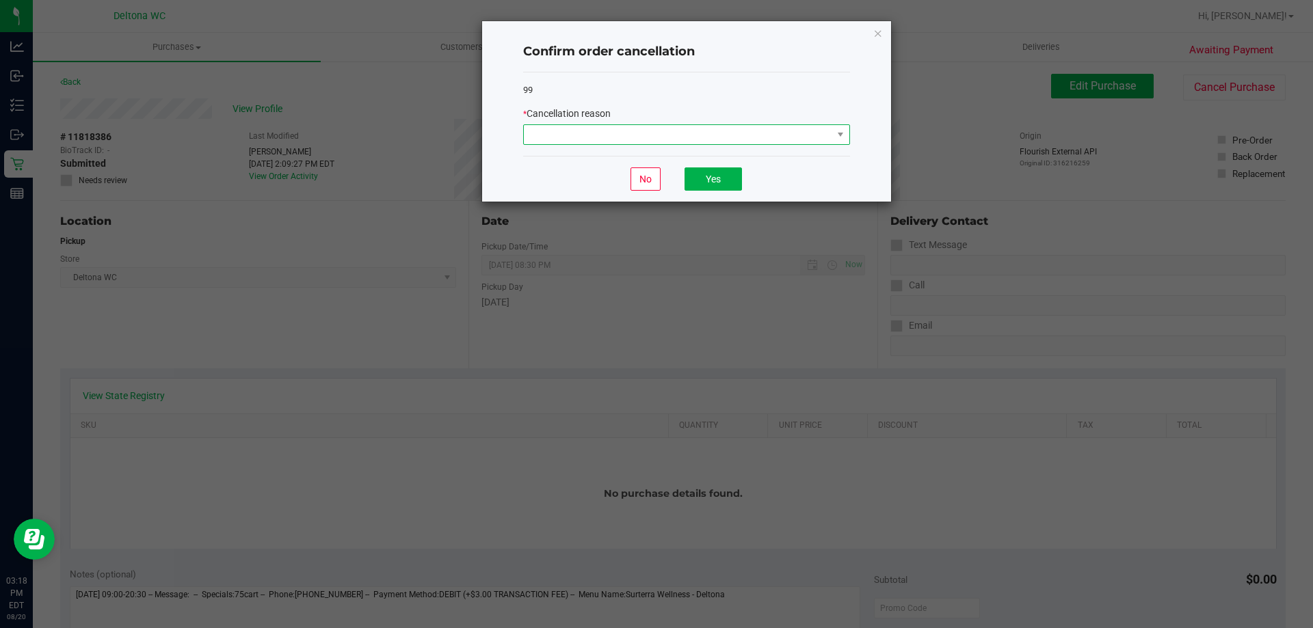
click at [783, 139] on span at bounding box center [678, 134] width 308 height 19
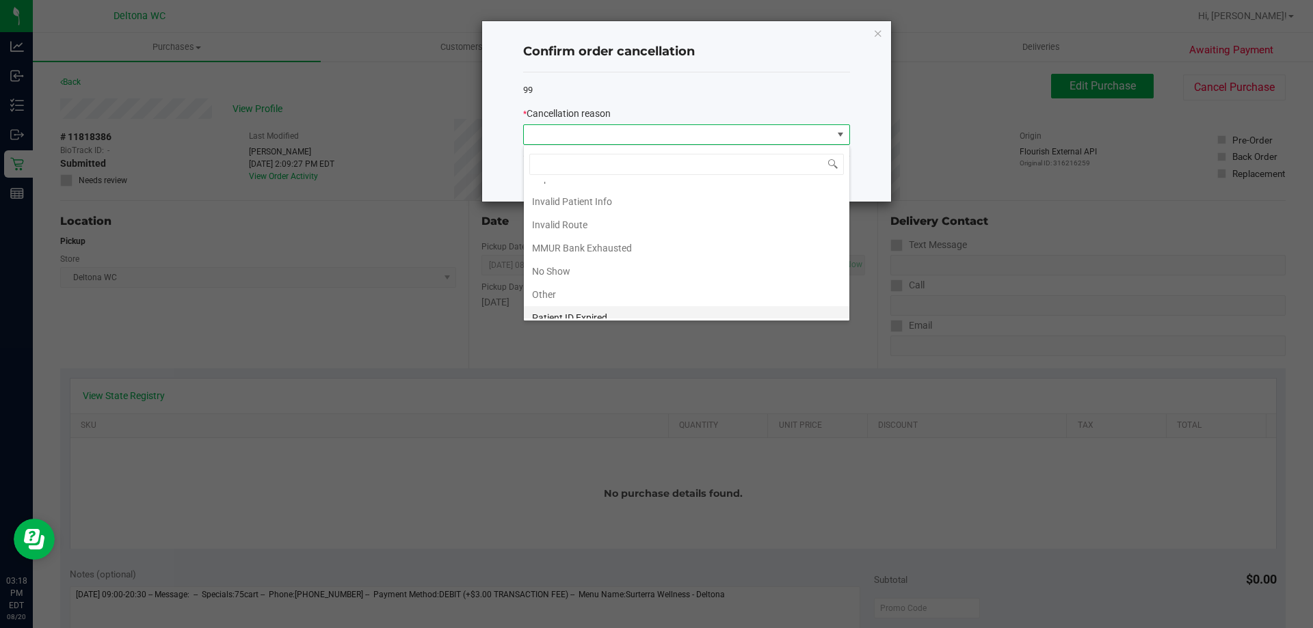
scroll to position [72, 0]
click at [593, 263] on li "Other" at bounding box center [686, 260] width 325 height 23
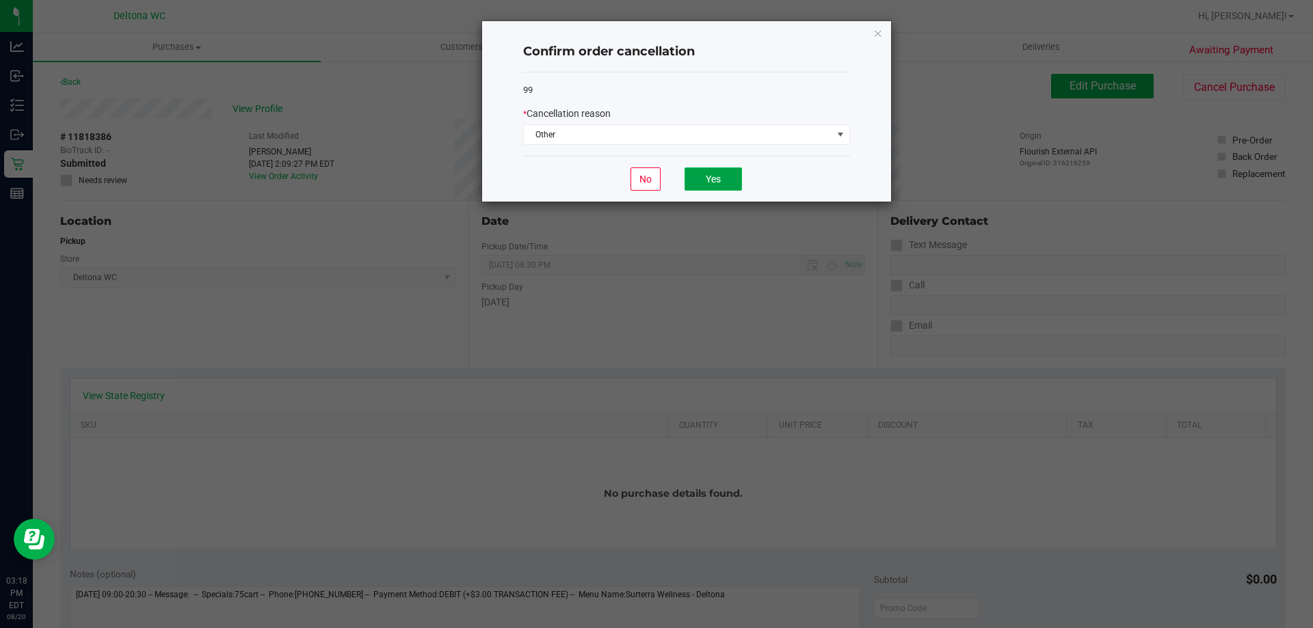
click at [721, 168] on button "Yes" at bounding box center [712, 178] width 57 height 23
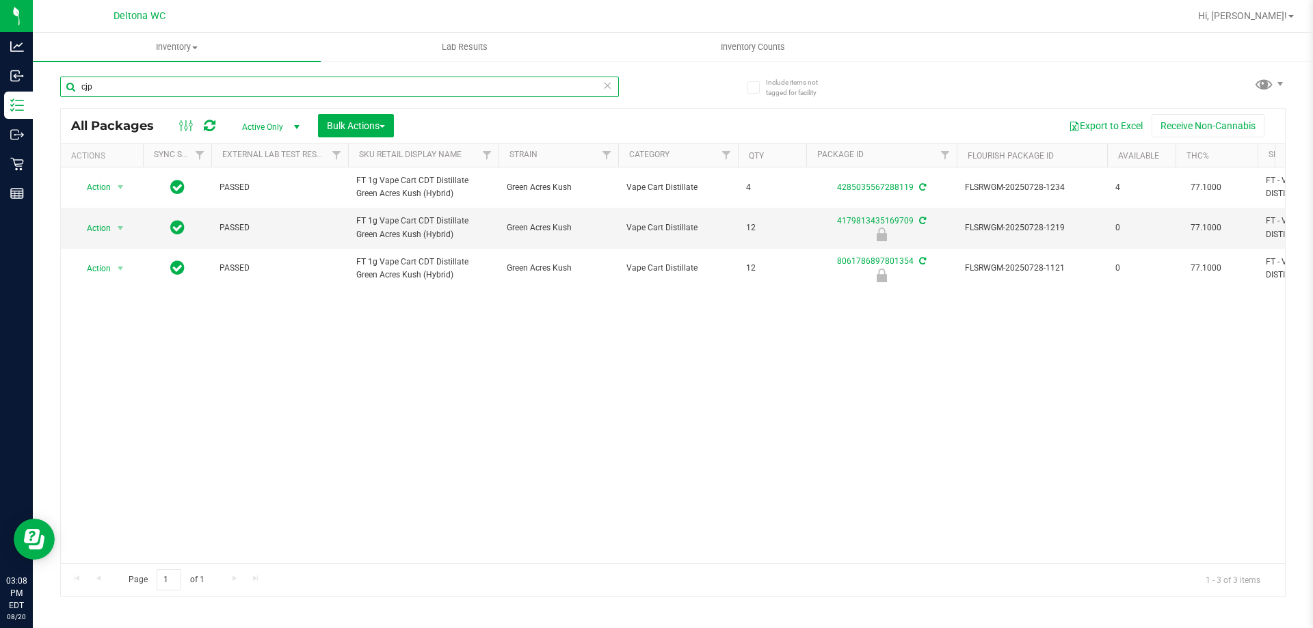
click at [360, 90] on input "cjp" at bounding box center [339, 87] width 559 height 21
type input "l"
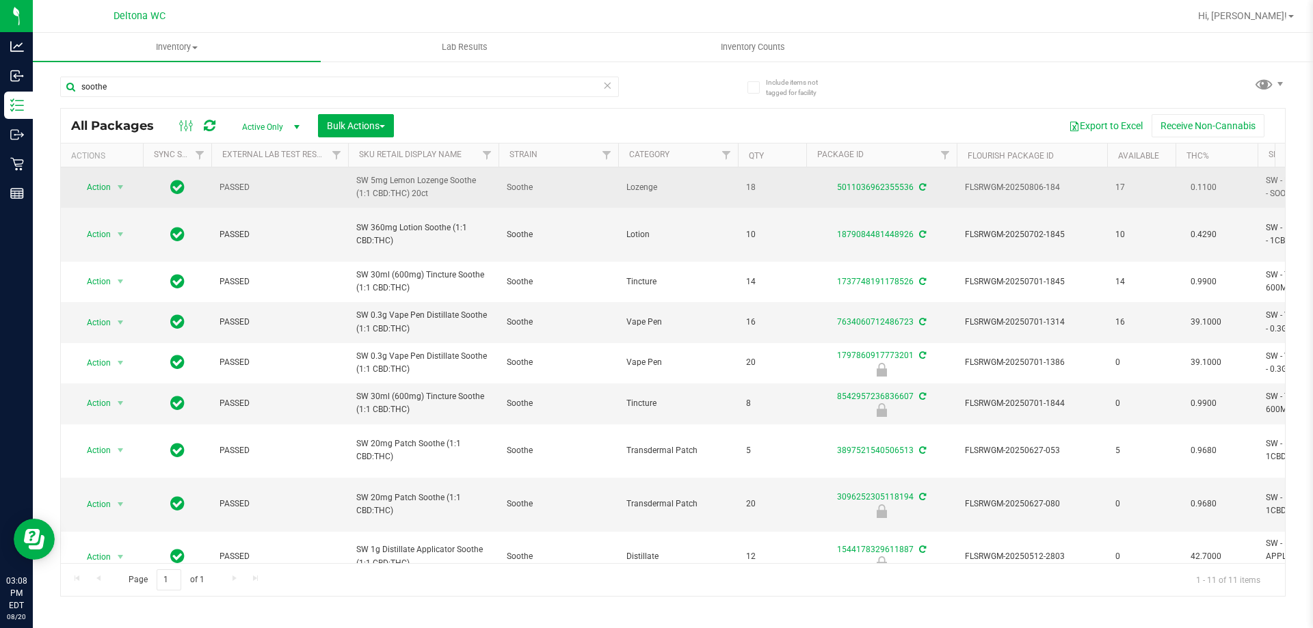
drag, startPoint x: 388, startPoint y: 201, endPoint x: 385, endPoint y: 182, distance: 19.4
click at [444, 196] on span "SW 5mg Lemon Lozenge Soothe (1:1 CBD:THC) 20ct" at bounding box center [423, 187] width 134 height 26
click at [398, 192] on span "SW 5mg Lemon Lozenge Soothe (1:1 CBD:THC) 20ct" at bounding box center [423, 187] width 134 height 26
drag, startPoint x: 431, startPoint y: 195, endPoint x: 441, endPoint y: 200, distance: 10.7
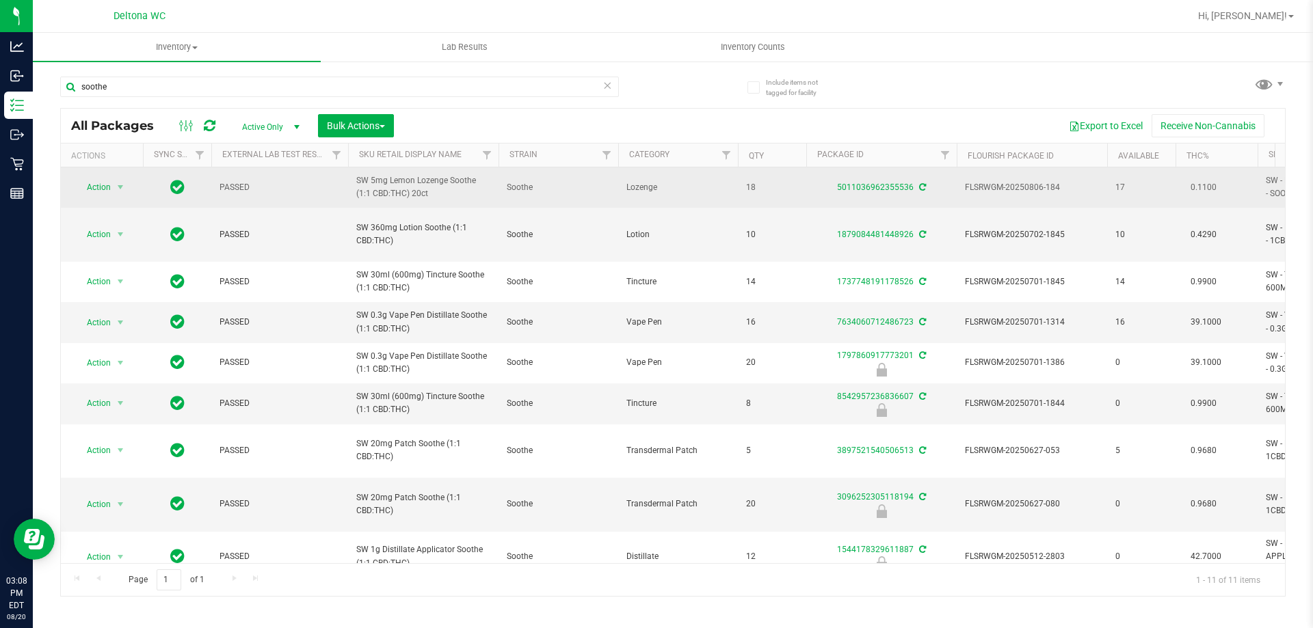
click at [431, 196] on span "SW 5mg Lemon Lozenge Soothe (1:1 CBD:THC) 20ct" at bounding box center [423, 187] width 134 height 26
drag, startPoint x: 450, startPoint y: 202, endPoint x: 322, endPoint y: 174, distance: 131.0
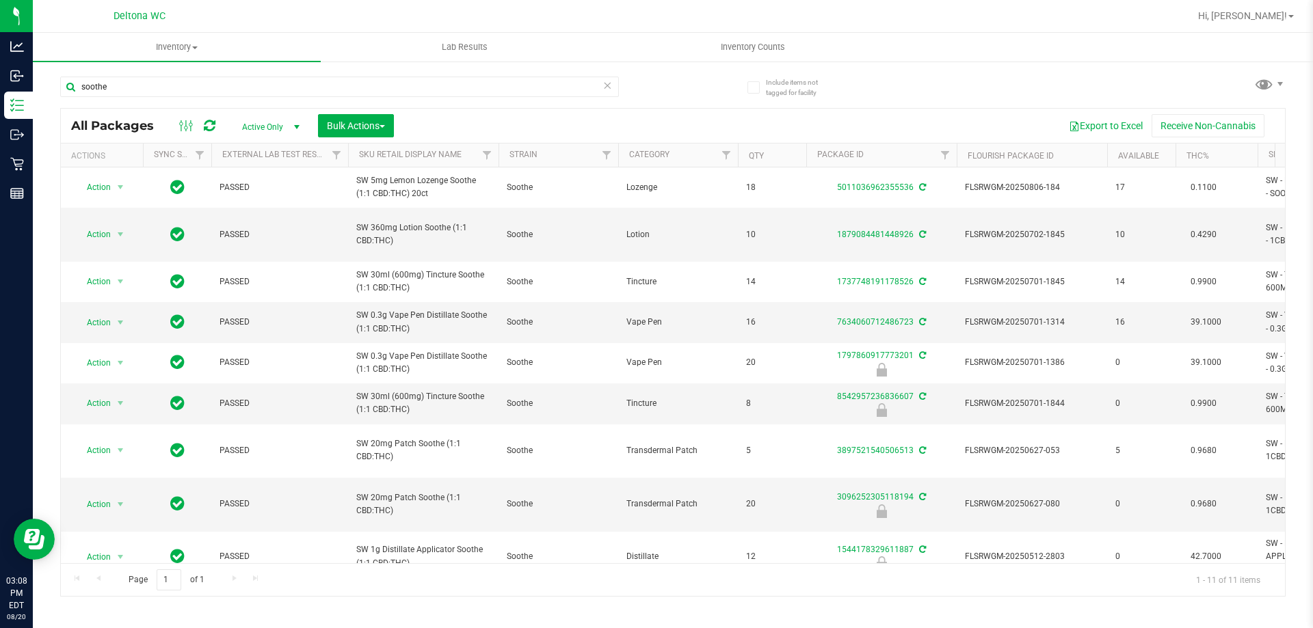
copy tr "SW 5mg Lemon Lozenge Soothe (1:1 CBD:THC) 20ct"
click at [280, 92] on input "soothe" at bounding box center [339, 87] width 559 height 21
paste input "SW 5mg Lemon Lozenge Soothe (1:1 CBD:THC) 20ct"
type input "SW 5mg Lemon Lozenge Soothe (1:1 CBD:THC) 20ct"
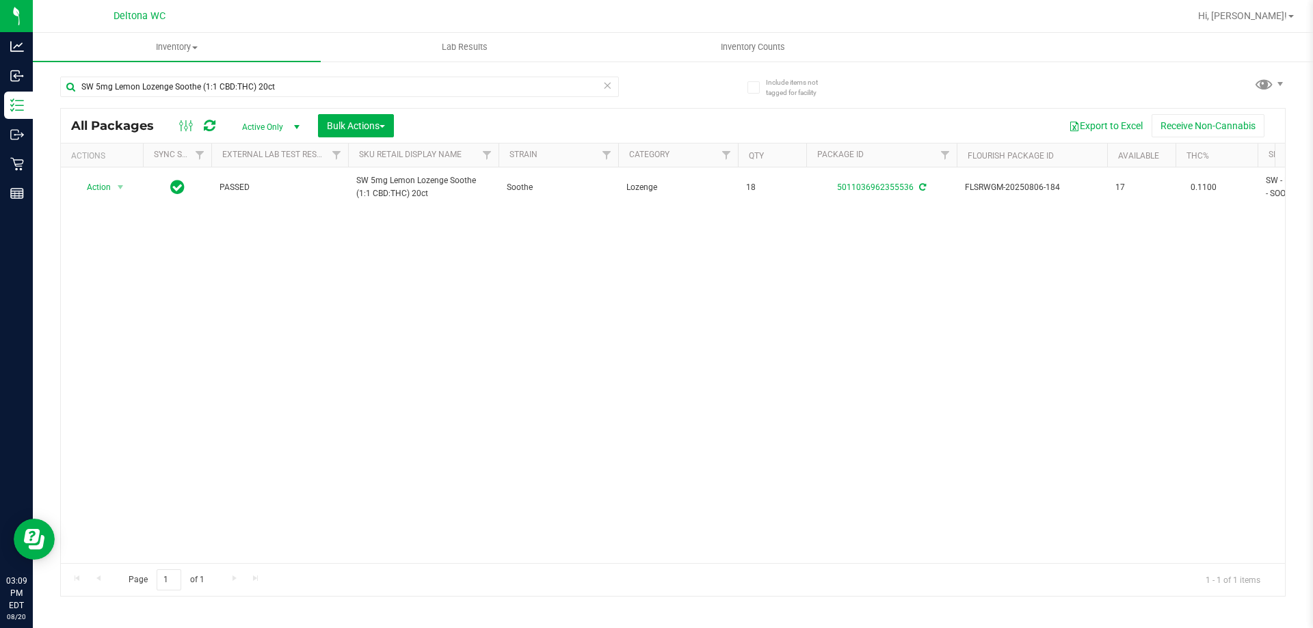
click at [869, 321] on div "Action Action Adjust qty Create package Edit attributes Global inventory Locate…" at bounding box center [673, 365] width 1224 height 396
click at [608, 84] on icon at bounding box center [607, 85] width 10 height 16
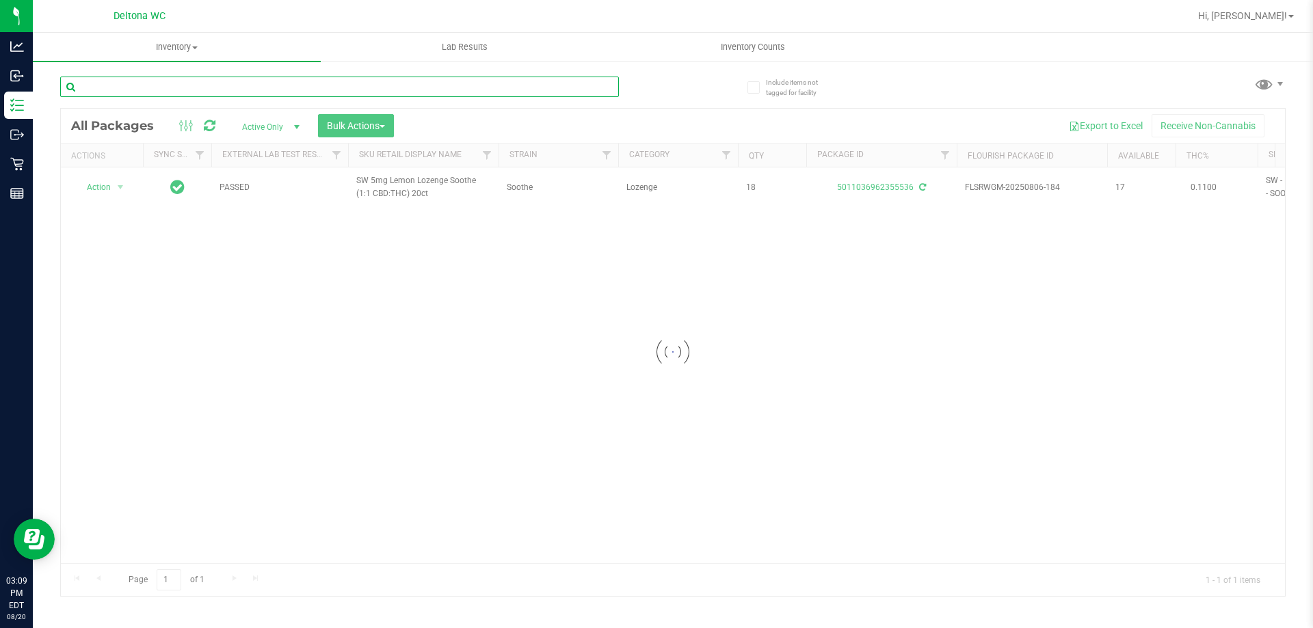
click at [566, 81] on input "text" at bounding box center [339, 87] width 559 height 21
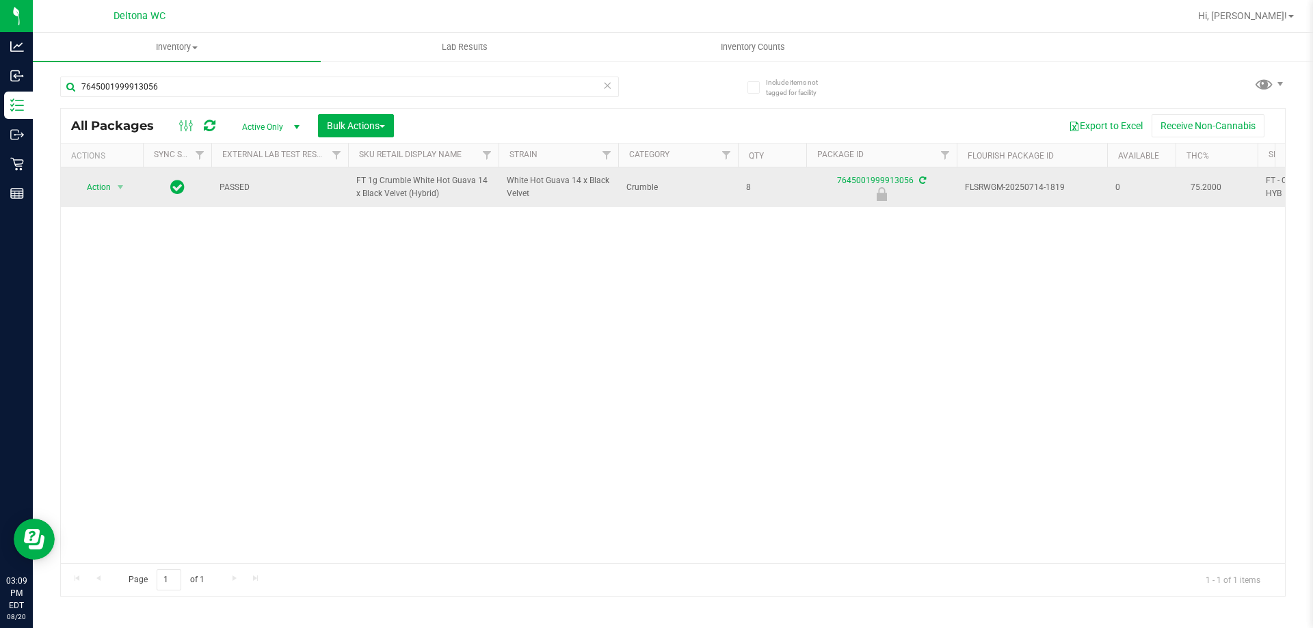
drag, startPoint x: 450, startPoint y: 196, endPoint x: 309, endPoint y: 175, distance: 142.3
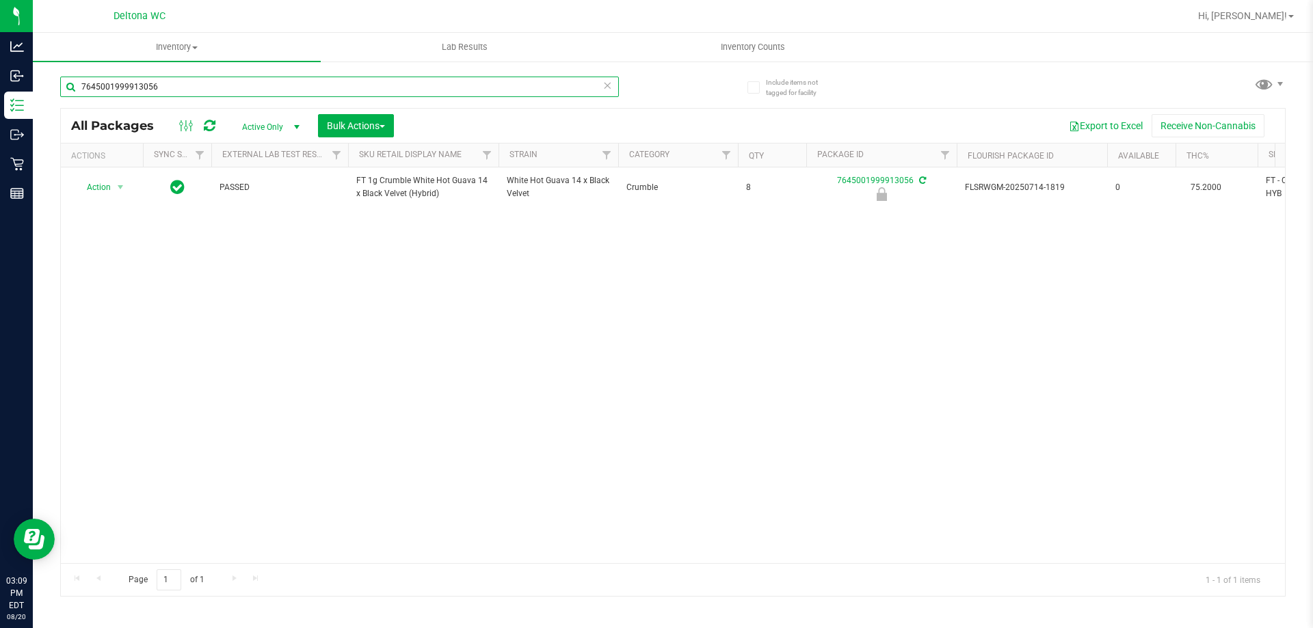
click at [244, 85] on input "7645001999913056" at bounding box center [339, 87] width 559 height 21
paste input "FT 1g Crumble White Hot Guava 14 x Black Velvet (Hybrid)"
type input "FT 1g Crumble White Hot Guava 14 x Black Velvet (Hybrid)"
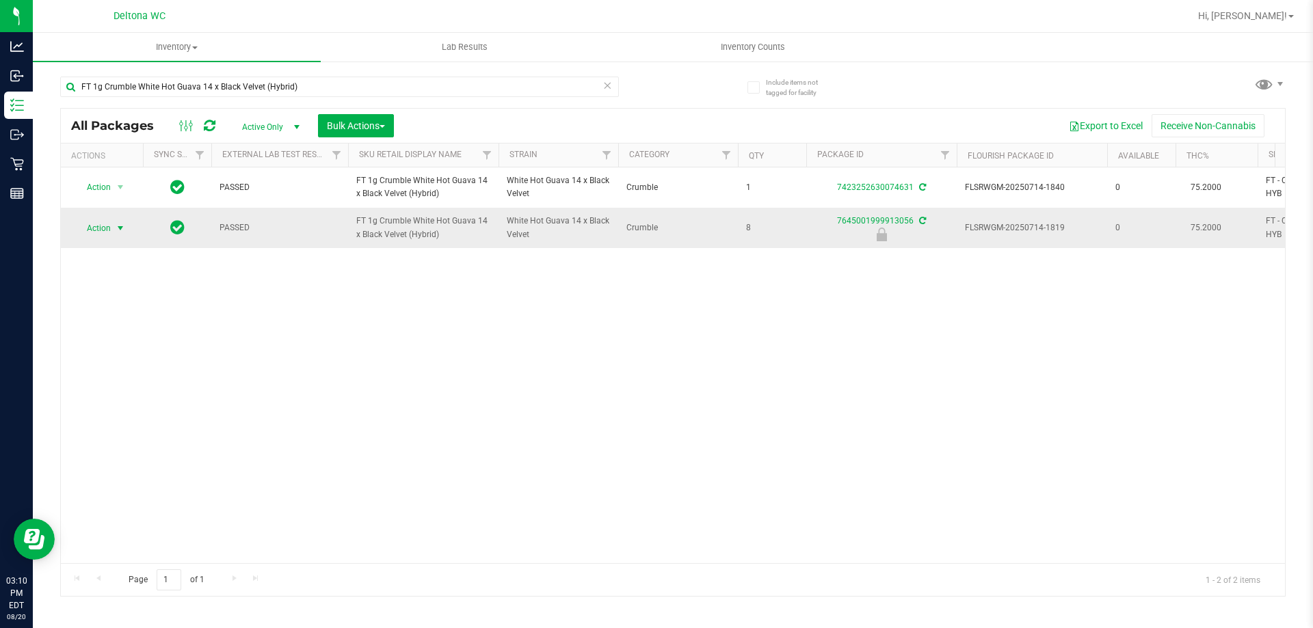
click at [125, 227] on span "select" at bounding box center [120, 228] width 11 height 11
click at [131, 380] on li "Unlock package" at bounding box center [119, 390] width 88 height 21
click at [505, 89] on input "FT 1g Crumble White Hot Guava 14 x Black Velvet (Hybrid)" at bounding box center [339, 87] width 559 height 21
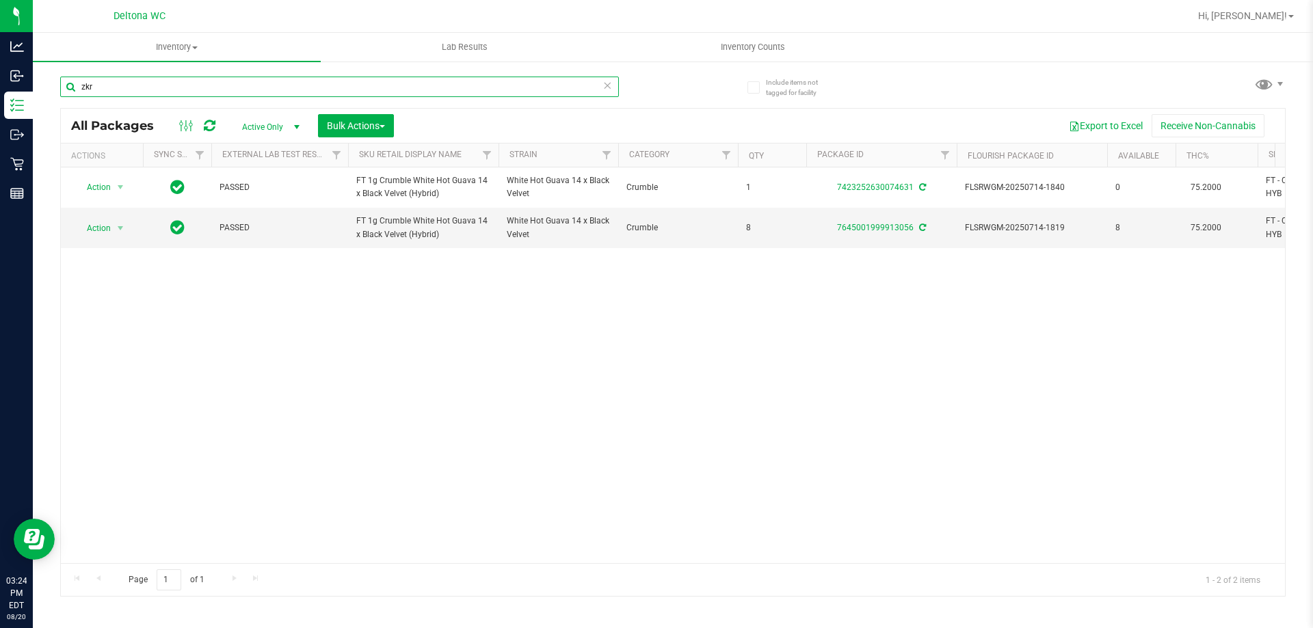
type input "zkr"
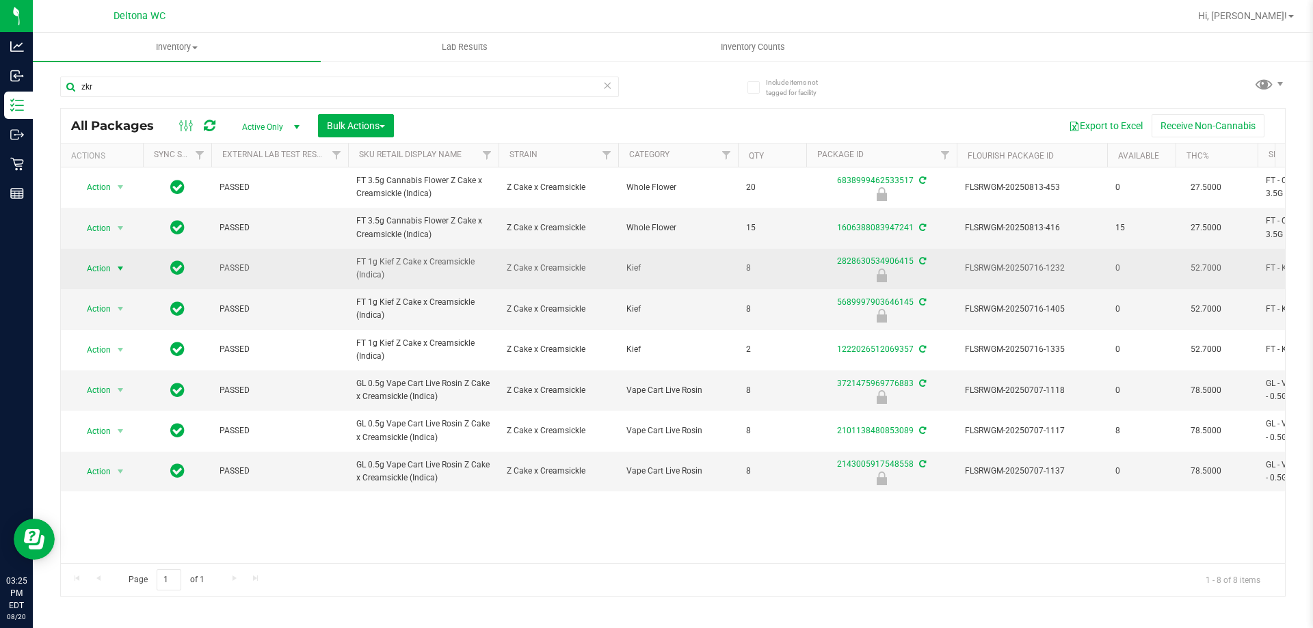
click at [114, 267] on span "select" at bounding box center [120, 268] width 17 height 19
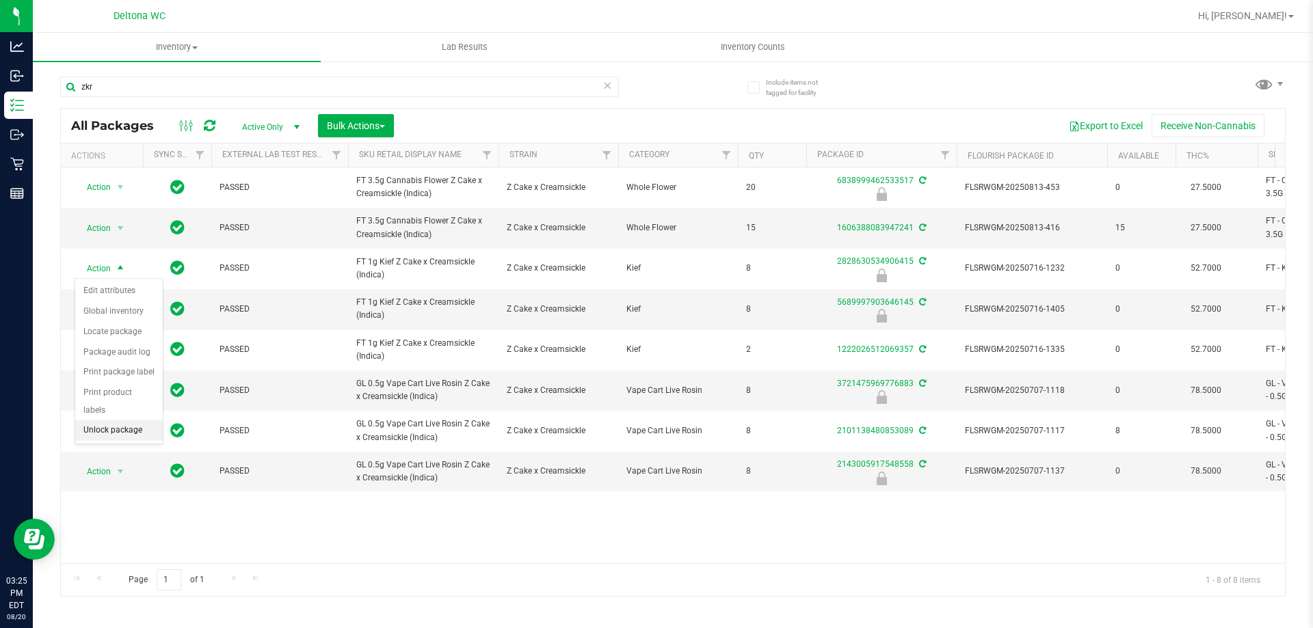
click at [140, 420] on li "Unlock package" at bounding box center [119, 430] width 88 height 21
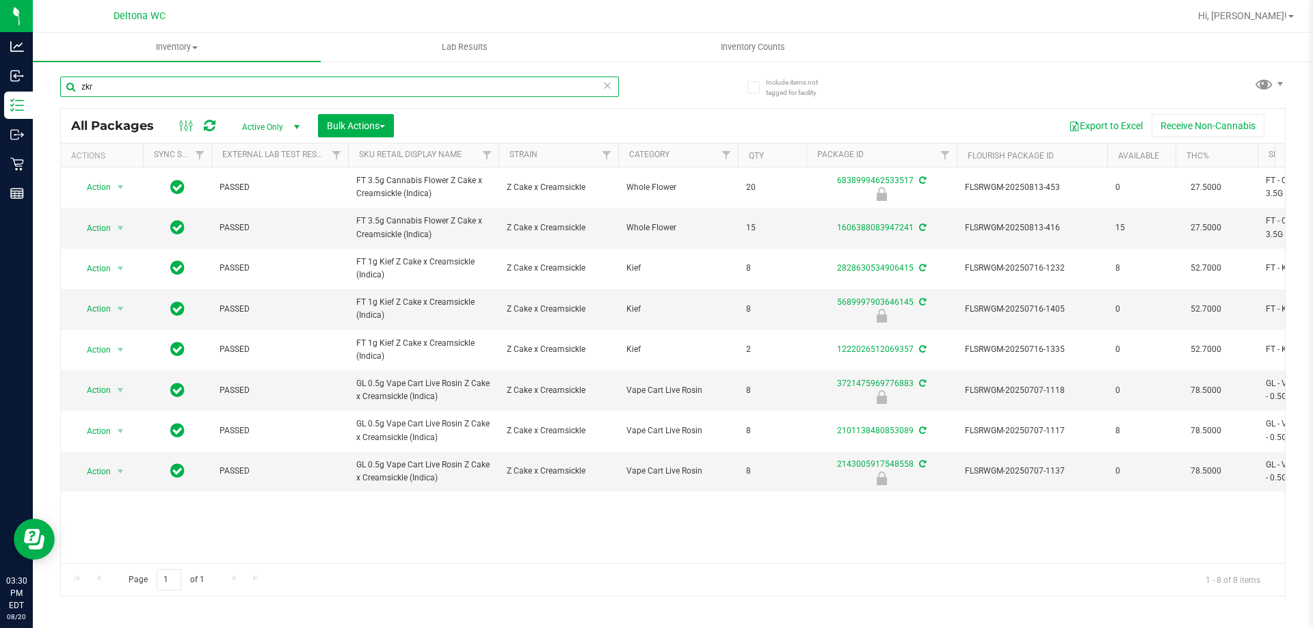
click at [401, 94] on input "zkr" at bounding box center [339, 87] width 559 height 21
click at [400, 93] on input "zkr" at bounding box center [339, 87] width 559 height 21
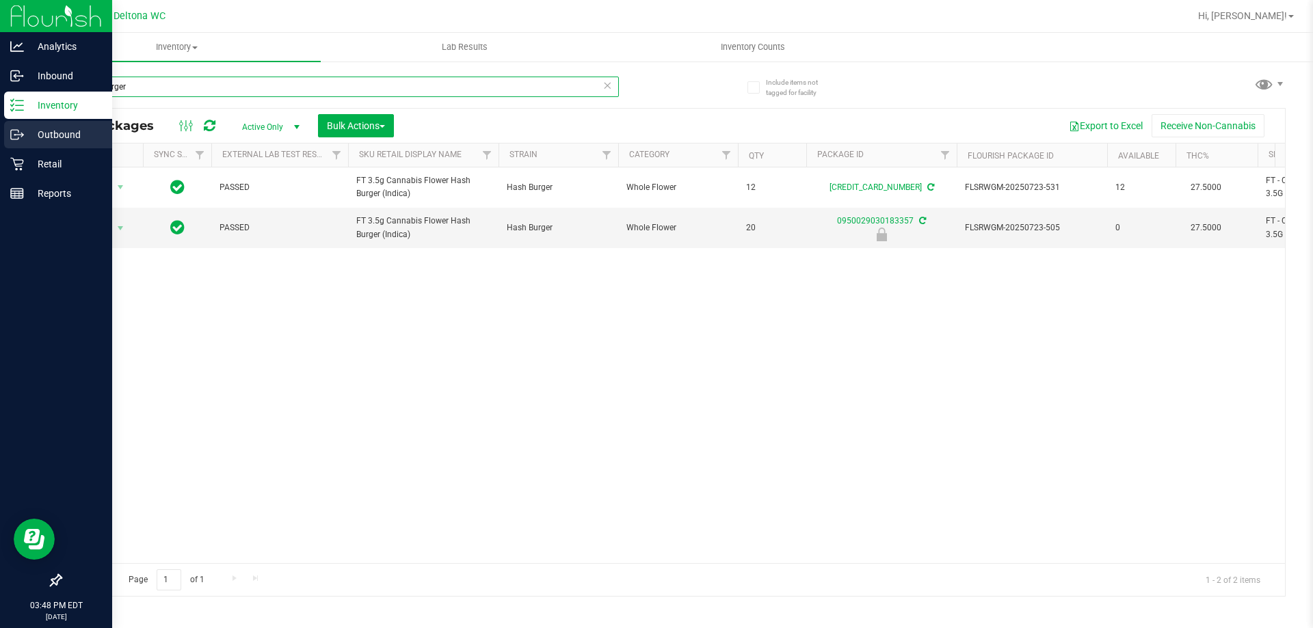
drag, startPoint x: 237, startPoint y: 89, endPoint x: 0, endPoint y: 146, distance: 244.1
click at [0, 146] on div "Analytics Inbound Inventory Outbound Retail Reports 03:48 PM EDT [DATE] 08/20 D…" at bounding box center [656, 314] width 1313 height 628
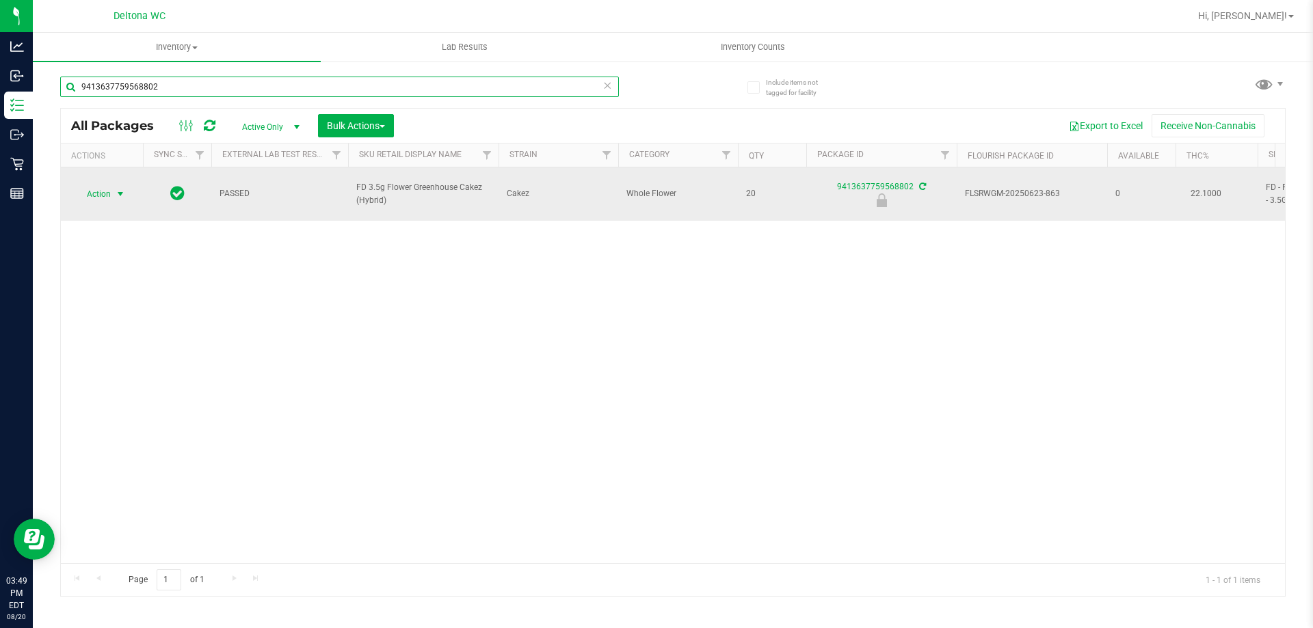
type input "9413637759568802"
click at [118, 189] on span "select" at bounding box center [120, 194] width 11 height 11
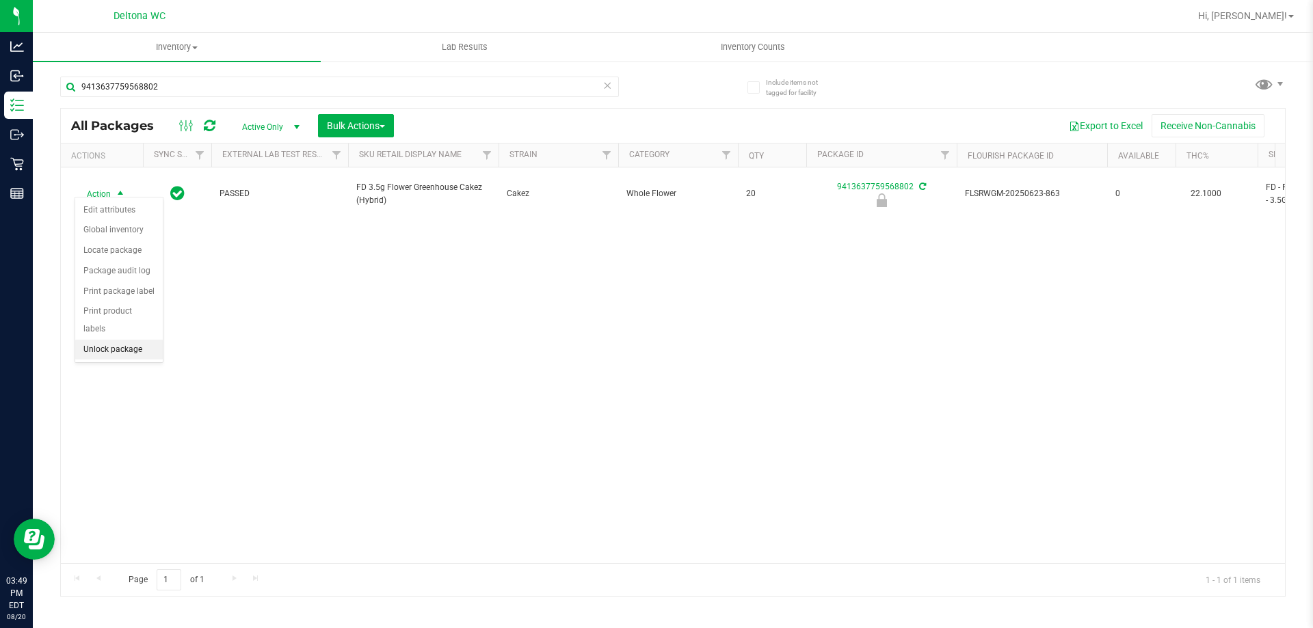
click at [122, 340] on li "Unlock package" at bounding box center [119, 350] width 88 height 21
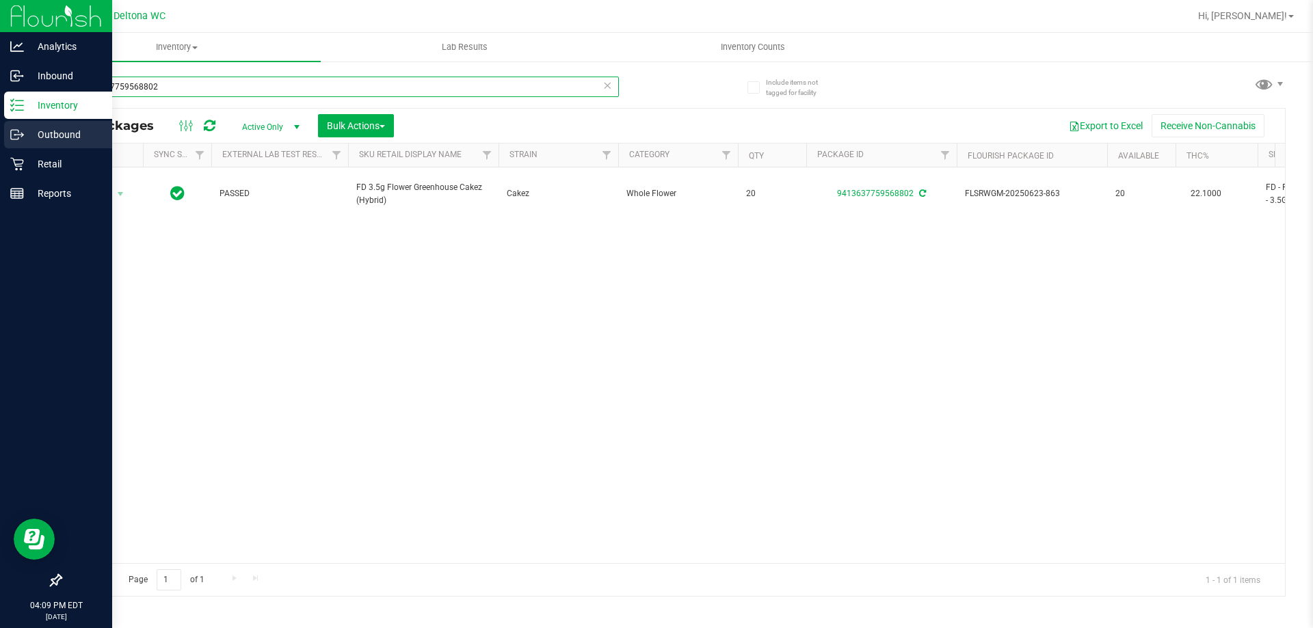
drag, startPoint x: 239, startPoint y: 92, endPoint x: 3, endPoint y: 139, distance: 240.4
click at [3, 139] on div "Analytics Inbound Inventory Outbound Retail Reports 04:09 PM EDT [DATE] 08/20 D…" at bounding box center [656, 314] width 1313 height 628
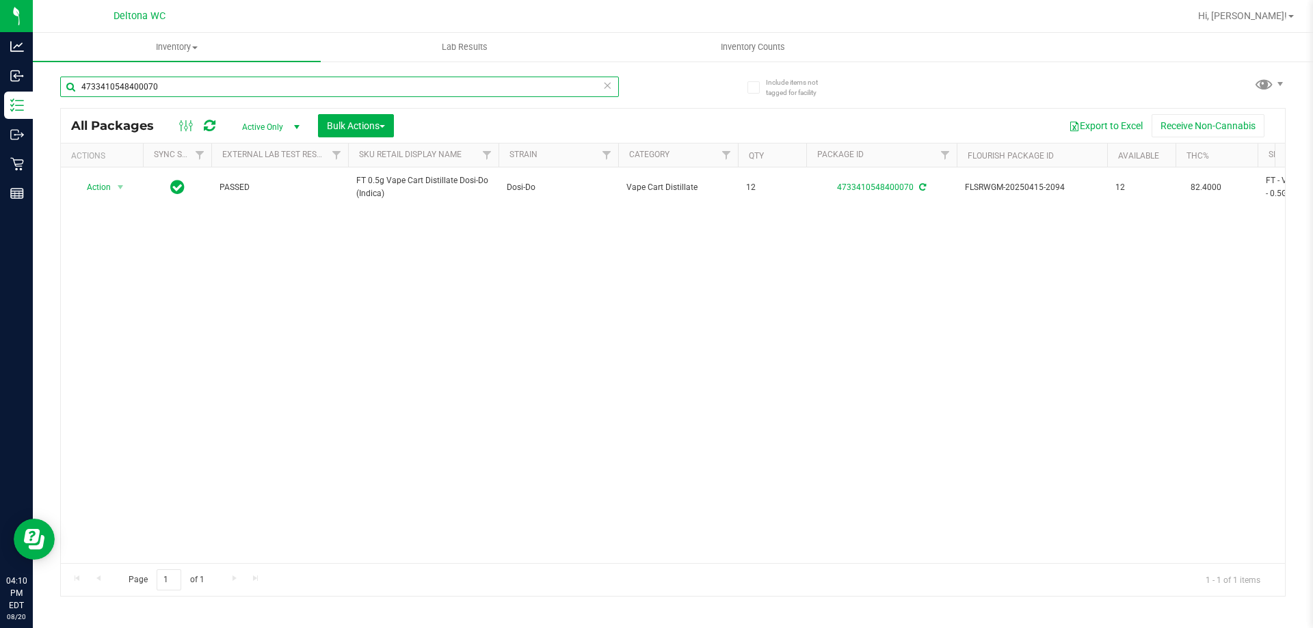
type input "4733410548400070"
